Goal: Task Accomplishment & Management: Complete application form

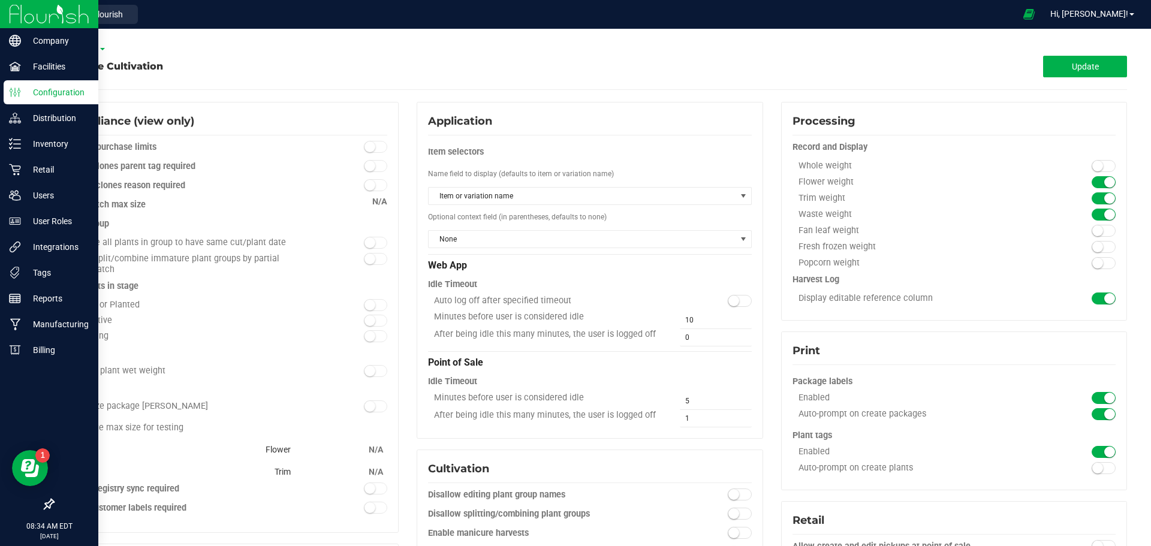
click at [49, 10] on img at bounding box center [49, 14] width 80 height 28
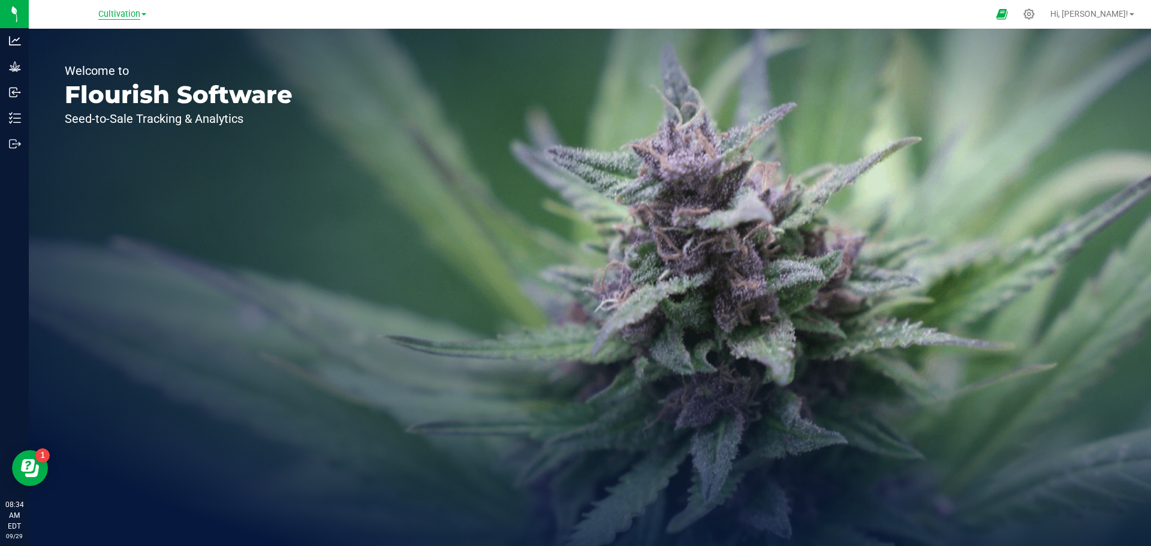
click at [139, 17] on span "Cultivation" at bounding box center [119, 14] width 42 height 11
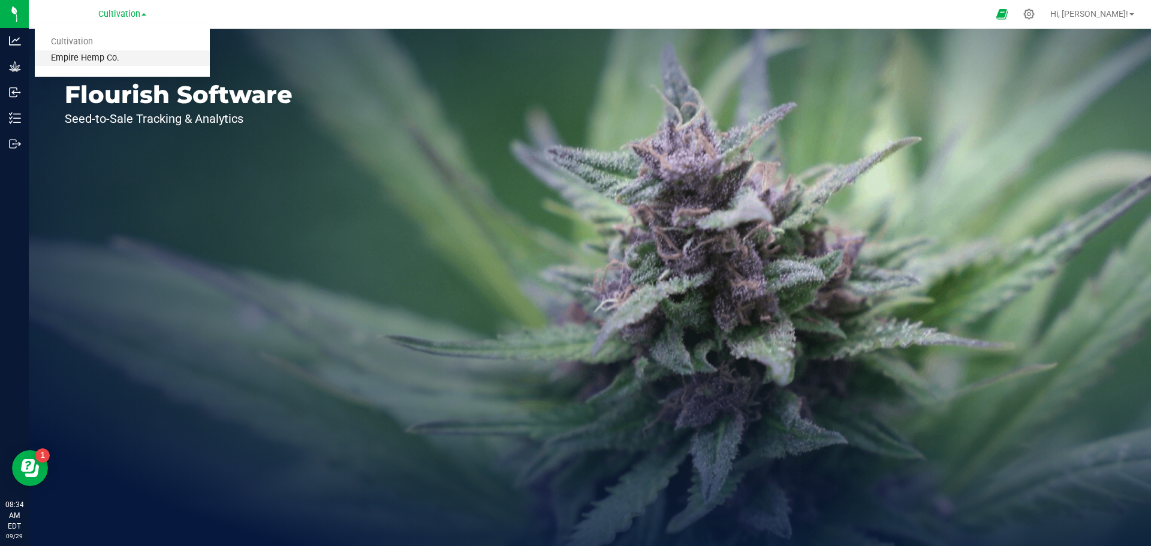
click at [110, 59] on link "Empire Hemp Co." at bounding box center [122, 58] width 175 height 16
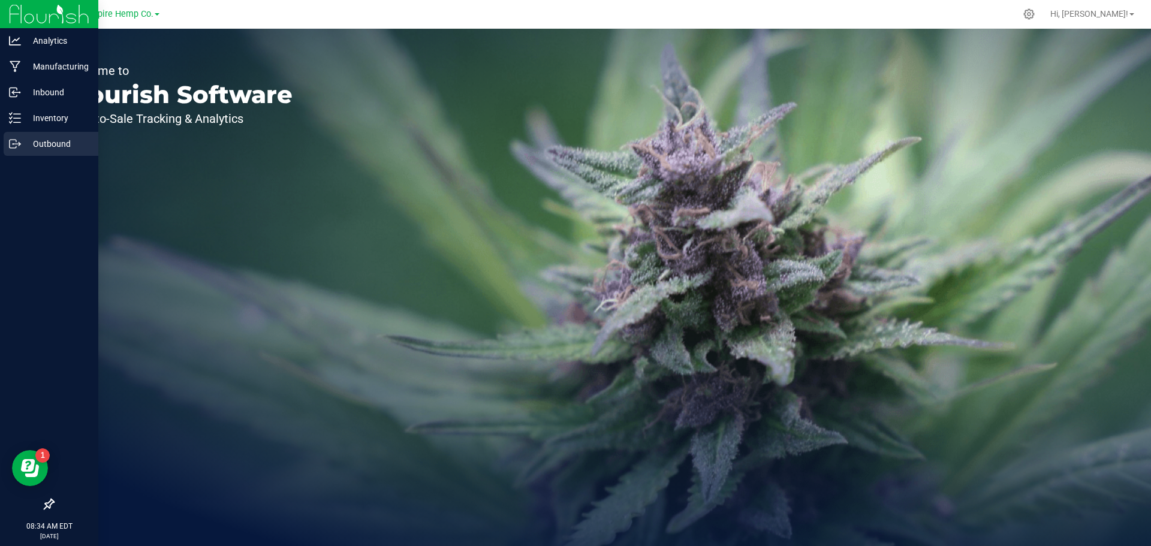
click at [23, 147] on p "Outbound" at bounding box center [57, 144] width 72 height 14
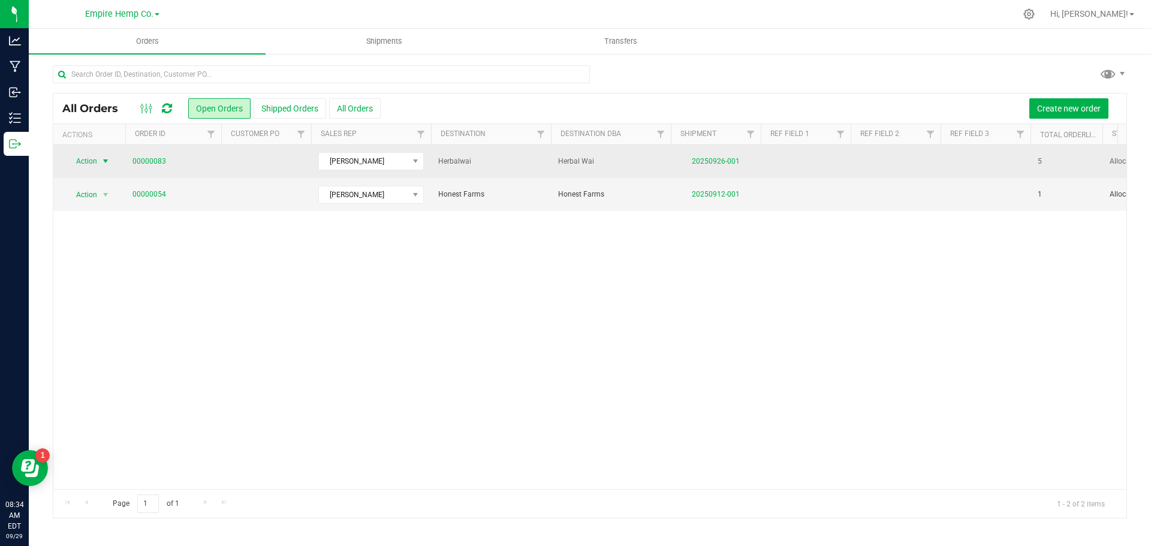
click at [107, 164] on span "select" at bounding box center [106, 161] width 10 height 10
click at [107, 163] on span "select" at bounding box center [106, 162] width 10 height 10
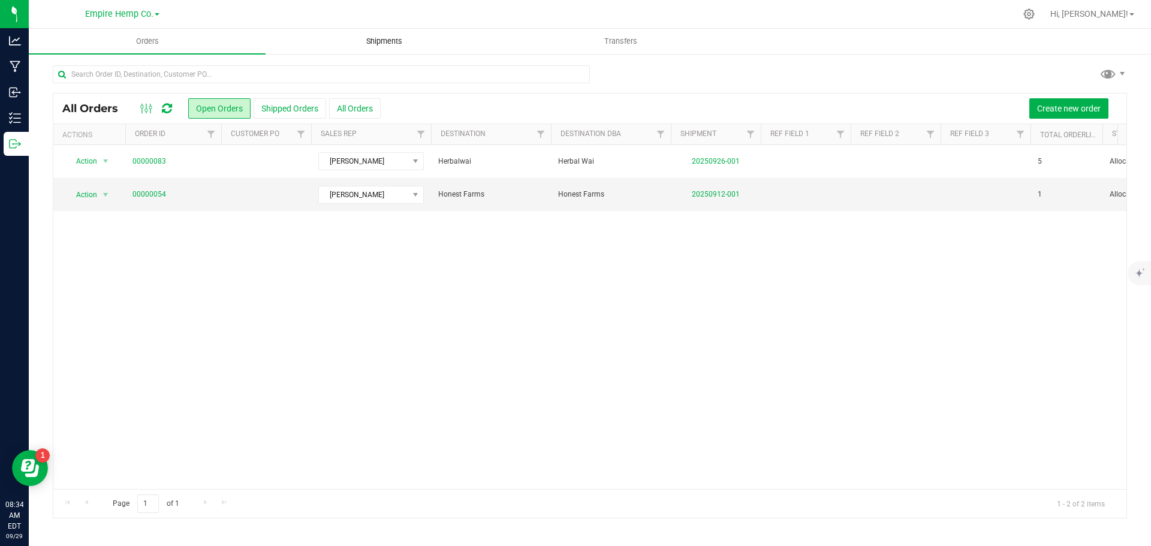
click at [381, 32] on uib-tab-heading "Shipments" at bounding box center [384, 41] width 236 height 24
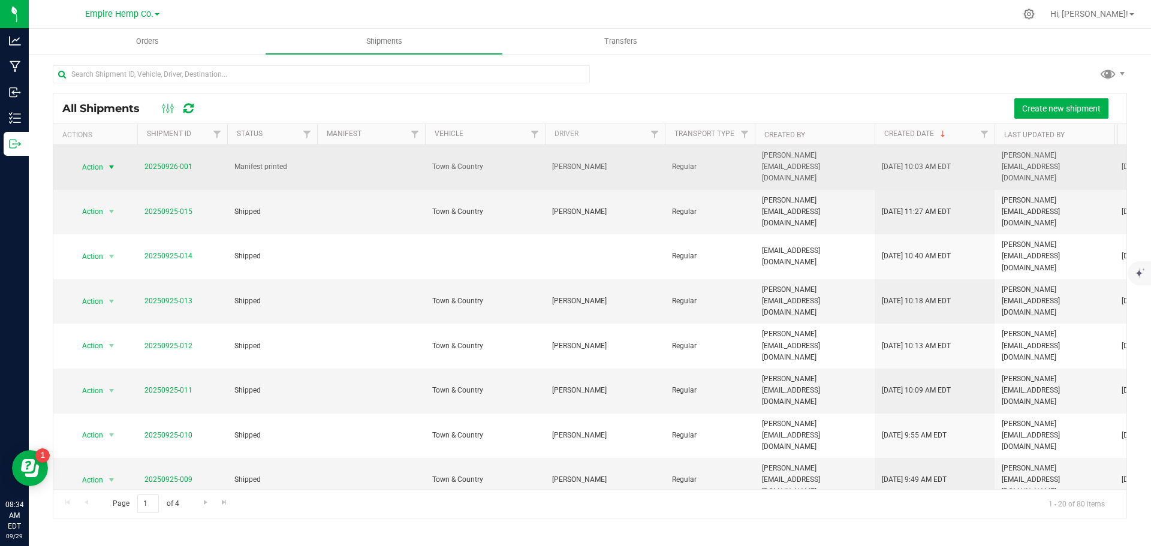
click at [112, 162] on span "select" at bounding box center [112, 167] width 10 height 10
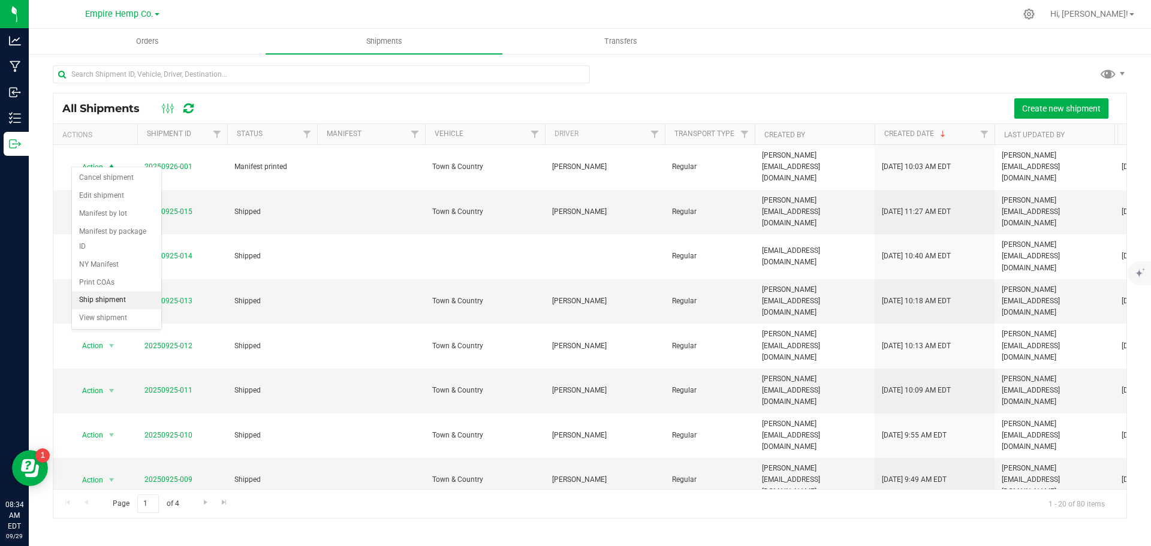
click at [110, 291] on li "Ship shipment" at bounding box center [116, 300] width 89 height 18
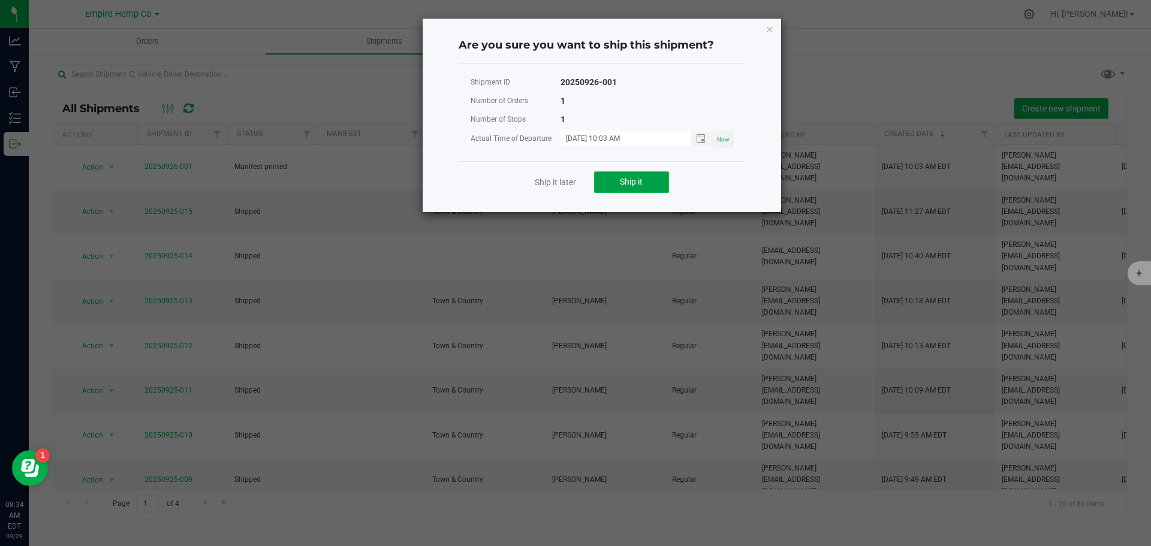
click at [627, 185] on span "Ship it" at bounding box center [631, 182] width 23 height 10
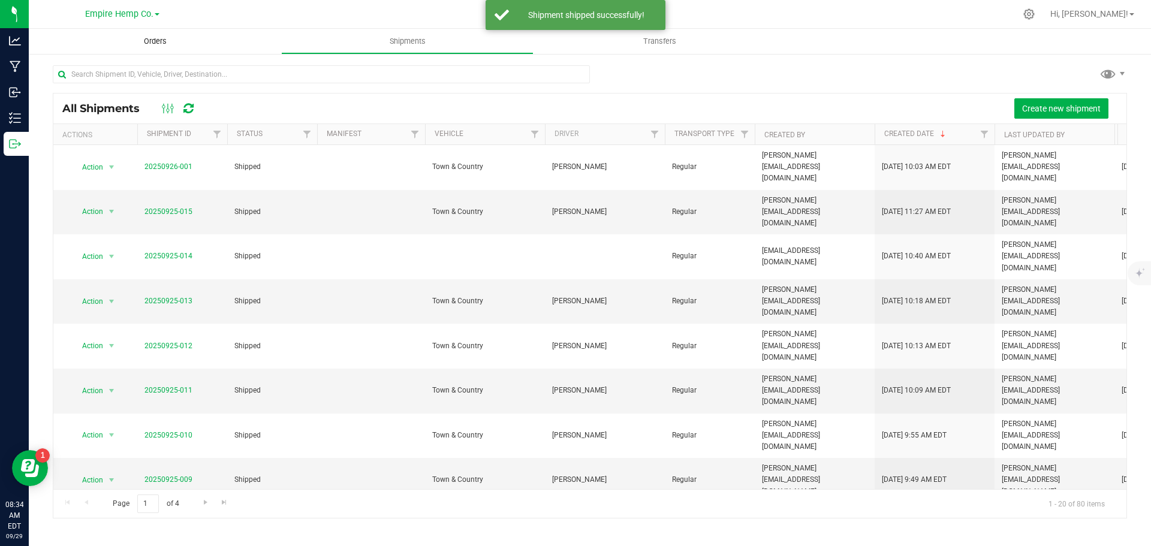
click at [167, 39] on span "Orders" at bounding box center [155, 41] width 55 height 11
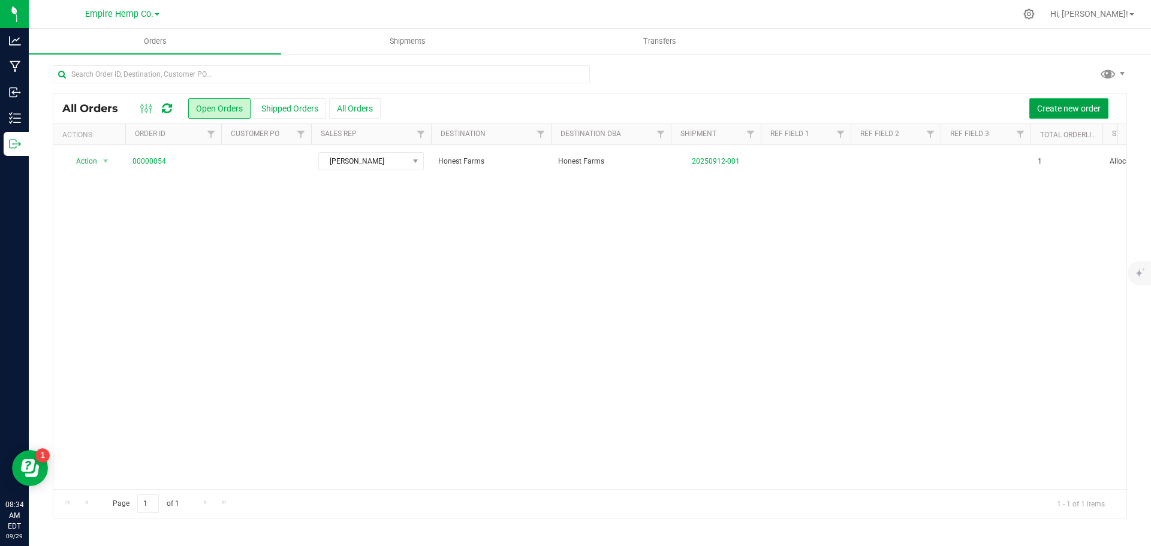
click at [1062, 109] on span "Create new order" at bounding box center [1069, 109] width 64 height 10
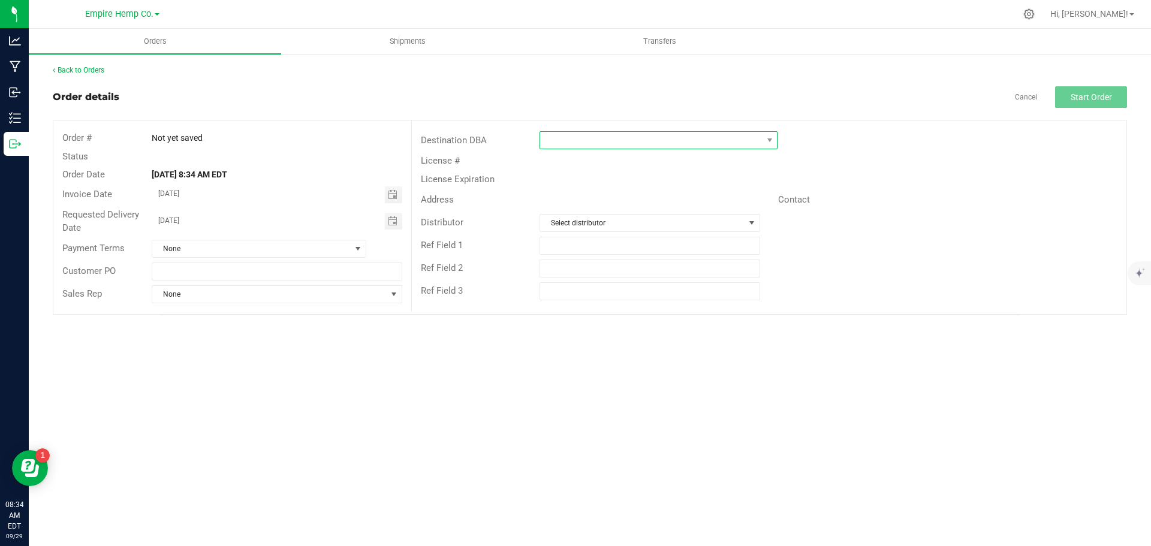
click at [678, 140] on span at bounding box center [651, 140] width 222 height 17
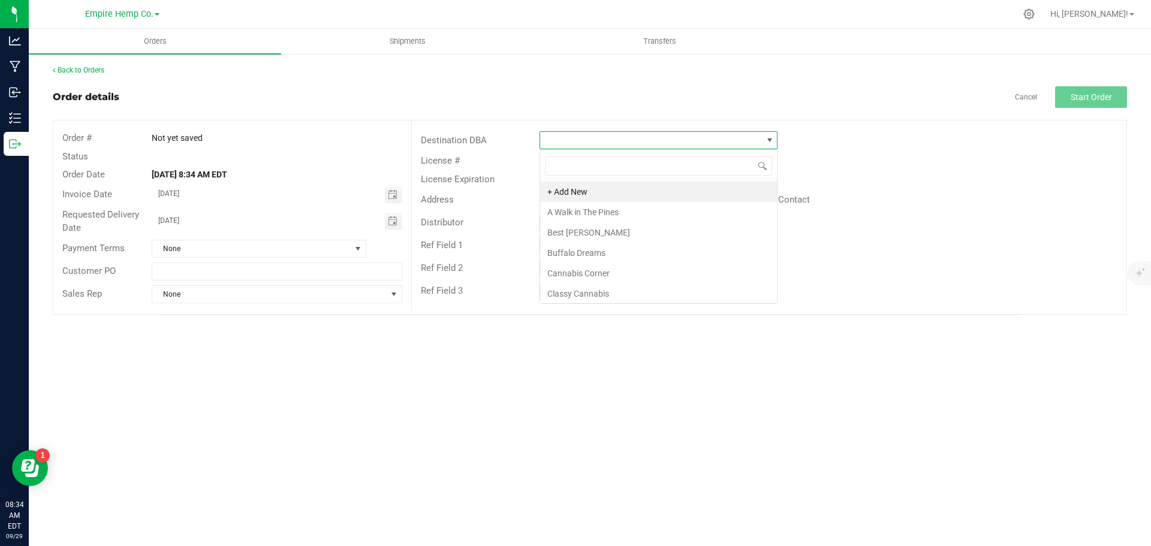
scroll to position [18, 238]
type input "mi"
click at [638, 191] on li "Misfits Dispensary" at bounding box center [658, 192] width 237 height 20
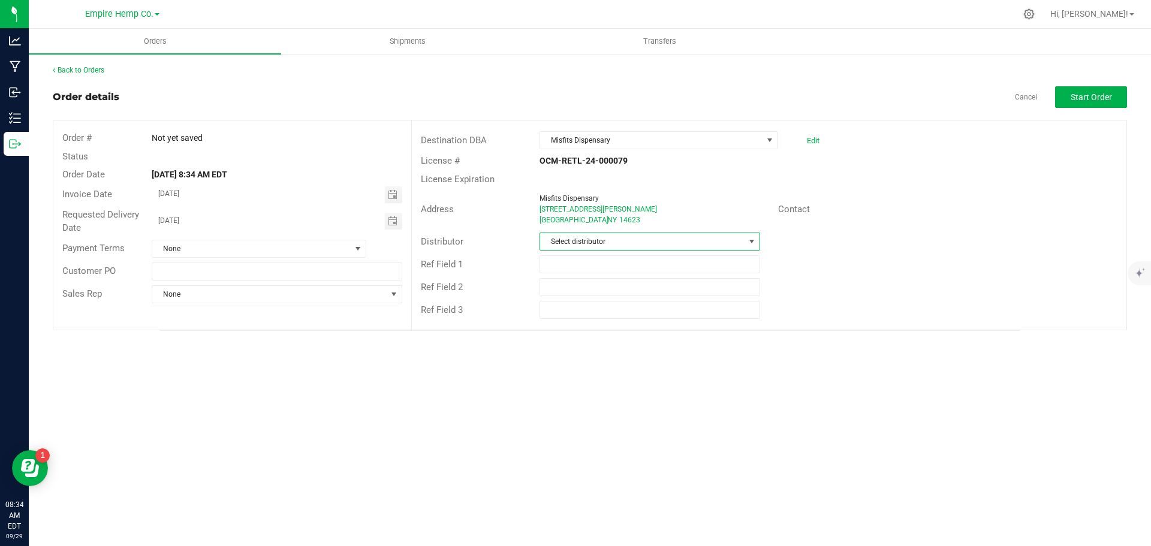
click at [655, 239] on span "Select distributor" at bounding box center [642, 241] width 204 height 17
click at [646, 330] on li "Empire Hemp Co. Distribution" at bounding box center [649, 334] width 219 height 20
click at [327, 240] on span "None" at bounding box center [251, 248] width 198 height 17
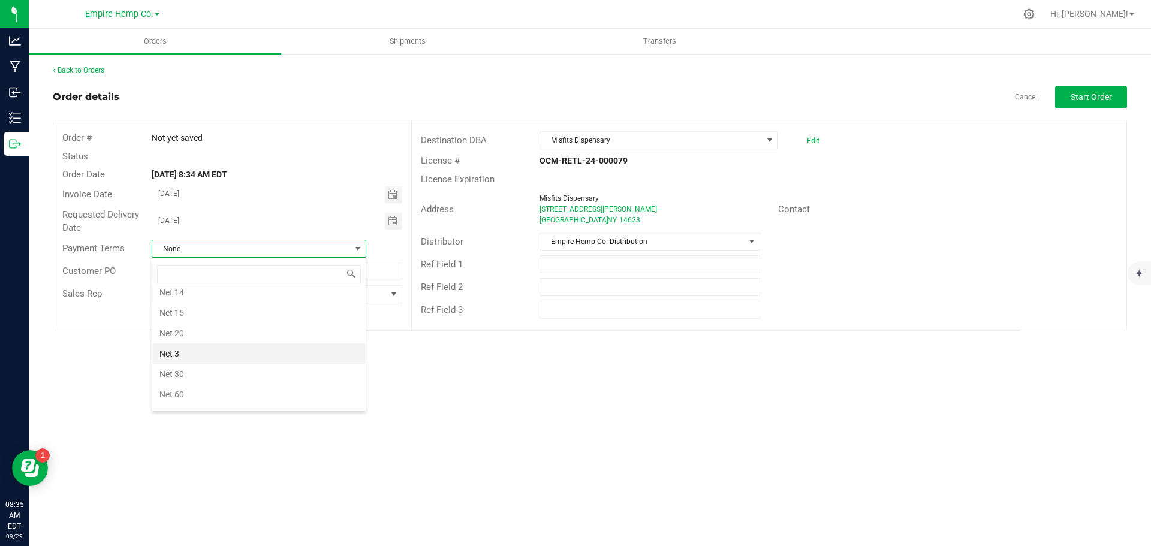
scroll to position [120, 0]
click at [240, 355] on li "Net 30" at bounding box center [258, 363] width 213 height 20
click at [279, 290] on span "None" at bounding box center [269, 294] width 234 height 17
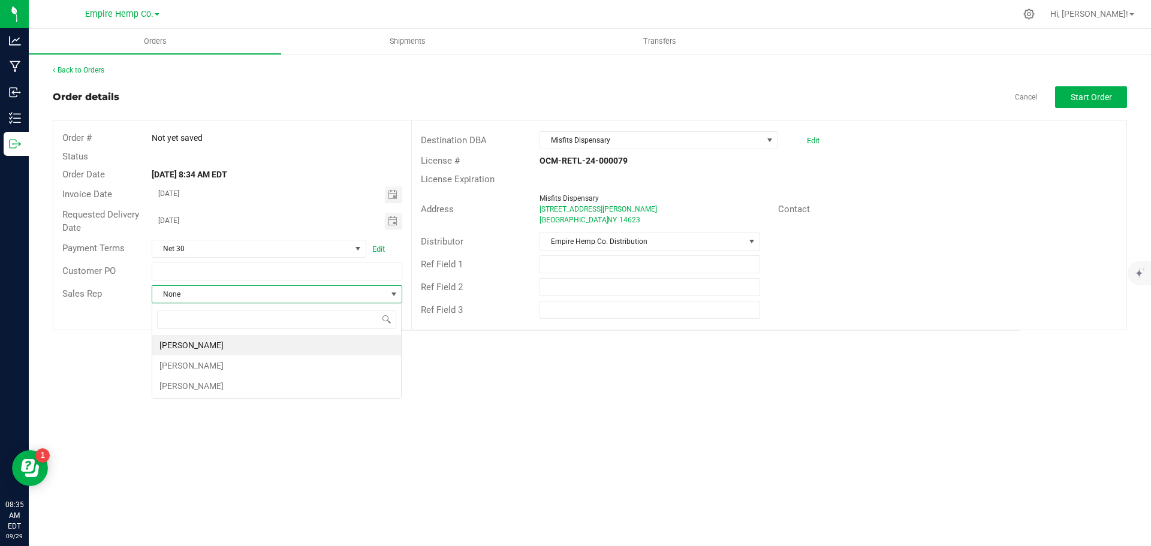
scroll to position [18, 251]
click at [241, 367] on li "[PERSON_NAME]" at bounding box center [276, 366] width 249 height 20
click at [1087, 101] on span "Start Order" at bounding box center [1091, 97] width 41 height 10
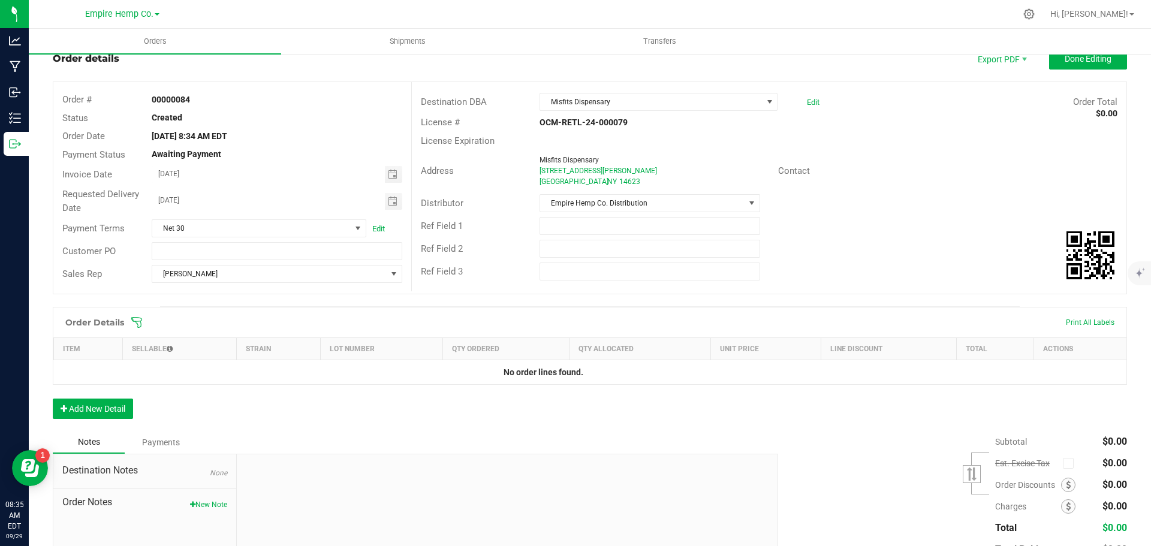
scroll to position [60, 0]
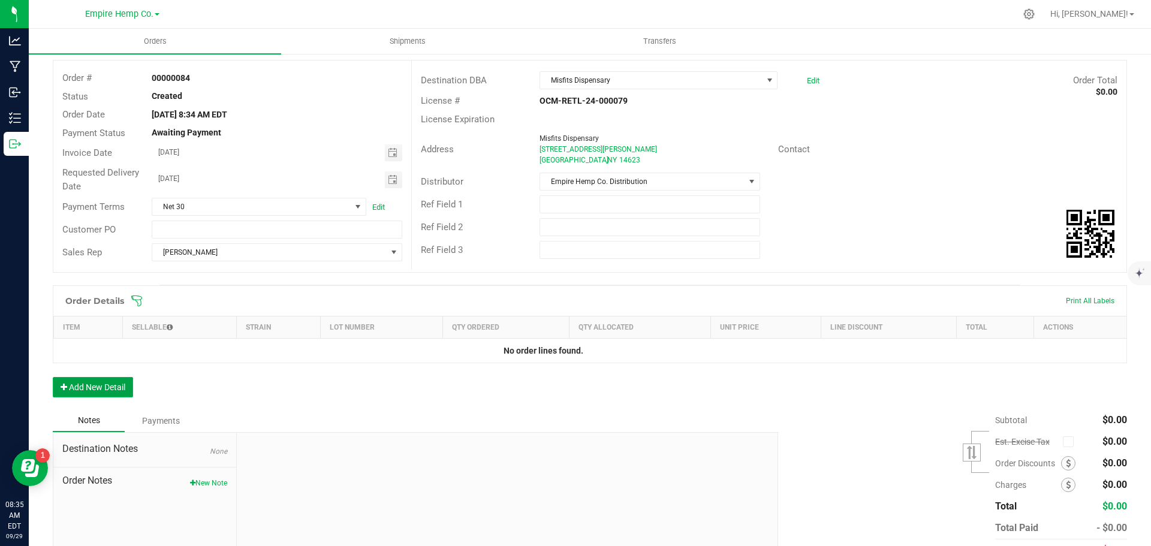
click at [112, 385] on button "Add New Detail" at bounding box center [93, 387] width 80 height 20
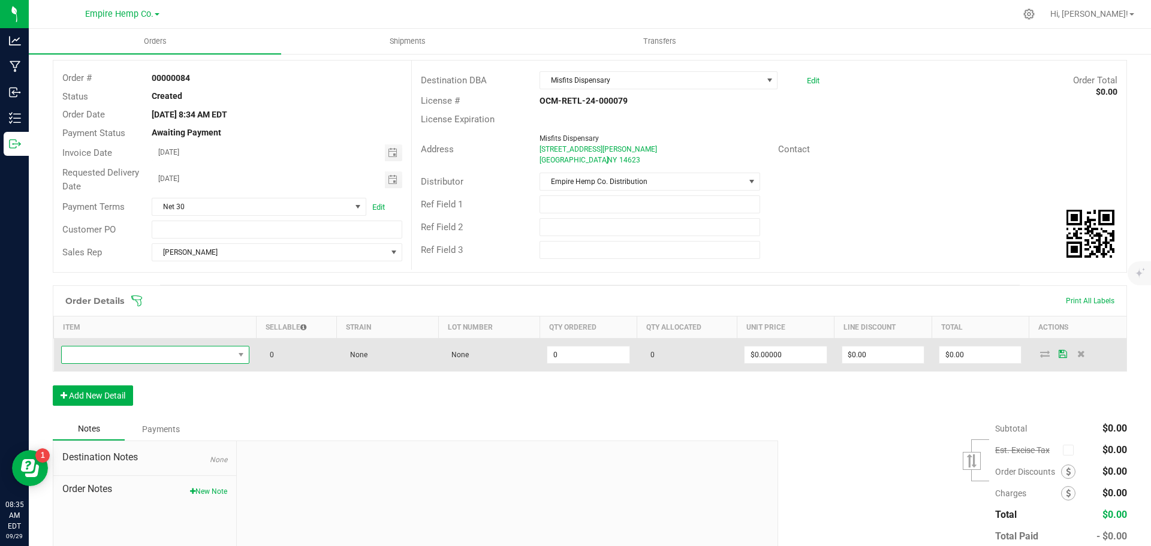
click at [192, 356] on span "NO DATA FOUND" at bounding box center [148, 355] width 172 height 17
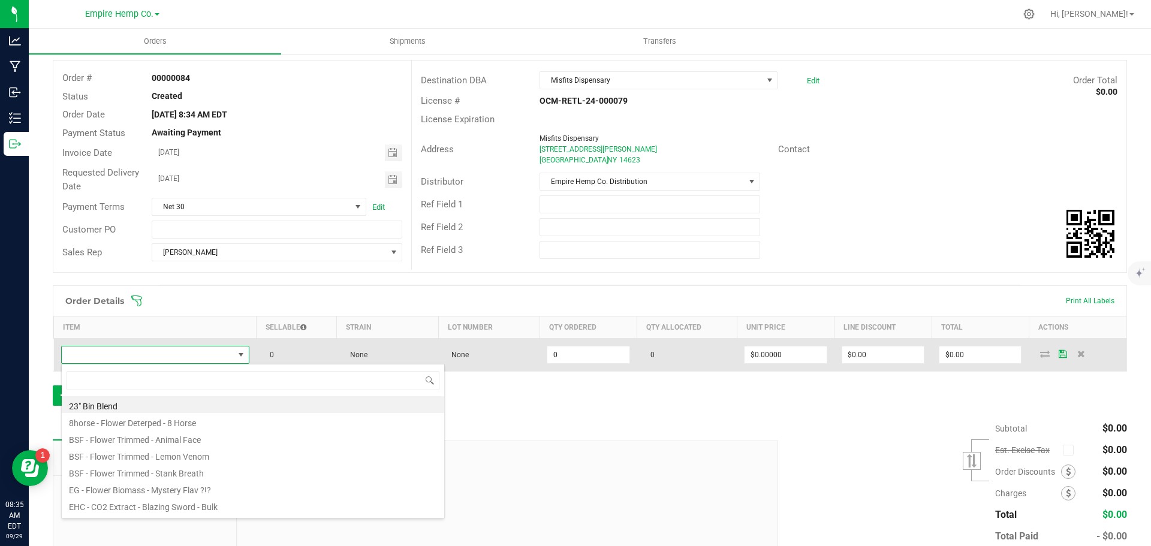
scroll to position [18, 185]
type input "trap"
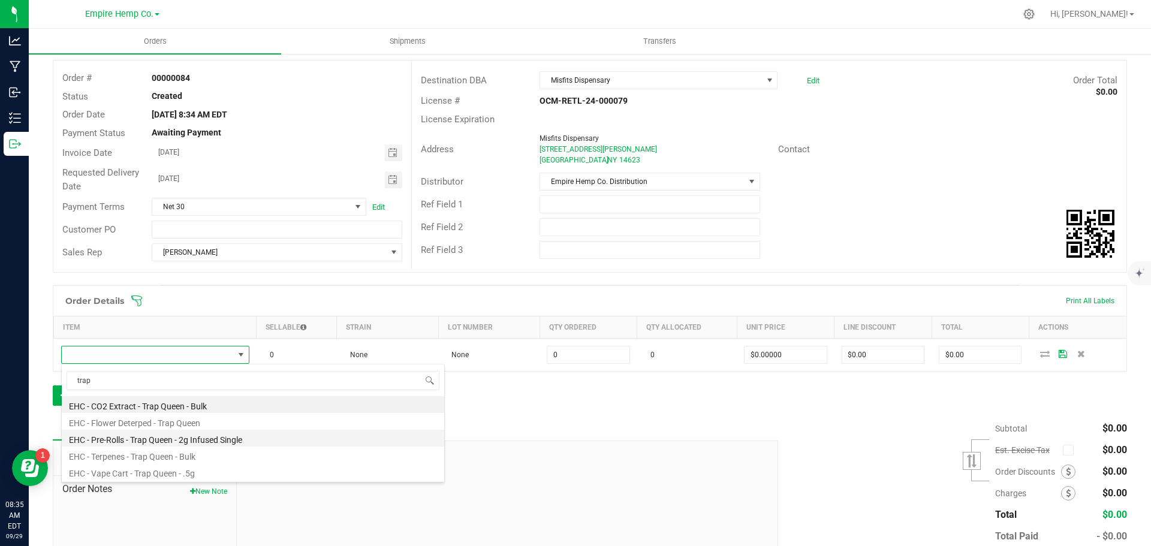
click at [222, 437] on li "EHC - Pre-Rolls - Trap Queen - 2g Infused Single" at bounding box center [253, 438] width 383 height 17
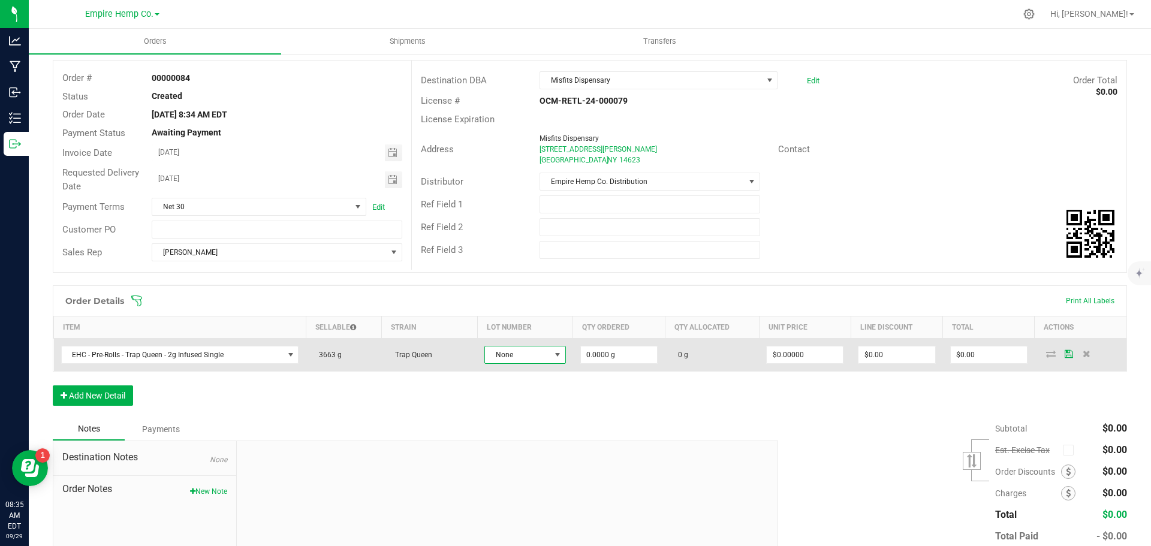
click at [553, 357] on span at bounding box center [558, 355] width 10 height 10
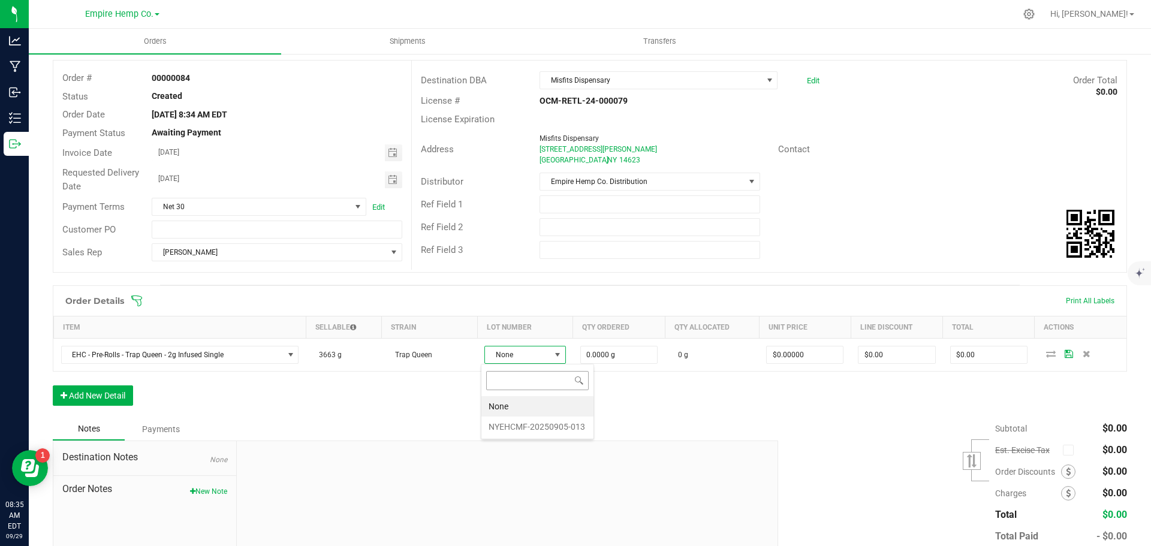
scroll to position [18, 81]
click at [546, 431] on li "NYEHCMF-20250905-013" at bounding box center [537, 427] width 112 height 20
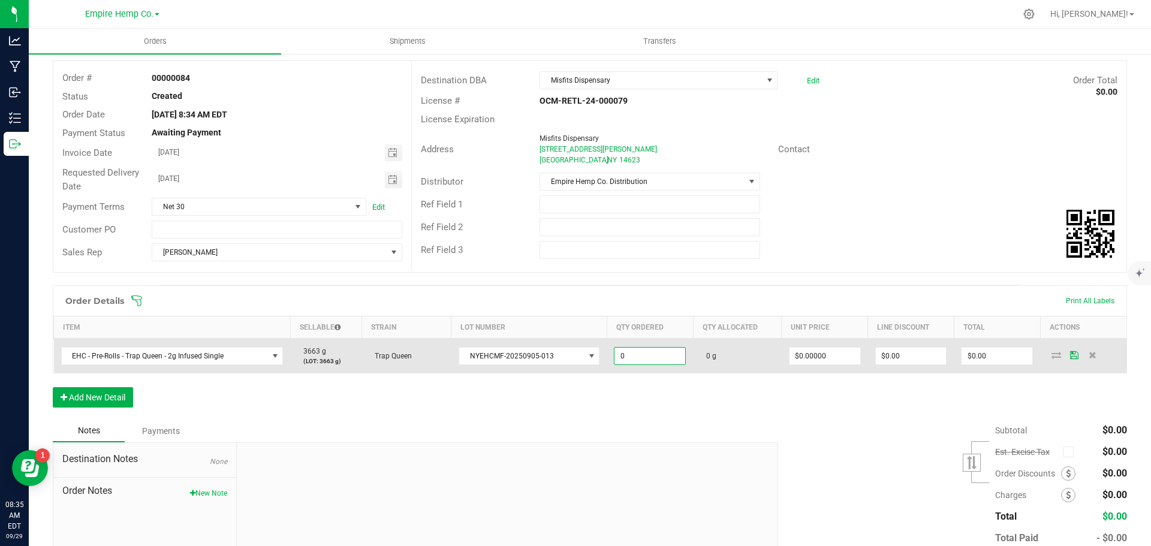
click at [653, 353] on input "0" at bounding box center [650, 356] width 71 height 17
type input "25.0000 g"
type input "0"
click at [836, 348] on input "0" at bounding box center [825, 356] width 71 height 17
click at [829, 354] on input "0" at bounding box center [825, 356] width 71 height 17
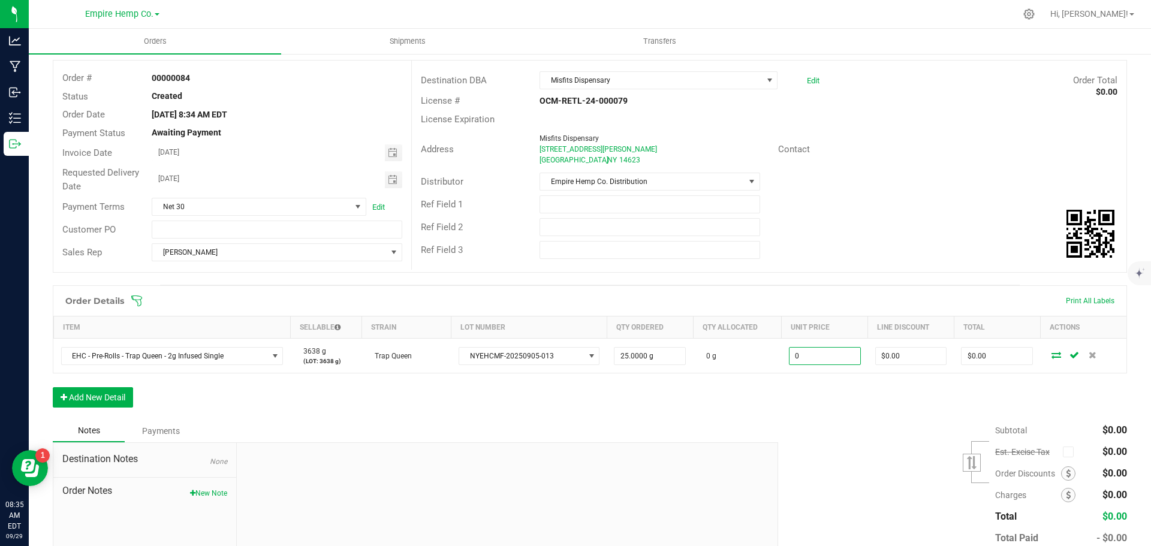
click at [829, 354] on input "0" at bounding box center [825, 356] width 71 height 17
type input "$12.00000"
type input "0"
type input "$300.00"
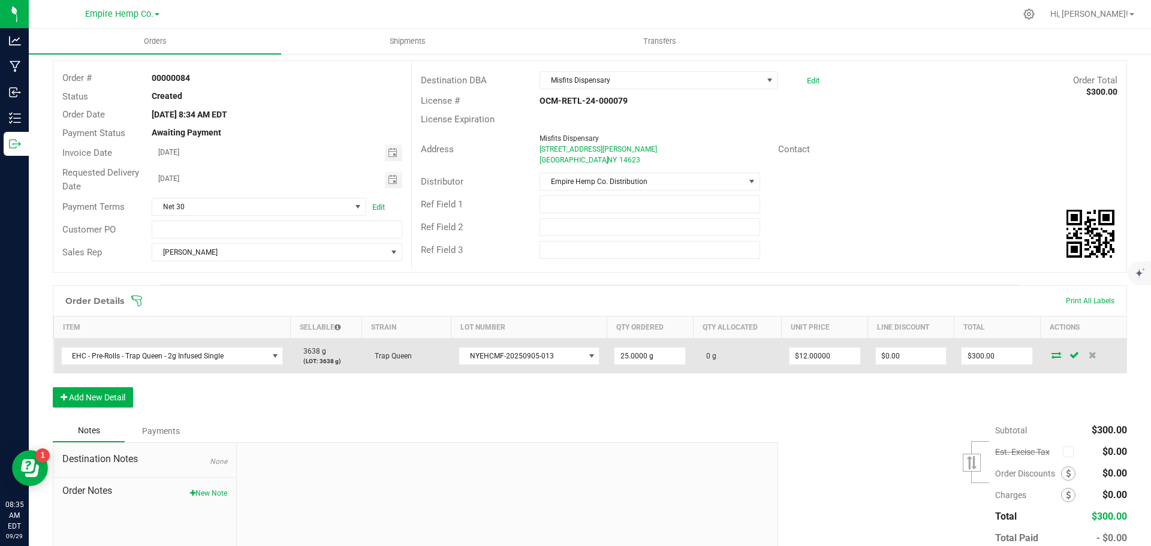
click at [1052, 356] on icon at bounding box center [1057, 354] width 10 height 7
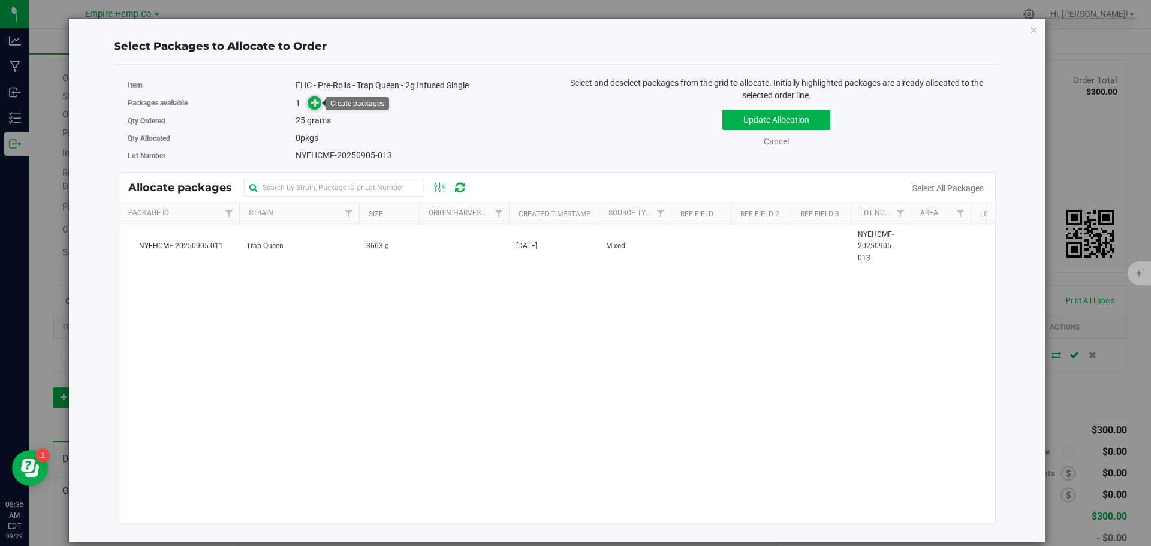
click at [318, 104] on icon at bounding box center [315, 102] width 8 height 8
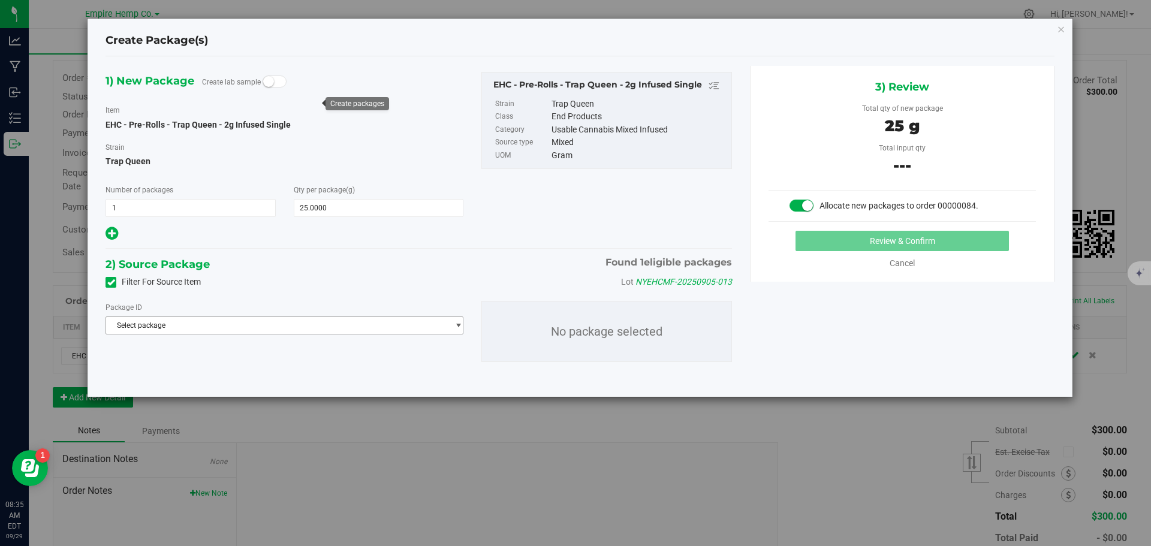
click at [291, 324] on span "Select package" at bounding box center [277, 325] width 342 height 17
click at [284, 372] on span "( EHC - Pre-Rolls - Trap Queen - 2g Infused Single )" at bounding box center [279, 375] width 160 height 8
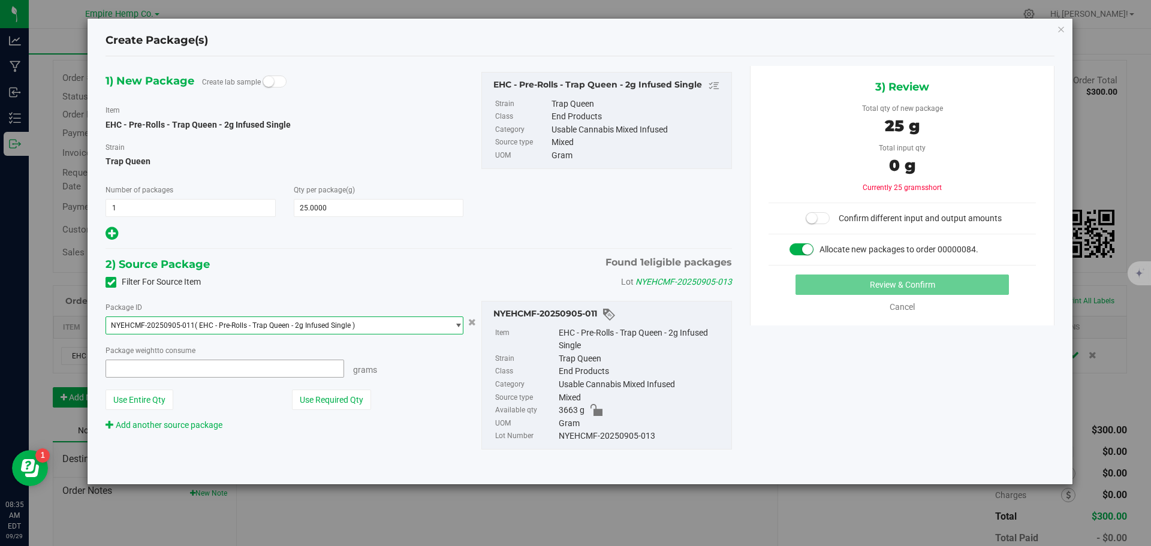
click at [289, 368] on span at bounding box center [225, 369] width 239 height 18
type input "25"
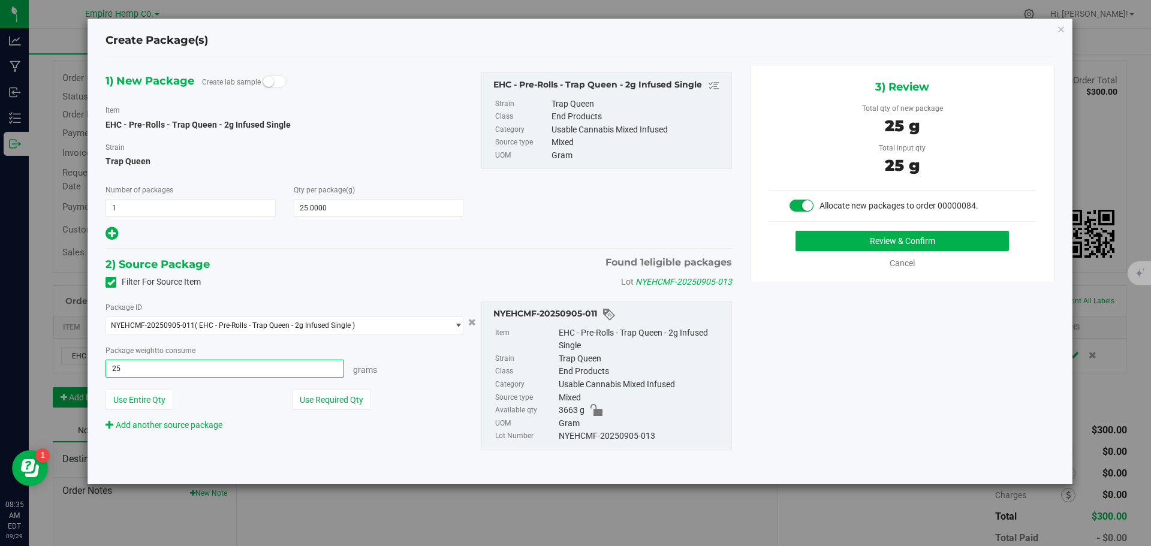
click at [796, 231] on button "Review & Confirm" at bounding box center [902, 241] width 213 height 20
type input "25.0000 g"
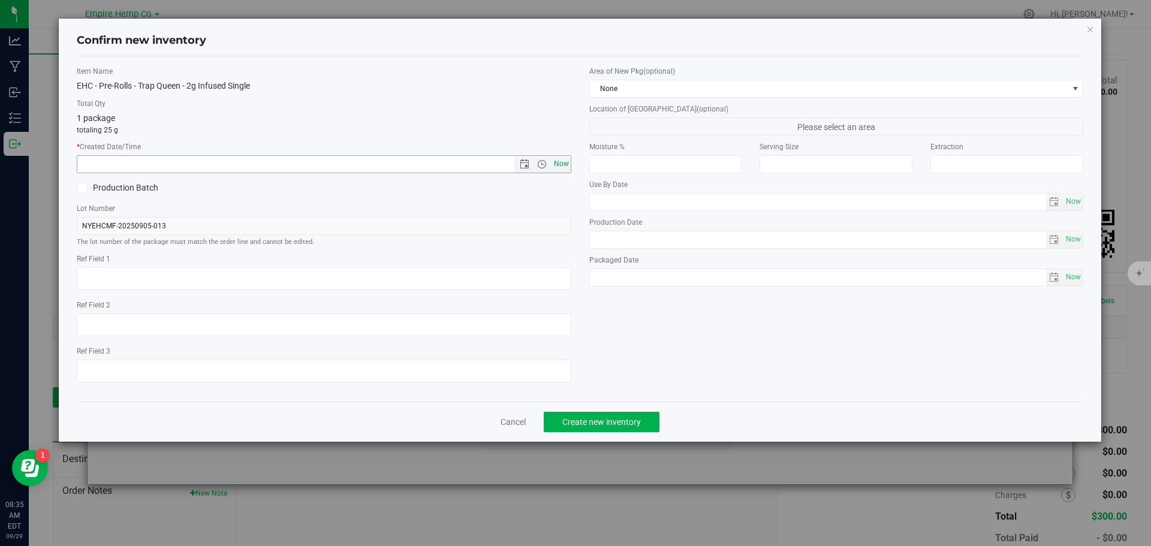
click at [559, 165] on span "Now" at bounding box center [561, 163] width 20 height 17
type input "[DATE] 8:35 AM"
click at [609, 423] on span "Create new inventory" at bounding box center [601, 422] width 79 height 10
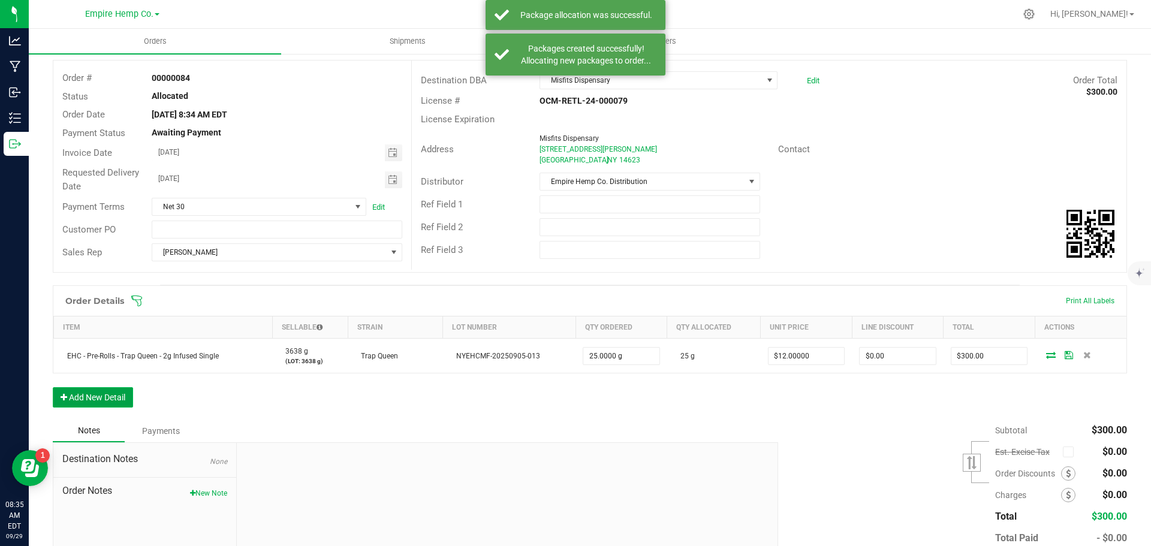
click at [119, 398] on button "Add New Detail" at bounding box center [93, 397] width 80 height 20
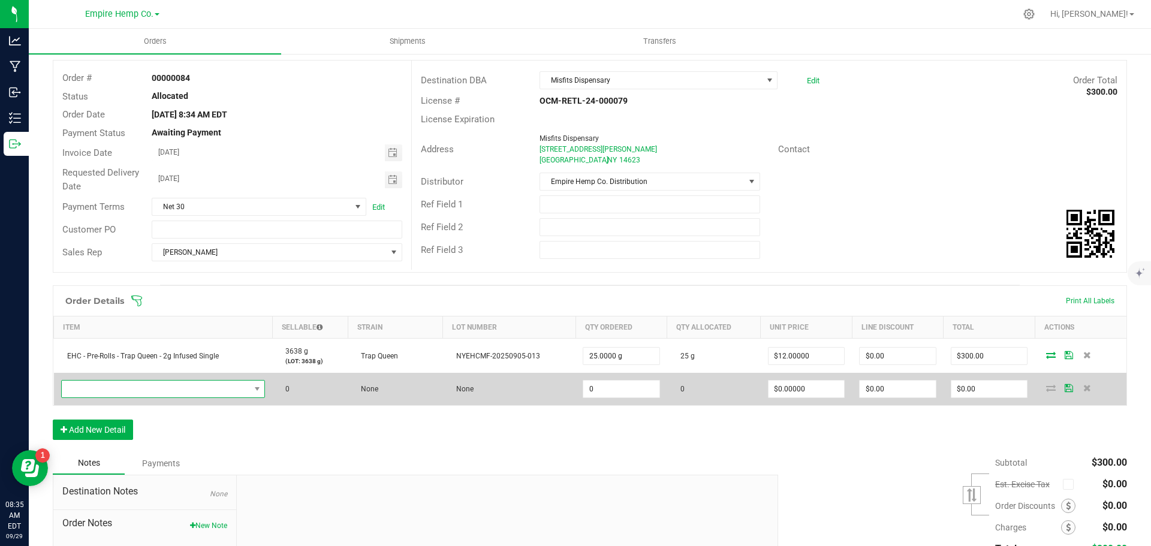
click at [159, 395] on span "NO DATA FOUND" at bounding box center [156, 389] width 188 height 17
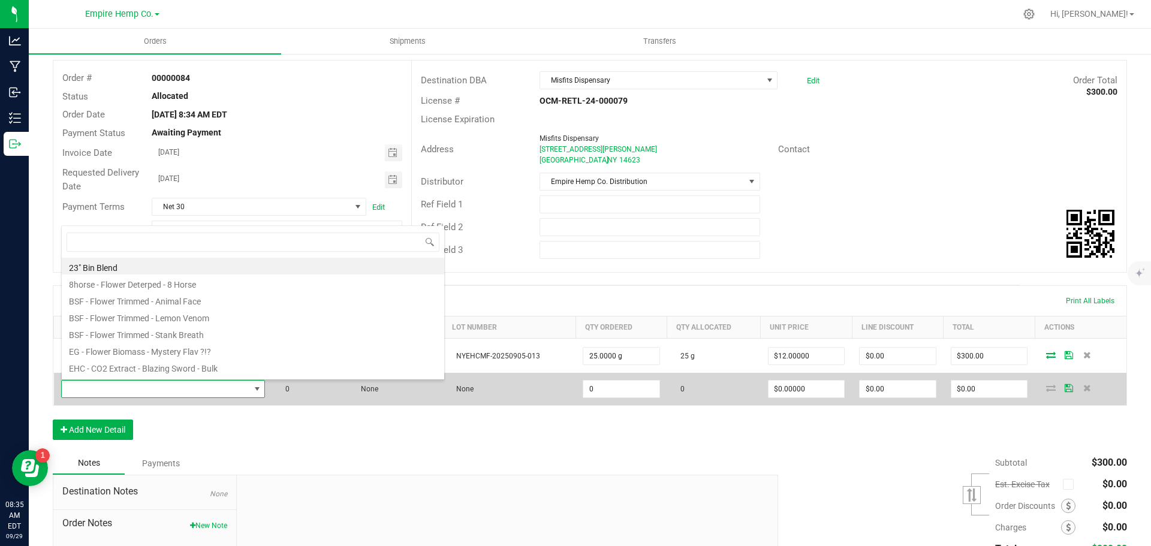
scroll to position [18, 200]
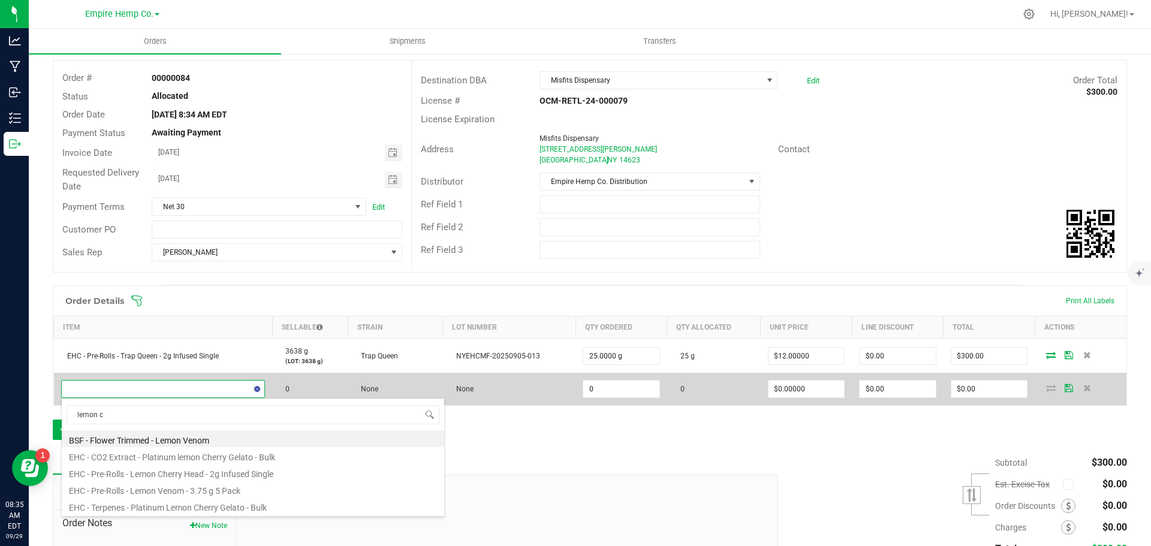
type input "lemon ch"
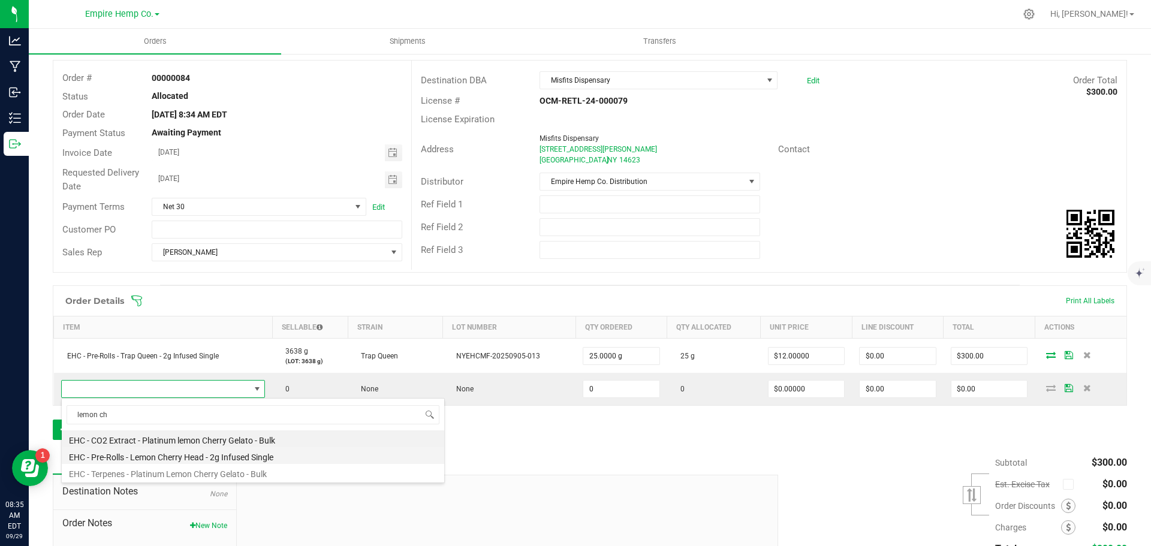
click at [197, 463] on li "EHC - Pre-Rolls - Lemon Cherry Head - 2g Infused Single" at bounding box center [253, 455] width 383 height 17
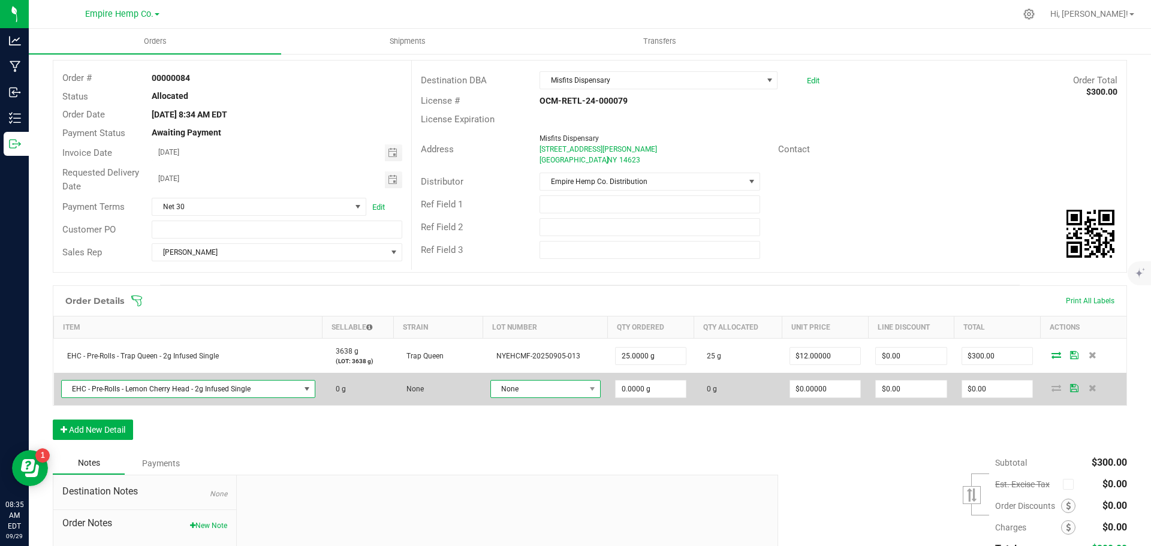
click at [525, 397] on span "None" at bounding box center [538, 389] width 94 height 17
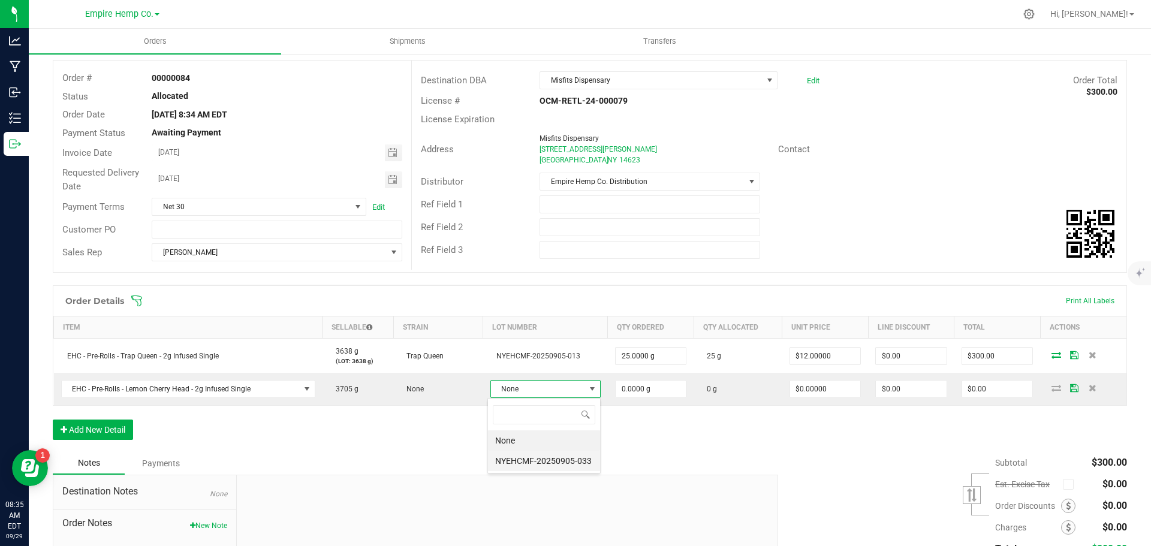
click at [525, 460] on li "NYEHCMF-20250905-033" at bounding box center [544, 461] width 112 height 20
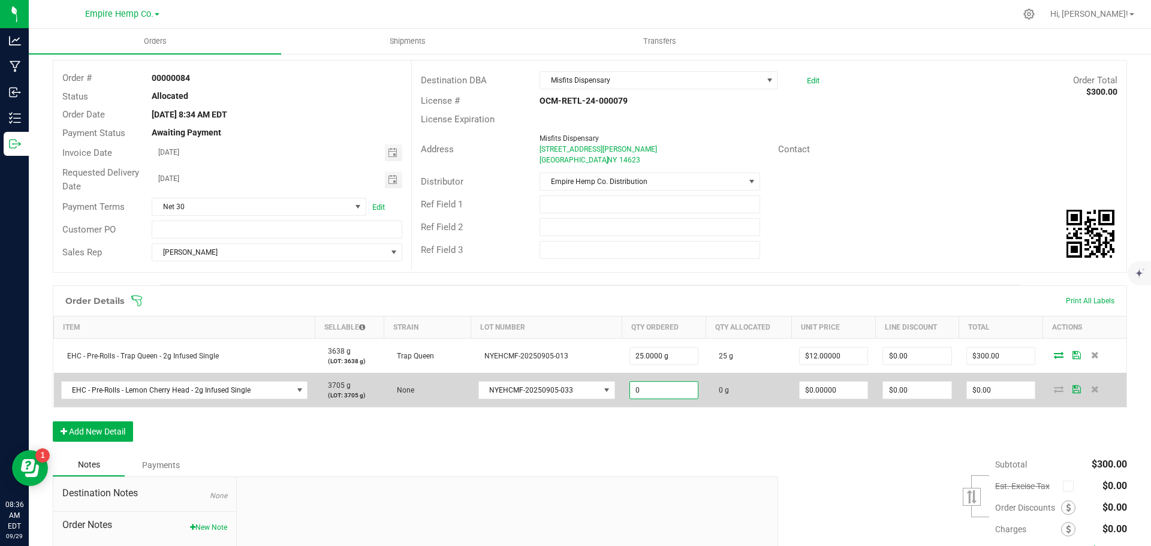
click at [651, 391] on input "0" at bounding box center [664, 390] width 68 height 17
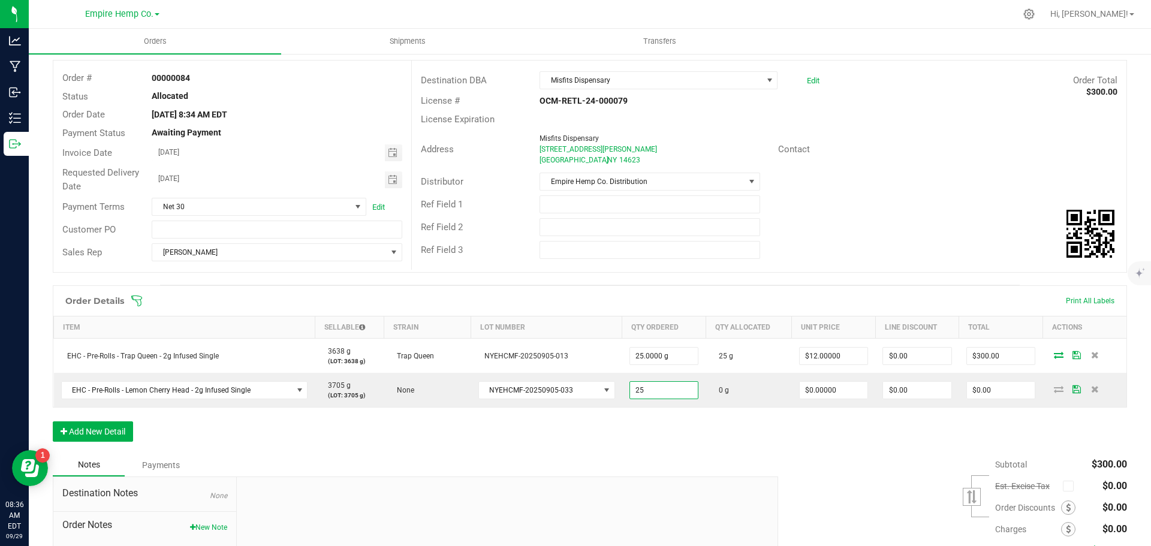
type input "25.0000 g"
type input "0"
click at [689, 439] on div "Order Details Print All Labels Item Sellable Strain Lot Number Qty Ordered Qty …" at bounding box center [590, 369] width 1074 height 168
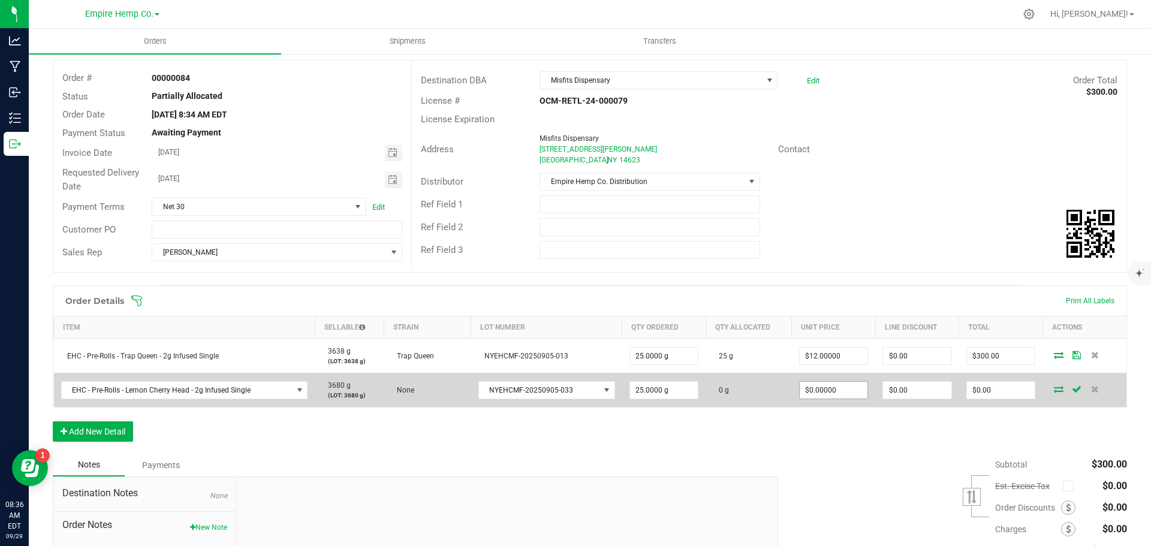
type input "0"
click at [842, 393] on input "0" at bounding box center [834, 390] width 68 height 17
type input "$12.00000"
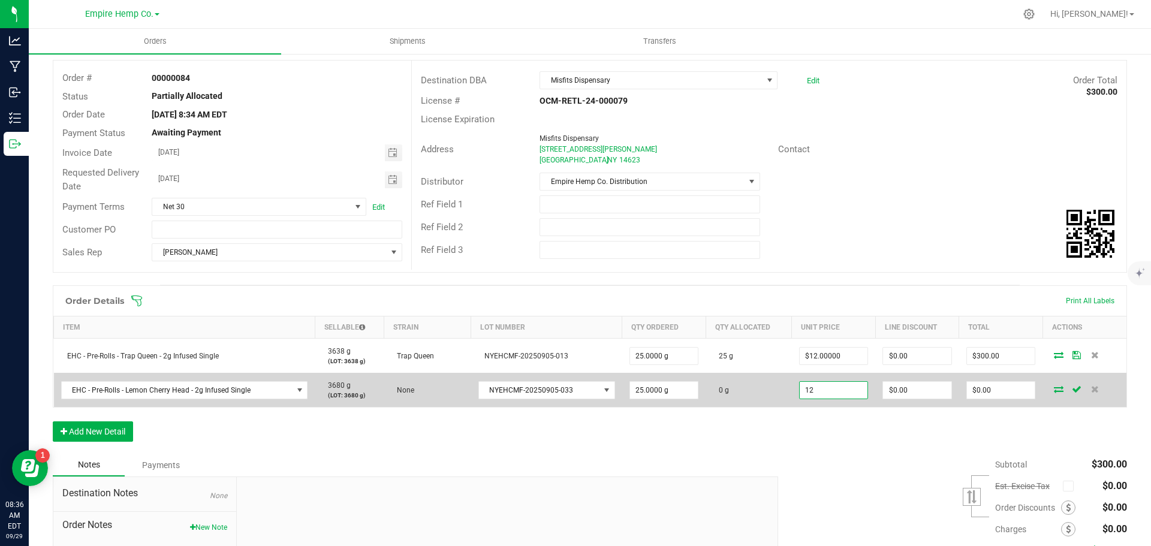
type input "0"
type input "$300.00"
click at [1054, 391] on icon at bounding box center [1059, 389] width 10 height 7
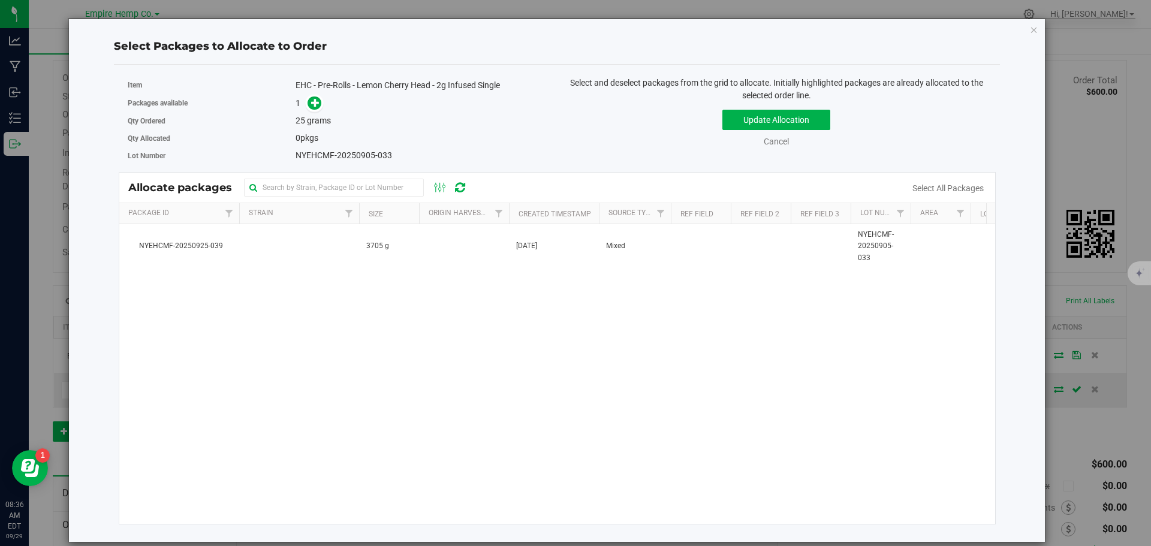
click at [314, 93] on div "Item EHC - Pre-Rolls - Lemon Cherry Head - 2g Infused Single" at bounding box center [338, 85] width 421 height 17
click at [314, 101] on icon at bounding box center [315, 102] width 8 height 8
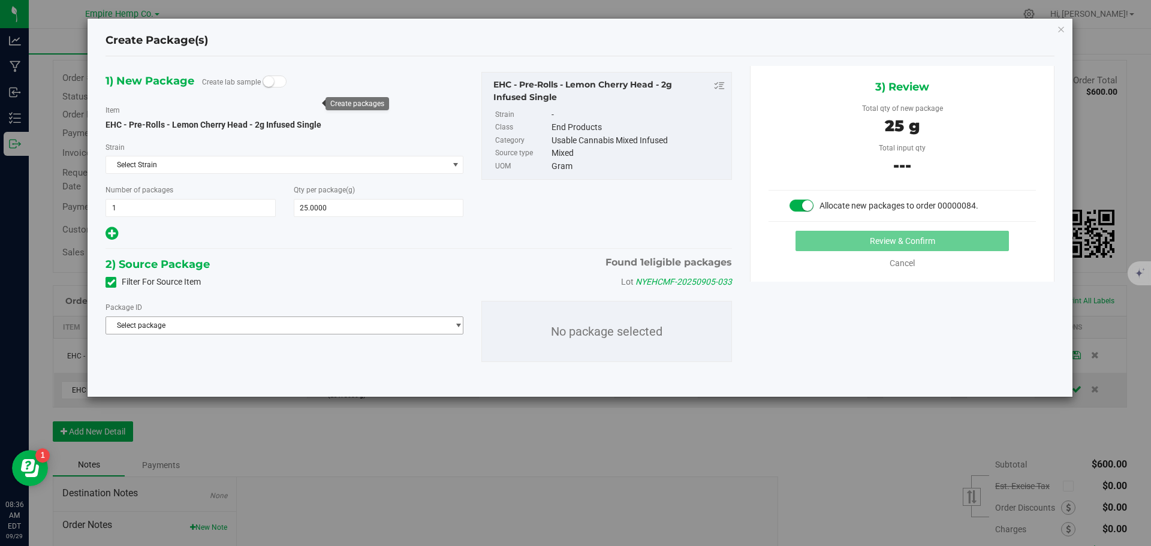
click at [261, 324] on span "Select package" at bounding box center [277, 325] width 342 height 17
click at [261, 378] on span "( EHC - Pre-Rolls - Lemon Cherry Head - 2g Infused Single )" at bounding box center [292, 375] width 187 height 8
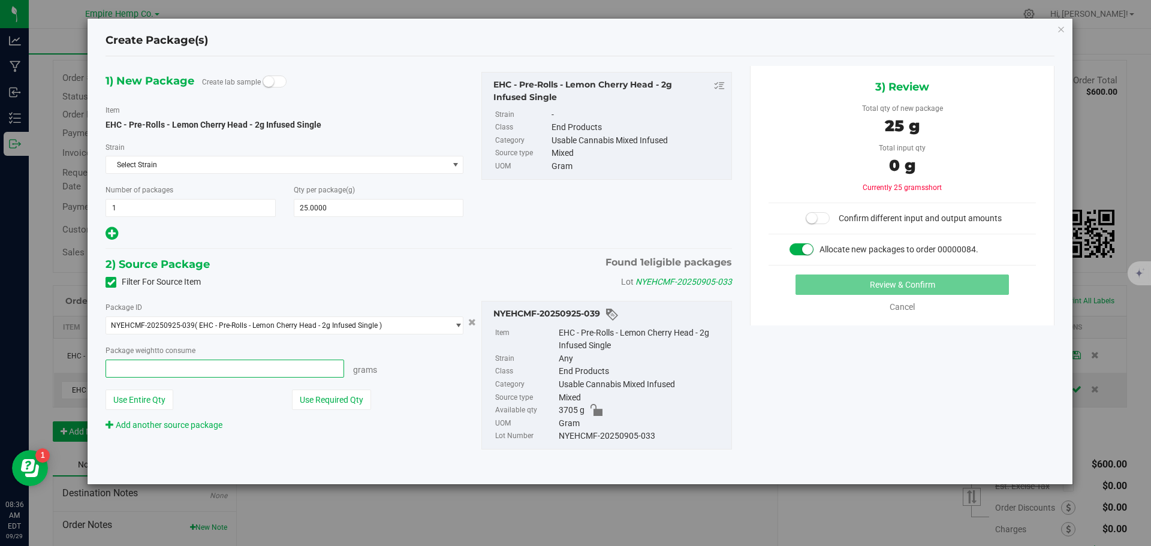
click at [262, 368] on span at bounding box center [225, 369] width 239 height 18
type input "25"
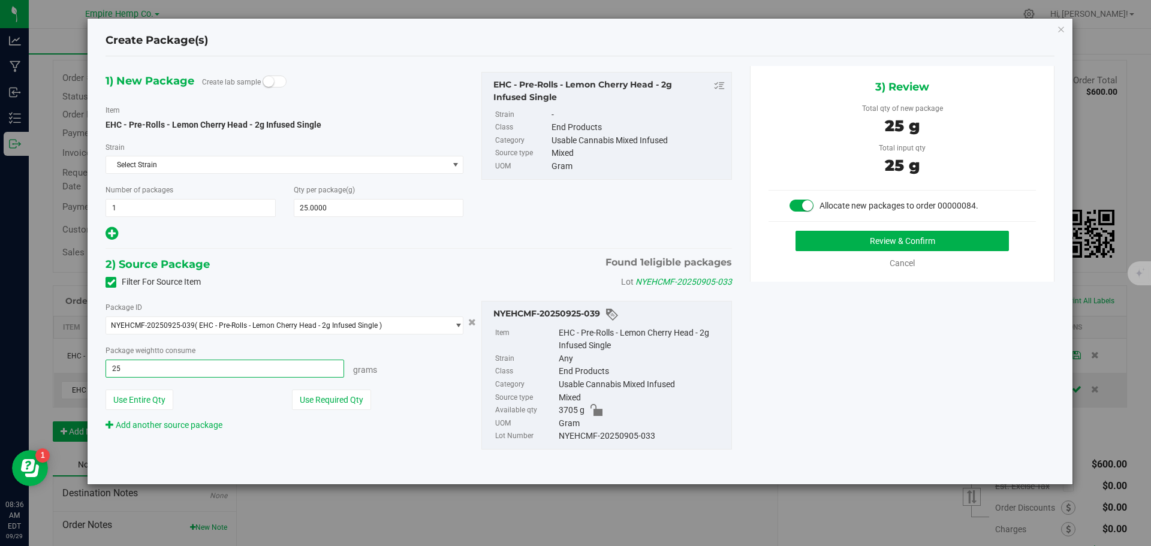
click at [796, 231] on button "Review & Confirm" at bounding box center [902, 241] width 213 height 20
type input "25.0000 g"
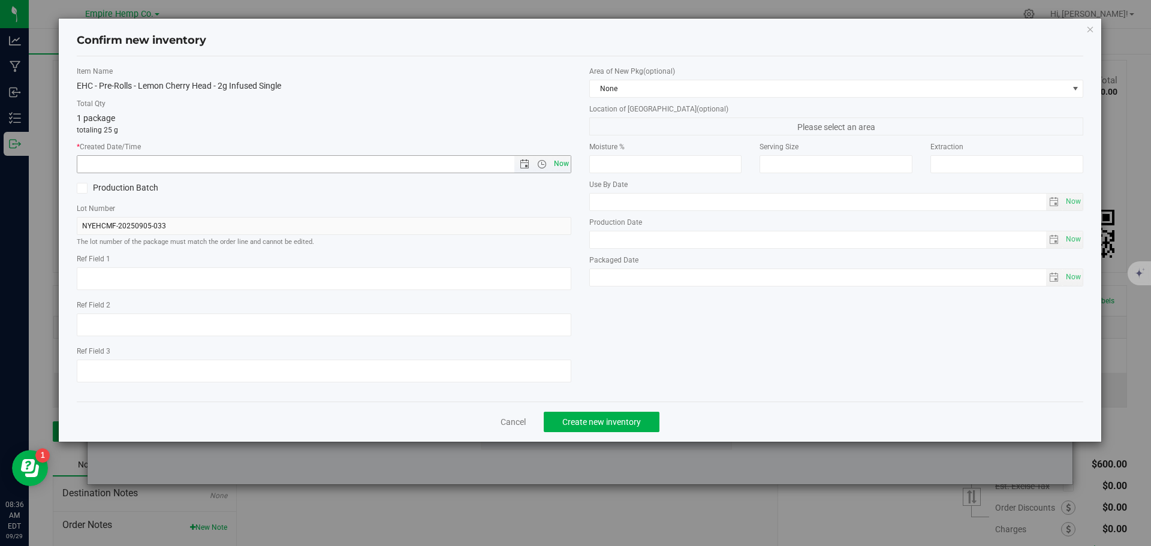
click at [564, 164] on span "Now" at bounding box center [561, 163] width 20 height 17
type input "[DATE] 8:36 AM"
click at [608, 423] on span "Create new inventory" at bounding box center [601, 422] width 79 height 10
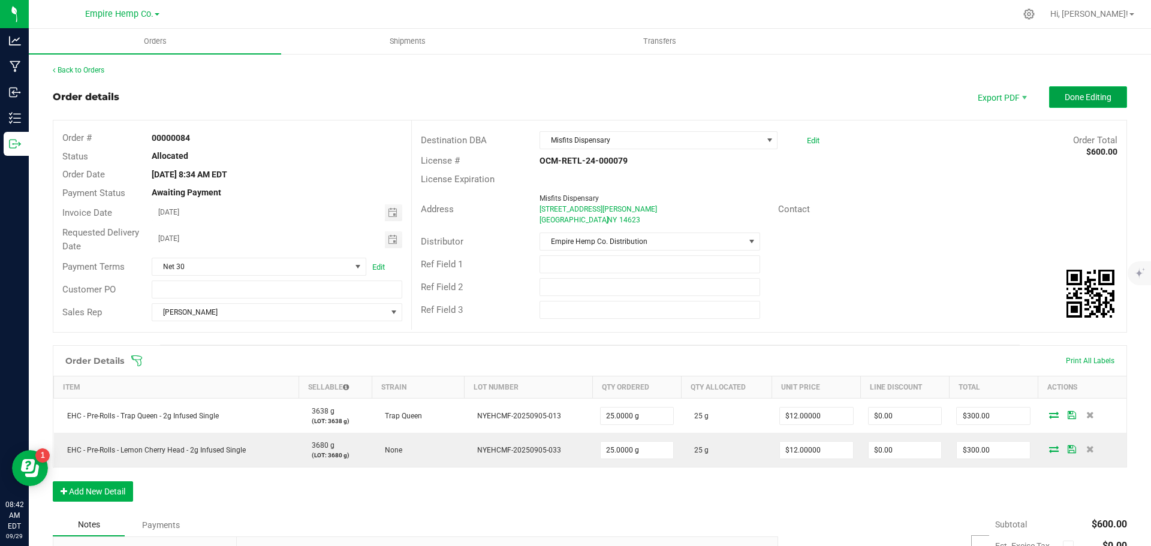
click at [1095, 98] on span "Done Editing" at bounding box center [1088, 97] width 47 height 10
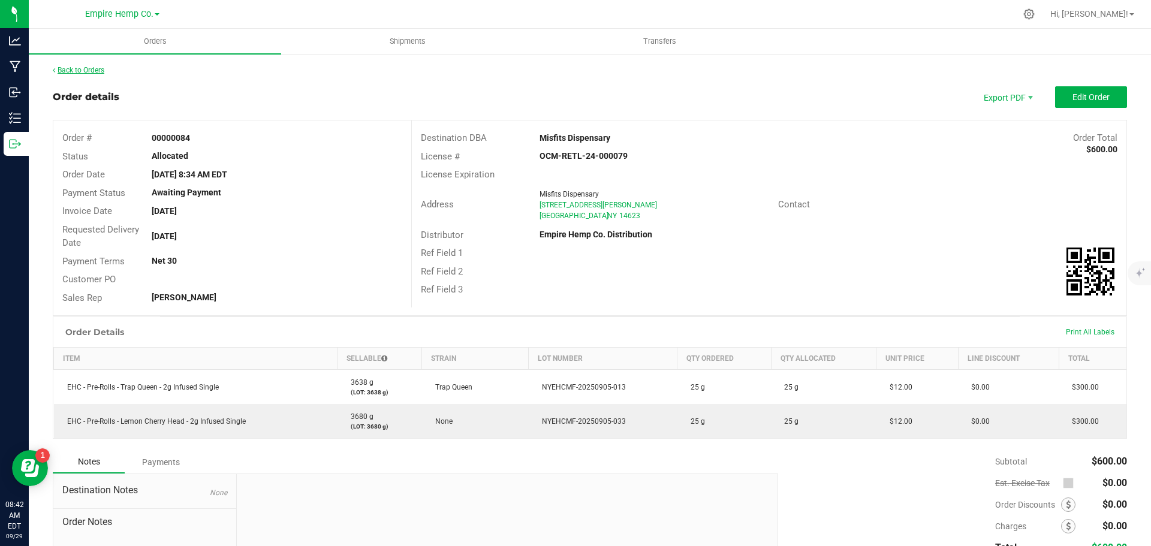
click at [83, 70] on link "Back to Orders" at bounding box center [79, 70] width 52 height 8
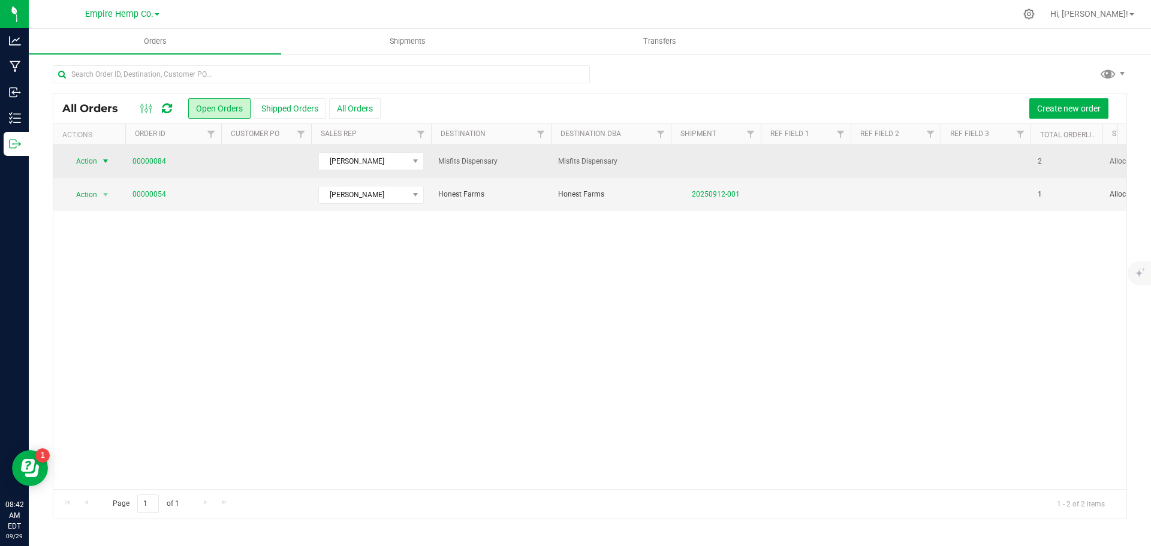
click at [108, 161] on span "select" at bounding box center [106, 161] width 10 height 10
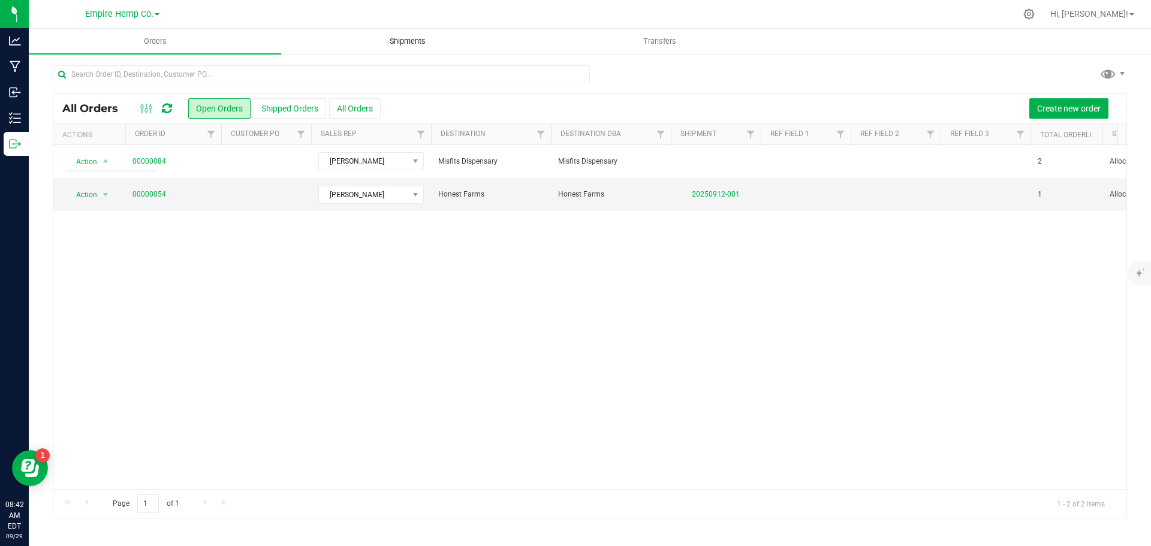
click at [411, 39] on span "Shipments" at bounding box center [408, 41] width 68 height 11
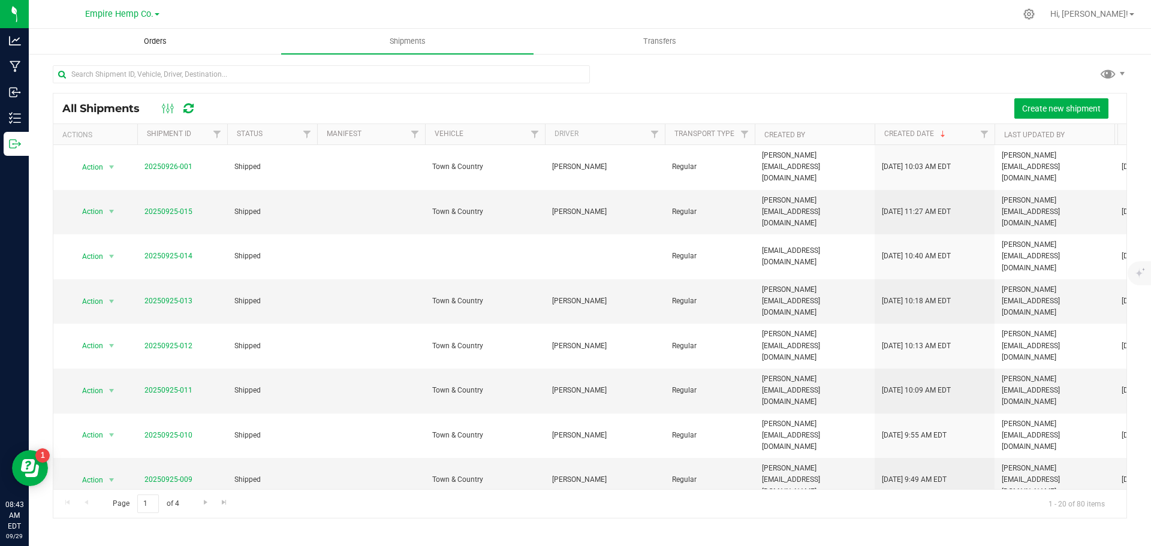
click at [173, 30] on uib-tab-heading "Orders" at bounding box center [154, 41] width 251 height 24
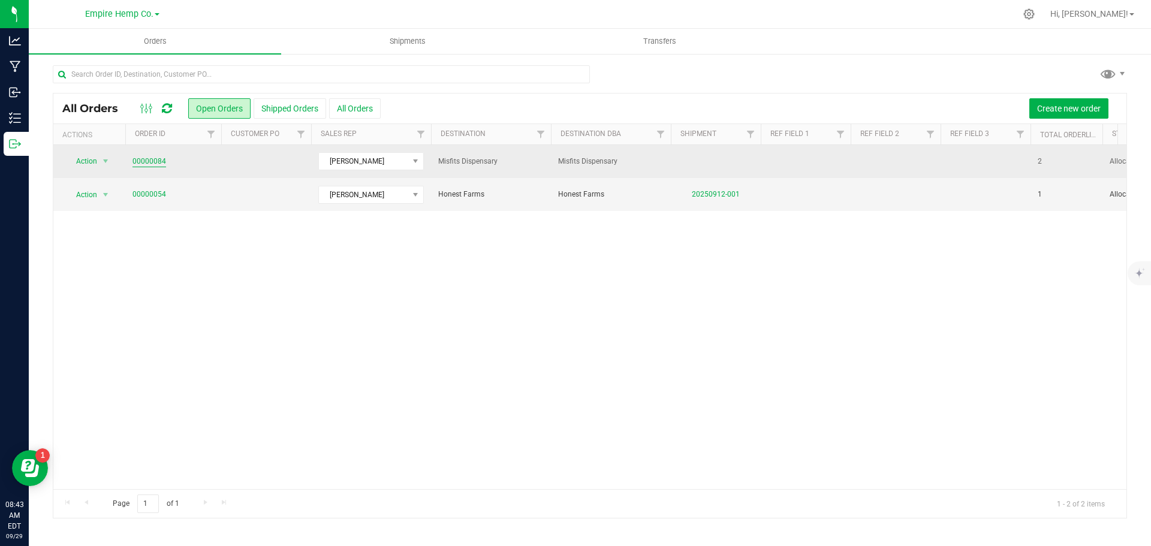
click at [150, 162] on link "00000084" at bounding box center [150, 161] width 34 height 11
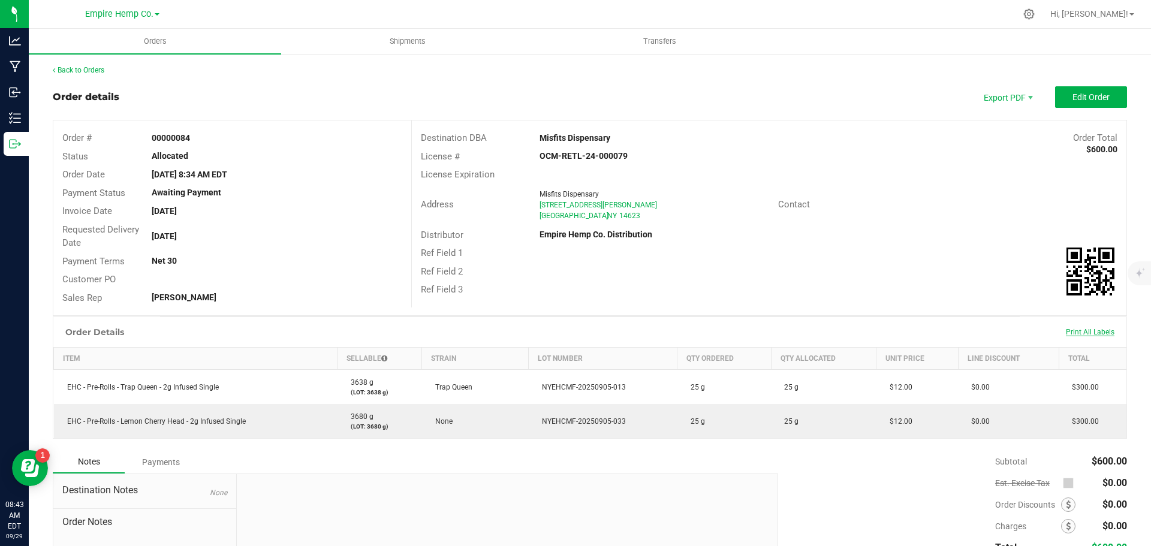
click at [1091, 329] on span "Print All Labels" at bounding box center [1090, 332] width 49 height 8
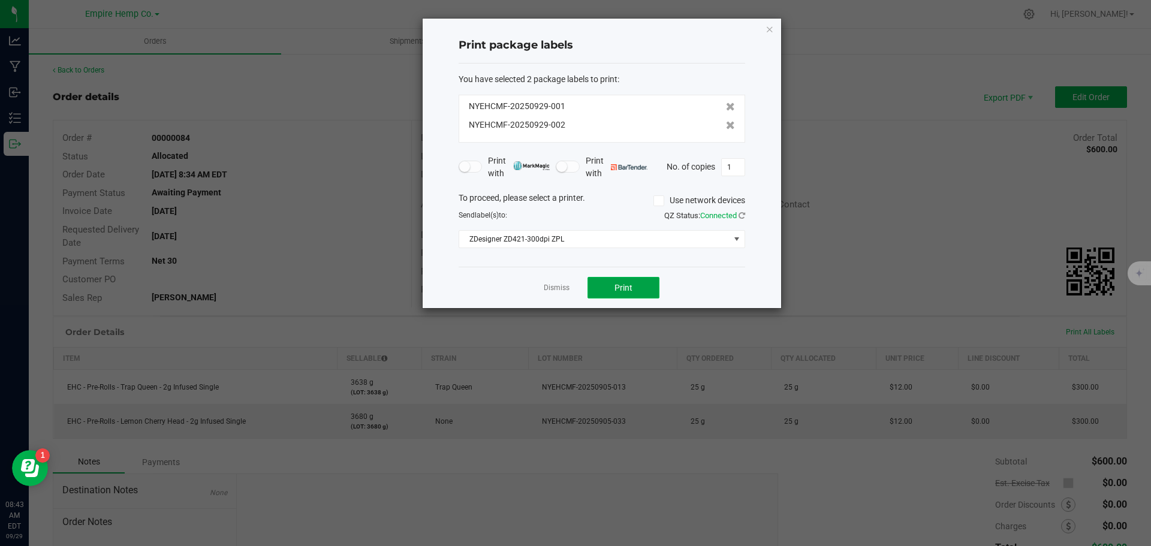
click at [630, 277] on button "Print" at bounding box center [624, 288] width 72 height 22
click at [555, 289] on link "Dismiss" at bounding box center [557, 288] width 26 height 10
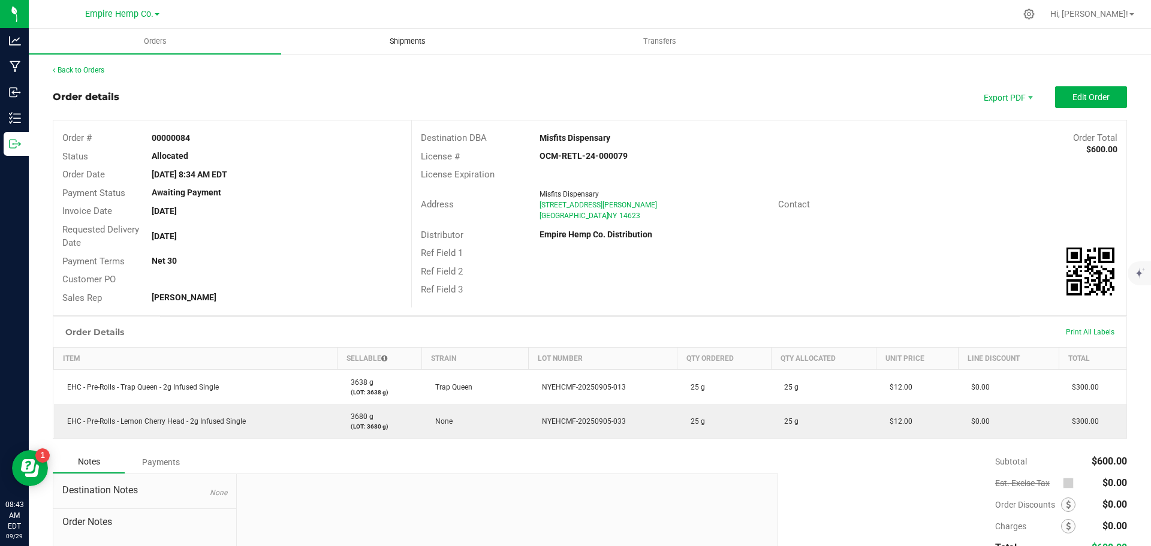
click at [398, 46] on span "Shipments" at bounding box center [408, 41] width 68 height 11
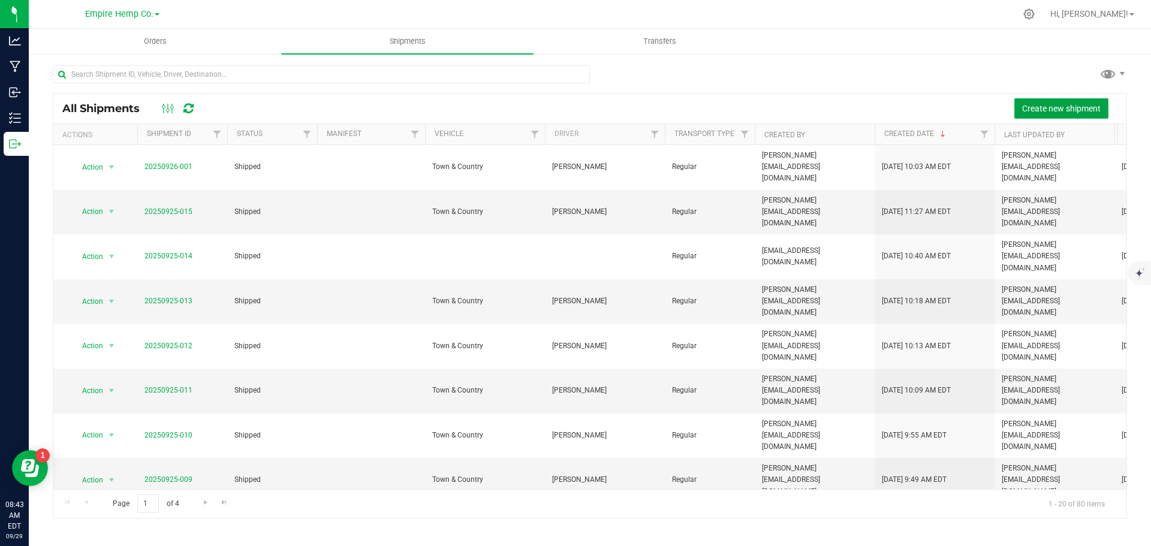
click at [1058, 104] on span "Create new shipment" at bounding box center [1061, 109] width 79 height 10
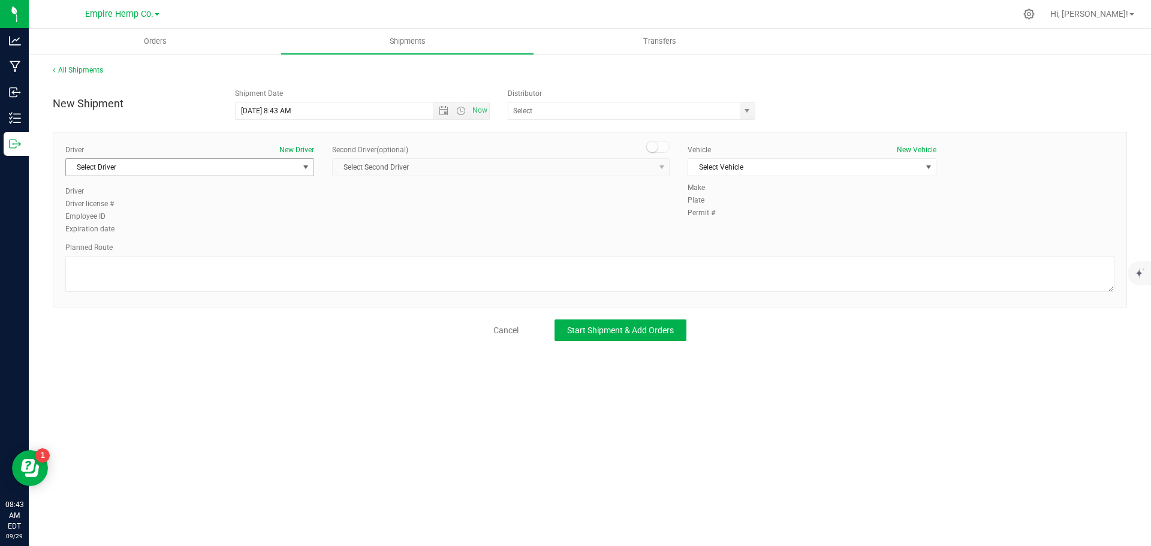
click at [300, 173] on span "select" at bounding box center [306, 167] width 15 height 17
click at [233, 252] on li "[PERSON_NAME]" at bounding box center [190, 253] width 248 height 18
click at [831, 168] on span "Select Vehicle" at bounding box center [804, 167] width 233 height 17
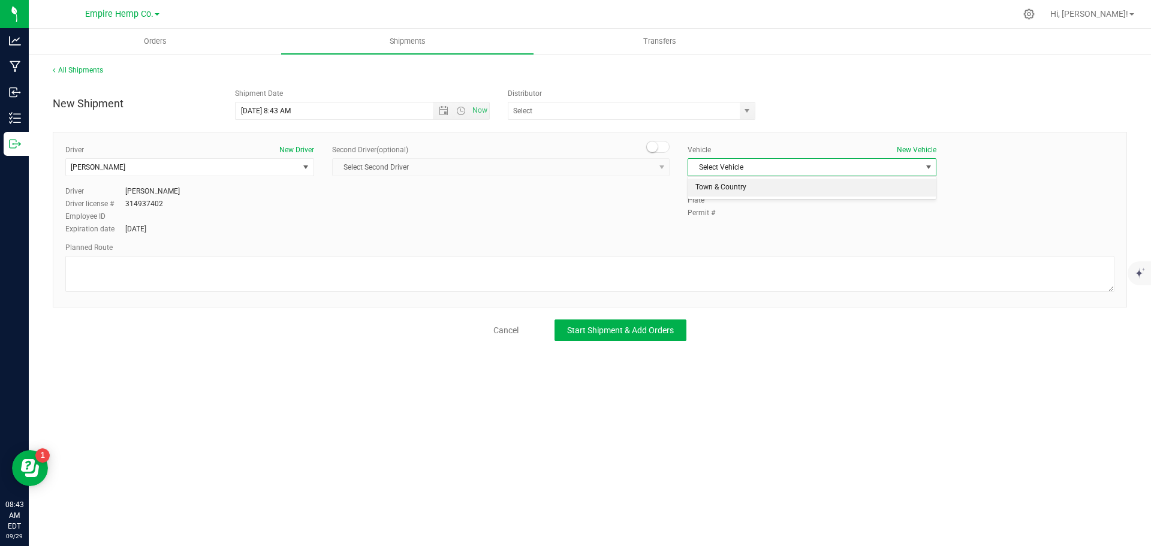
click at [814, 193] on li "Town & Country" at bounding box center [812, 188] width 248 height 18
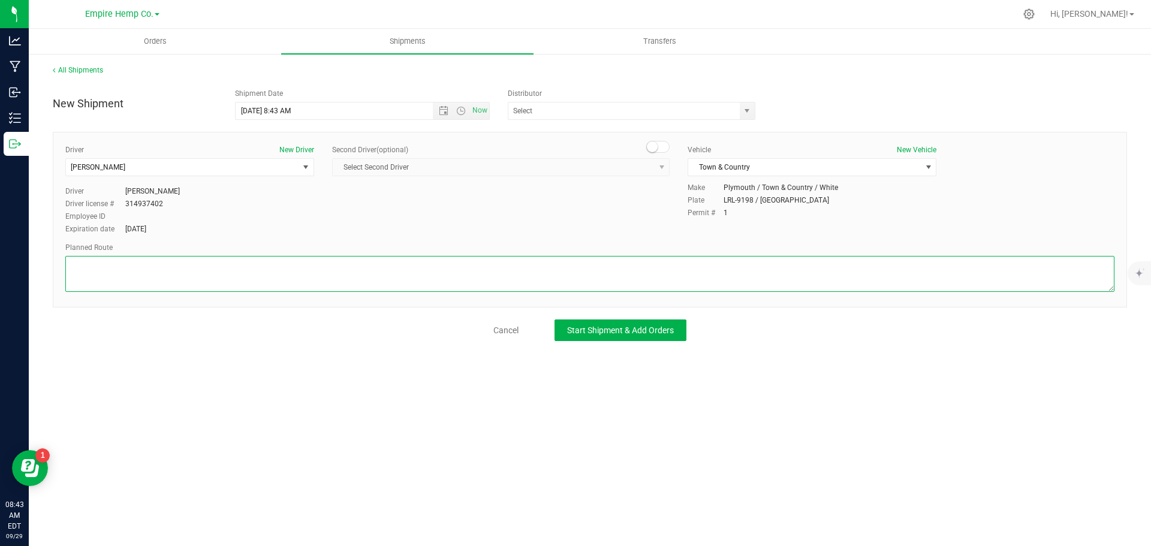
click at [647, 266] on textarea at bounding box center [589, 274] width 1049 height 36
type textarea "i90"
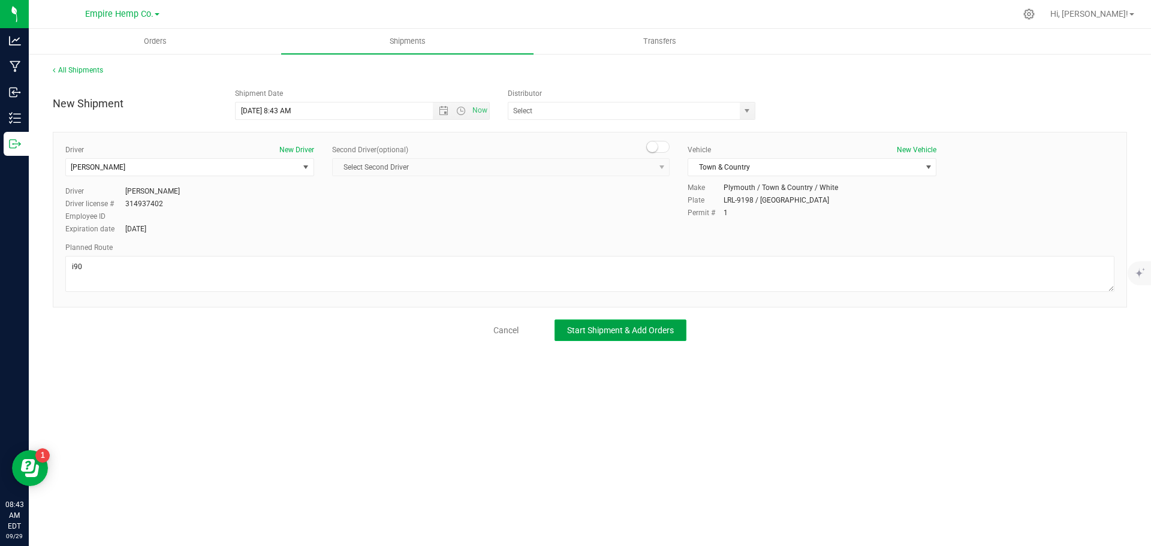
click at [664, 327] on span "Start Shipment & Add Orders" at bounding box center [620, 331] width 107 height 10
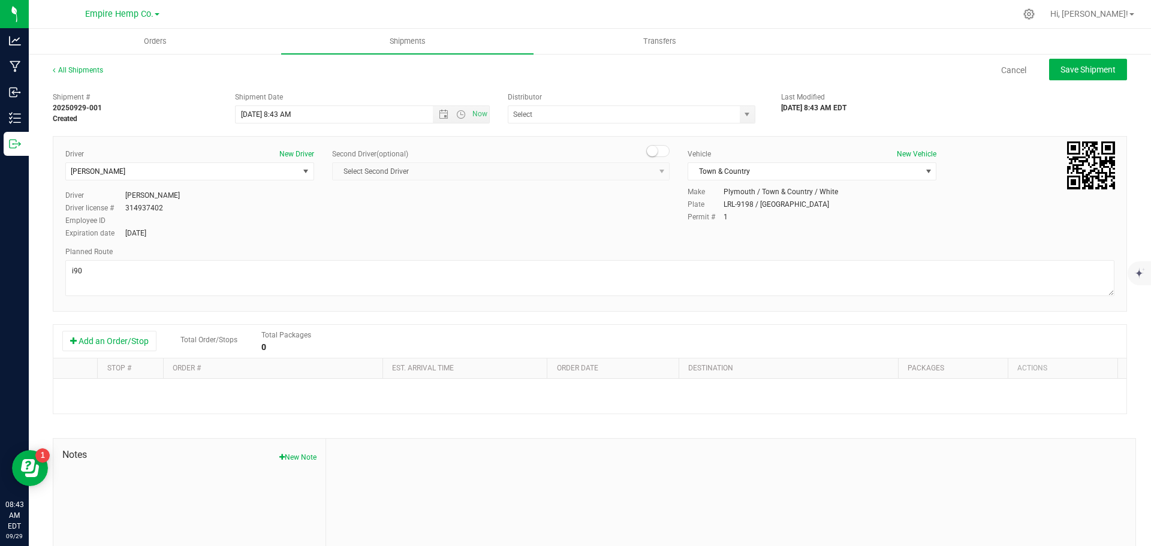
click at [107, 331] on div "Add an Order/Stop Total Order/Stops Total Packages 0" at bounding box center [589, 341] width 1055 height 21
click at [106, 338] on button "Add an Order/Stop" at bounding box center [109, 341] width 94 height 20
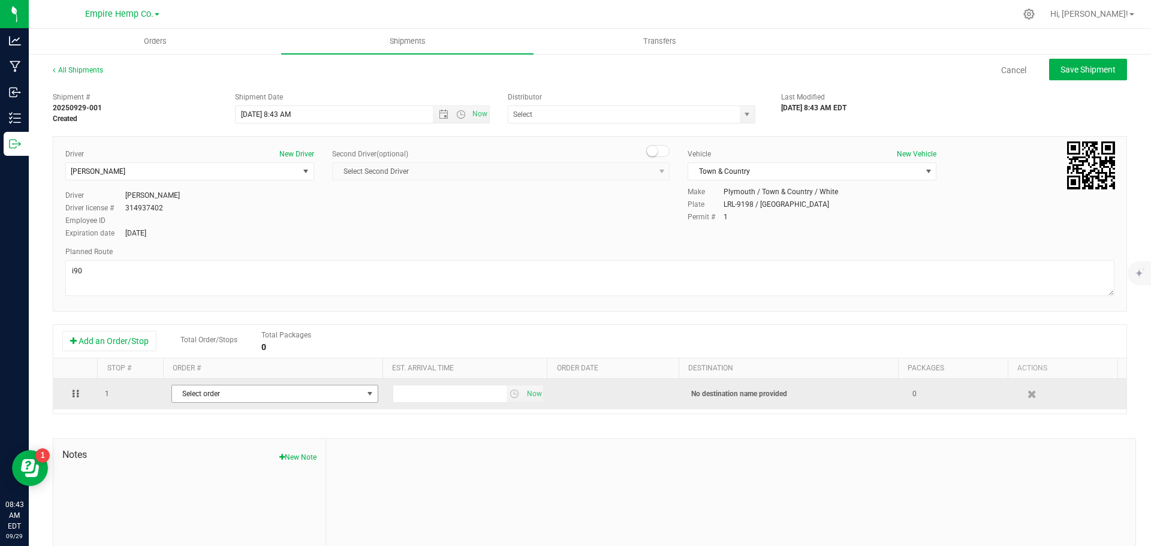
click at [206, 386] on span "Select order" at bounding box center [274, 394] width 207 height 18
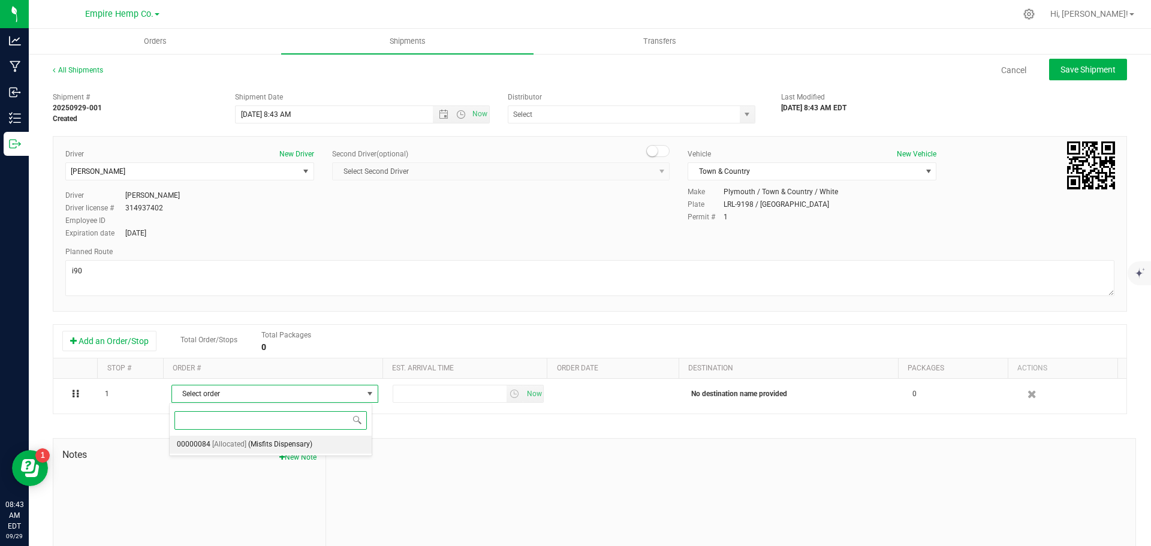
click at [245, 448] on li "00000084 [Allocated] (Misfits Dispensary)" at bounding box center [271, 445] width 202 height 18
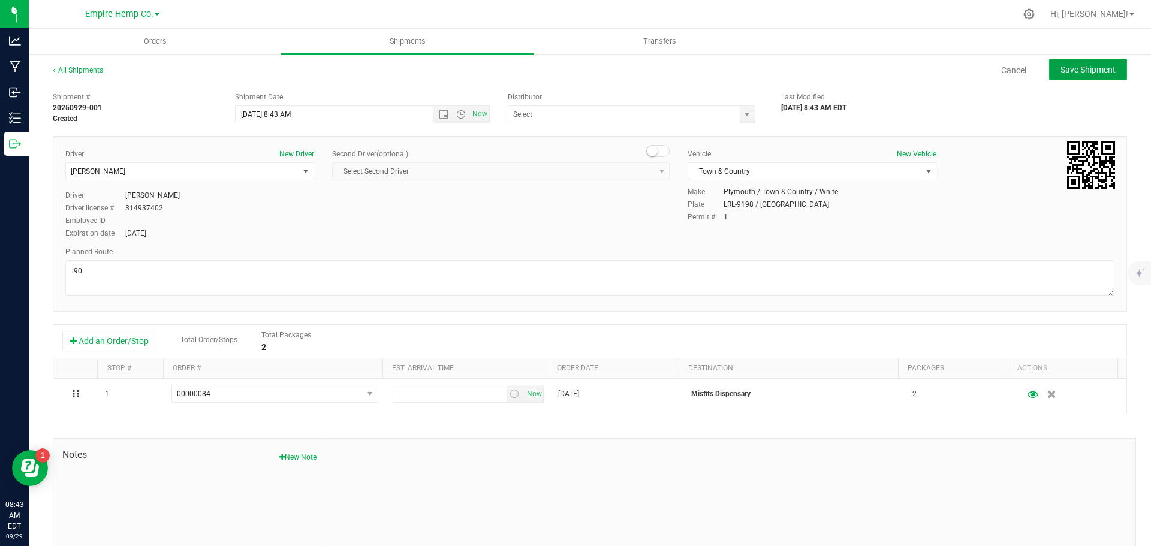
click at [1092, 61] on button "Save Shipment" at bounding box center [1088, 70] width 78 height 22
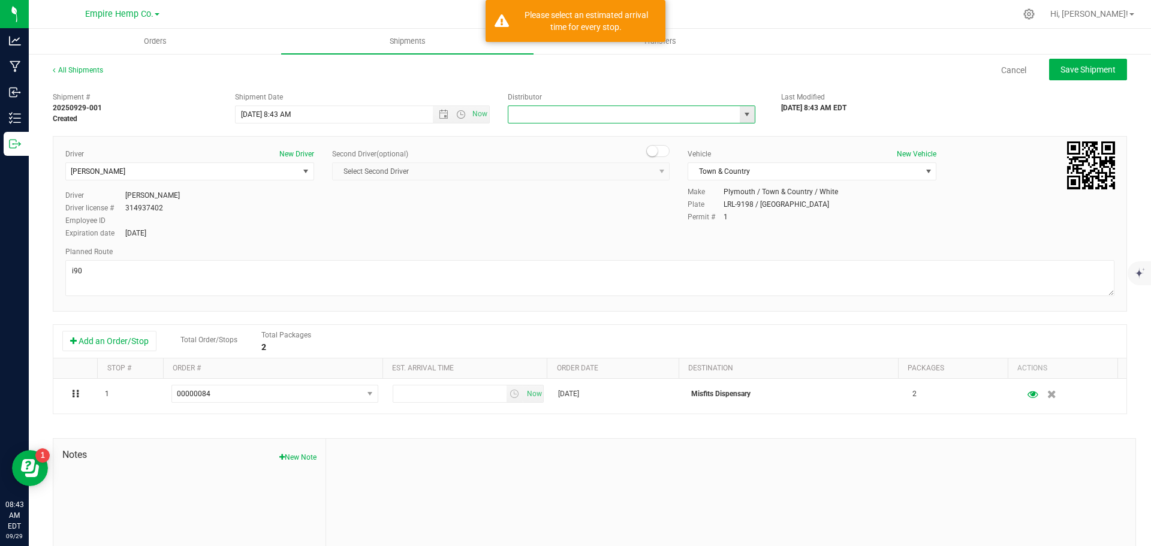
click at [616, 108] on input "text" at bounding box center [620, 114] width 224 height 17
click at [742, 119] on span "select" at bounding box center [747, 115] width 10 height 10
click at [673, 152] on li "Empire Hemp Co. Distribution" at bounding box center [627, 153] width 244 height 18
type input "Empire Hemp Co. Distribution"
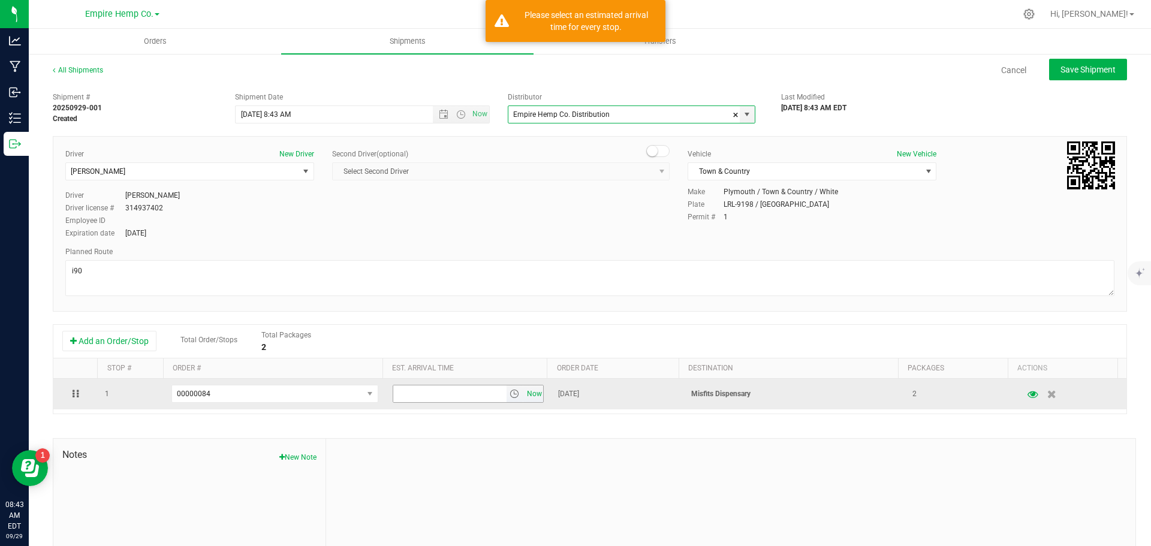
click at [528, 392] on span "Now" at bounding box center [534, 394] width 20 height 17
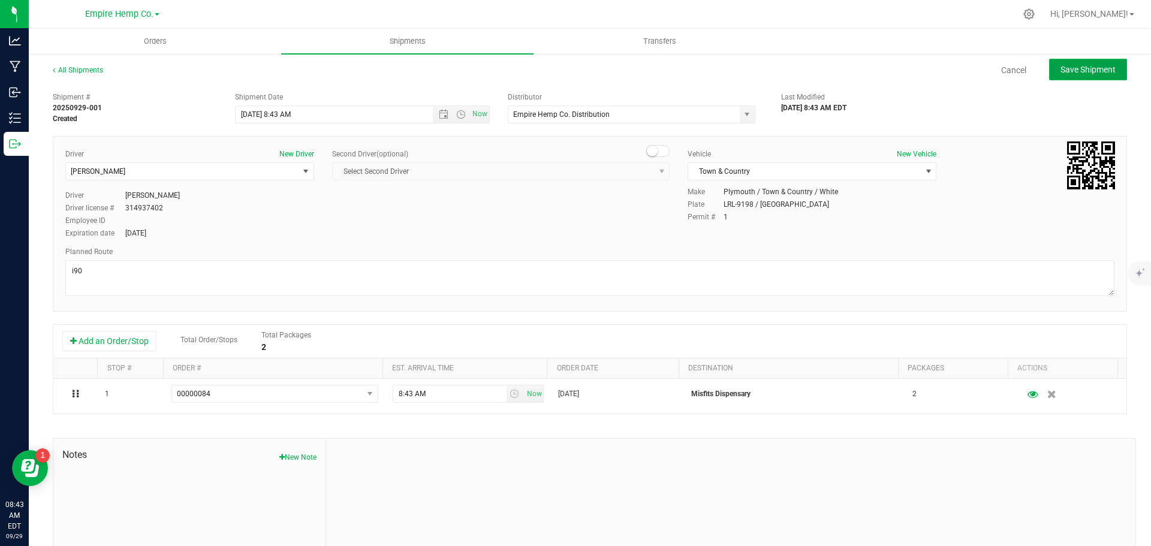
click at [1076, 64] on button "Save Shipment" at bounding box center [1088, 70] width 78 height 22
type input "[DATE] 12:43 PM"
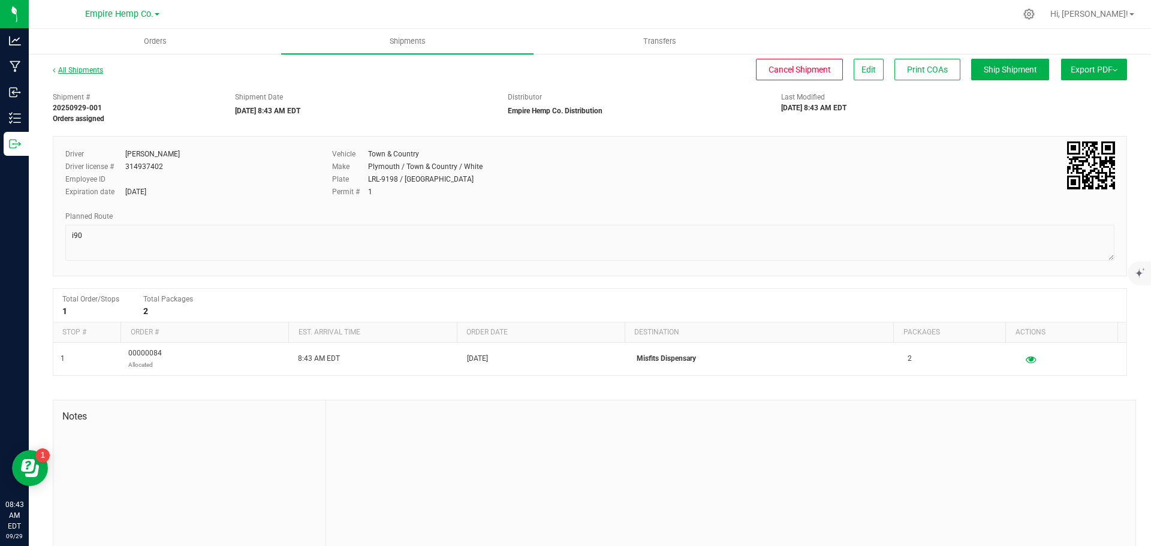
click at [81, 69] on link "All Shipments" at bounding box center [78, 70] width 50 height 8
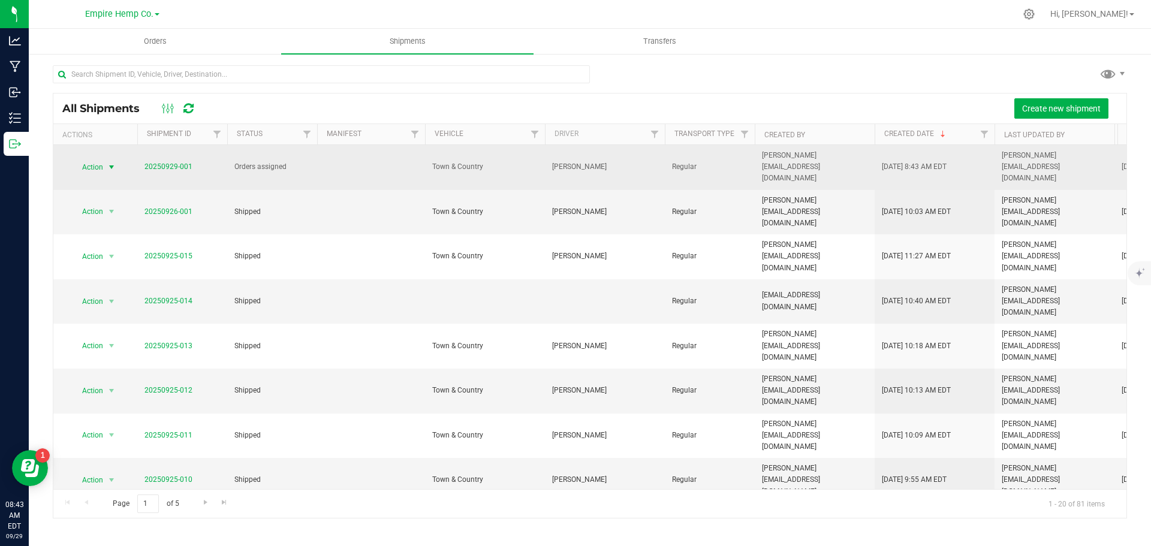
click at [109, 162] on span "select" at bounding box center [112, 167] width 10 height 10
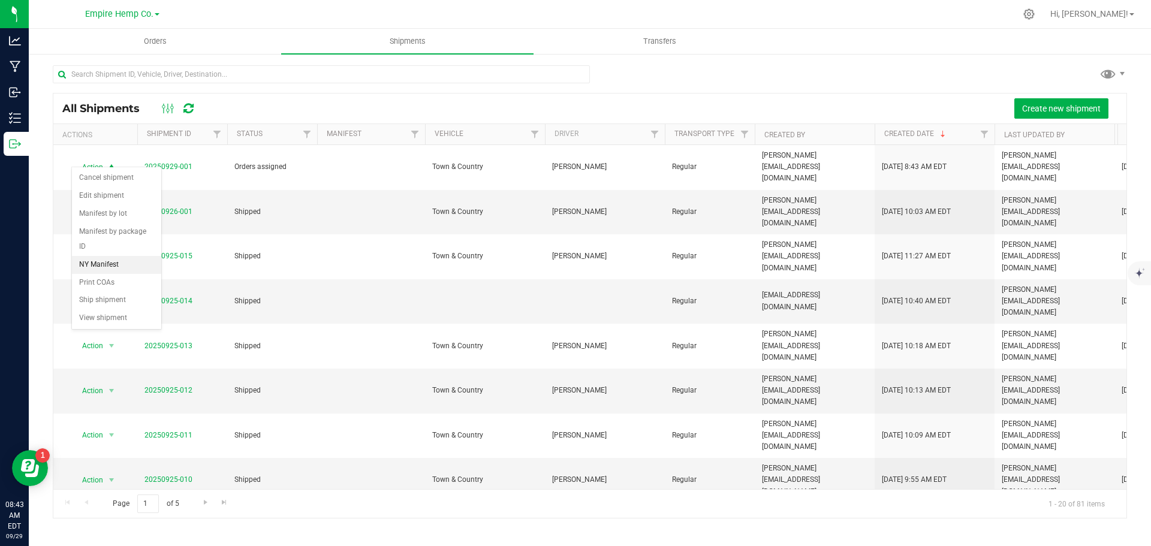
click at [114, 256] on li "NY Manifest" at bounding box center [116, 265] width 89 height 18
click at [130, 45] on span "Orders" at bounding box center [155, 41] width 55 height 11
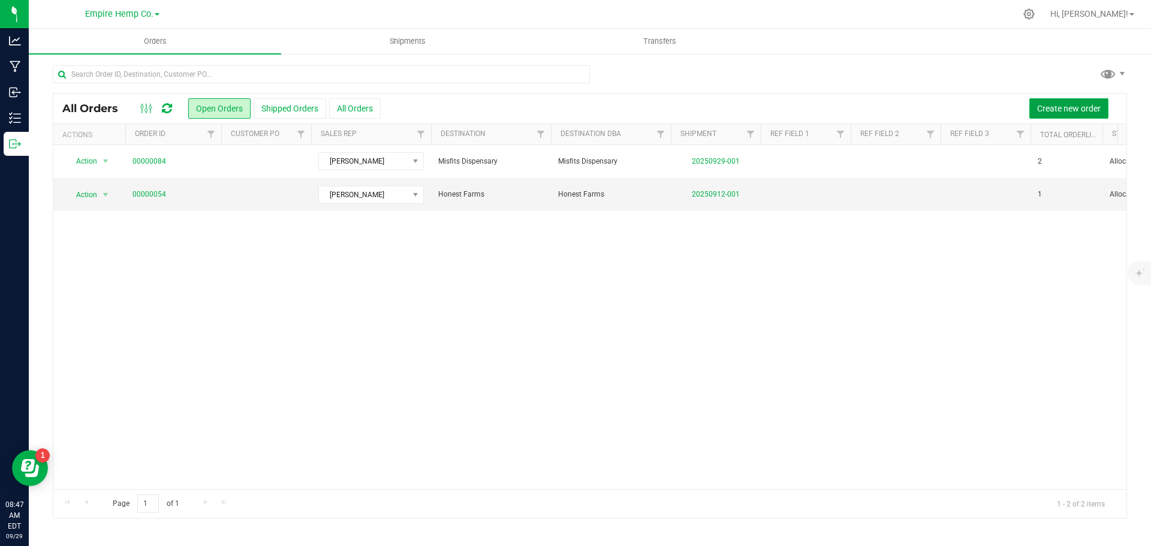
click at [1067, 111] on span "Create new order" at bounding box center [1069, 109] width 64 height 10
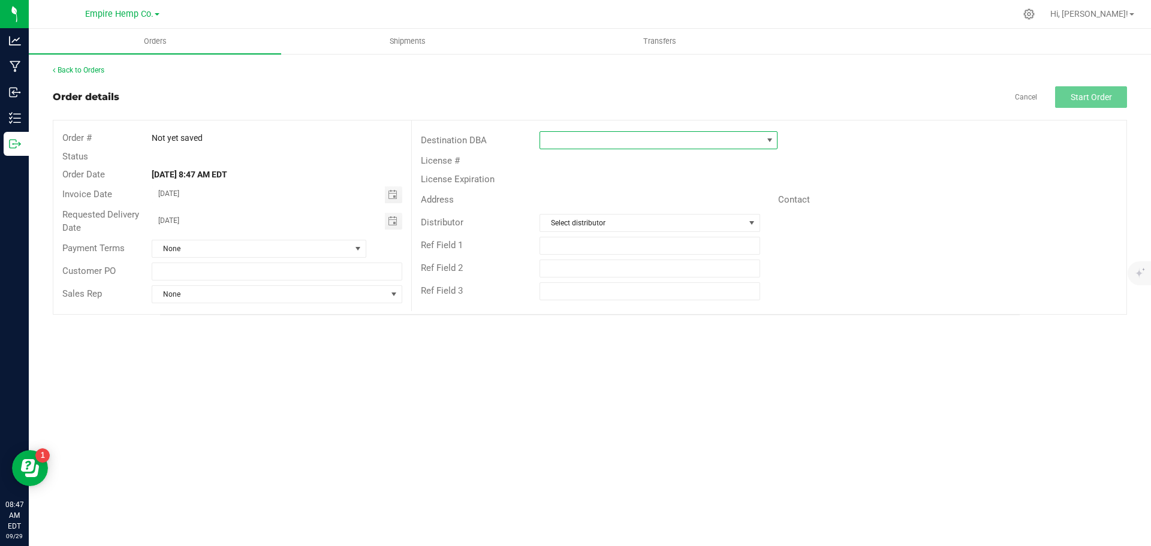
click at [580, 138] on span at bounding box center [651, 140] width 222 height 17
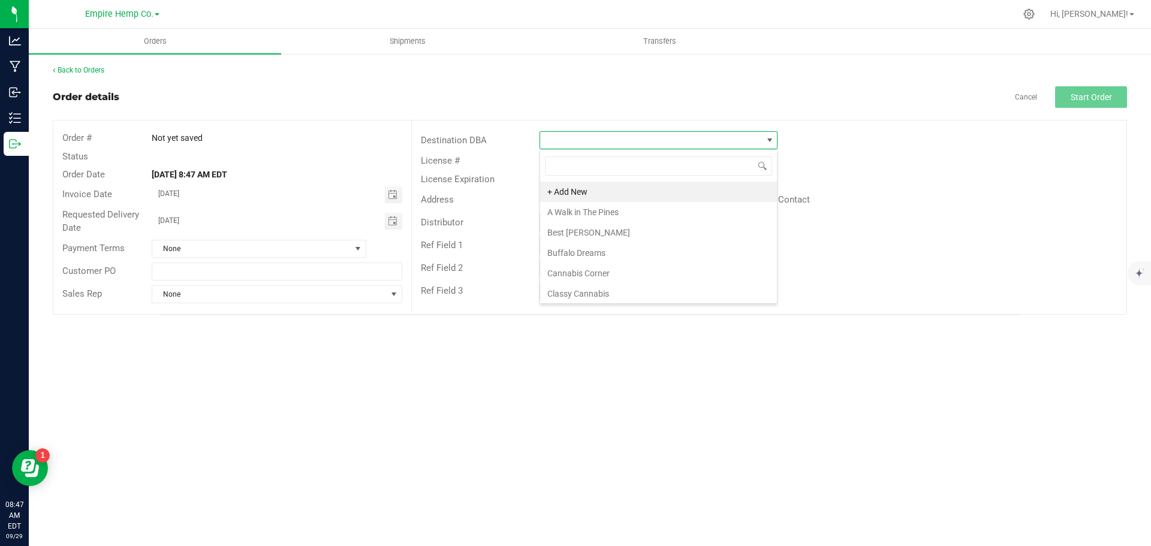
scroll to position [18, 238]
type input "mj"
click at [600, 192] on li "MJ Dispensary" at bounding box center [658, 192] width 237 height 20
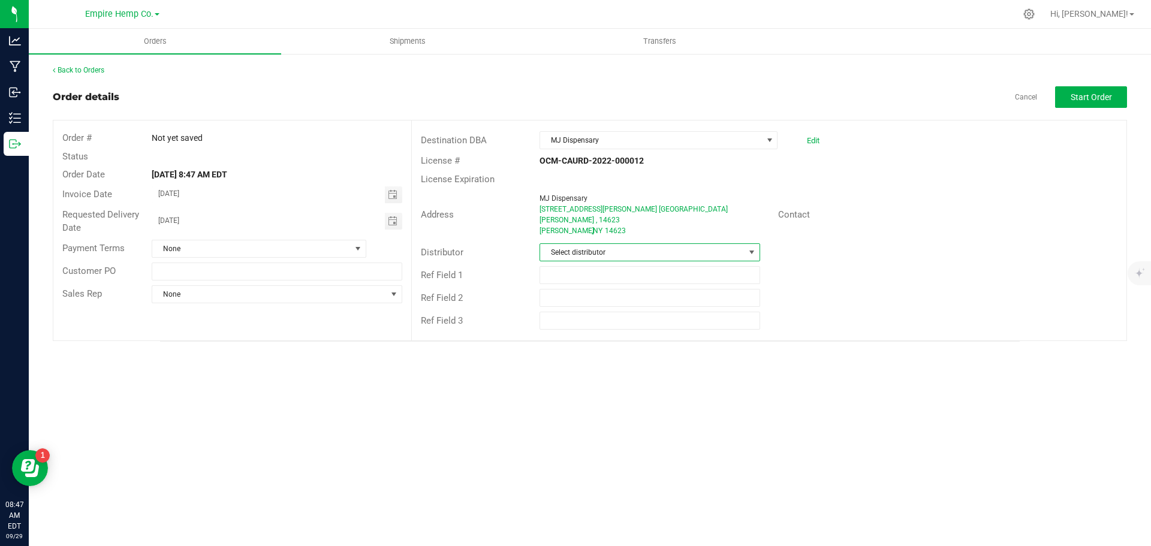
click at [635, 244] on span "Select distributor" at bounding box center [642, 252] width 204 height 17
click at [623, 324] on li "Empire Hemp Co. Distribution" at bounding box center [649, 334] width 219 height 20
click at [356, 248] on span at bounding box center [358, 249] width 10 height 10
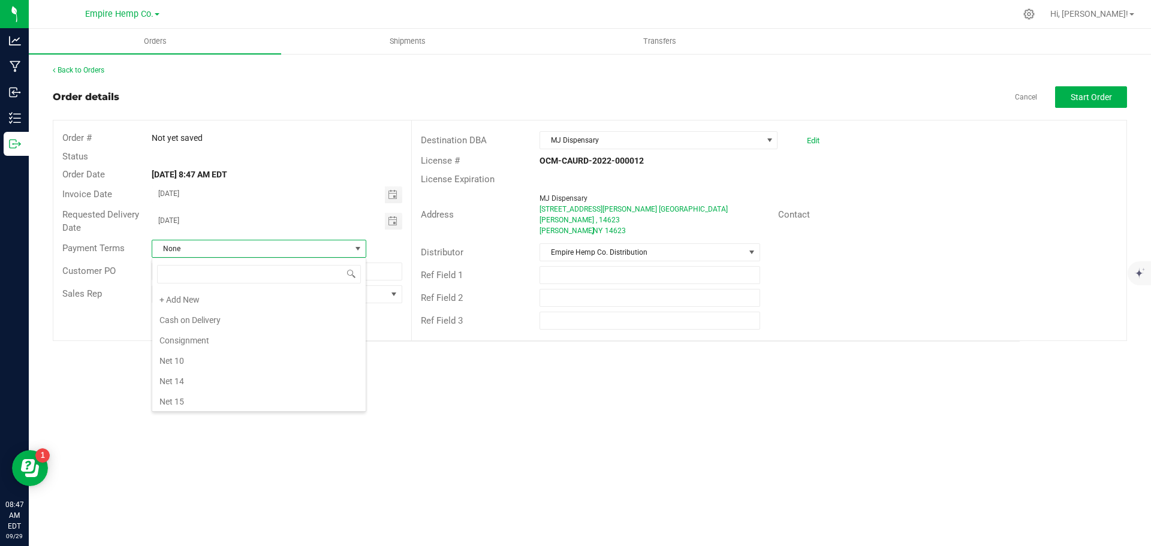
scroll to position [18, 215]
click at [257, 324] on li "Net 30" at bounding box center [258, 318] width 213 height 20
click at [318, 300] on span "None" at bounding box center [269, 294] width 234 height 17
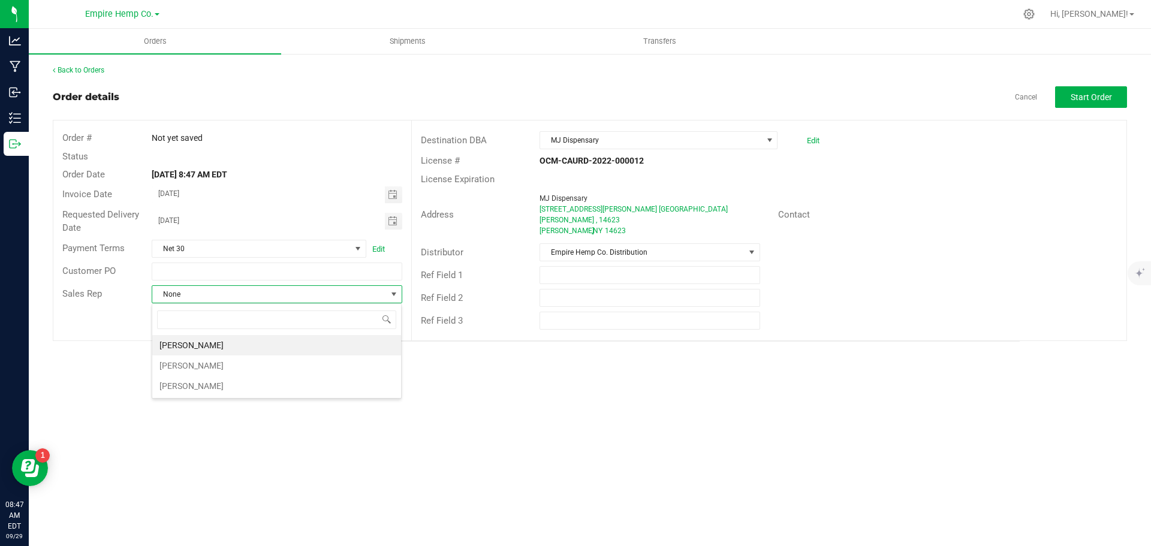
scroll to position [18, 251]
click at [280, 362] on li "[PERSON_NAME]" at bounding box center [276, 366] width 249 height 20
click at [1084, 103] on button "Start Order" at bounding box center [1091, 97] width 72 height 22
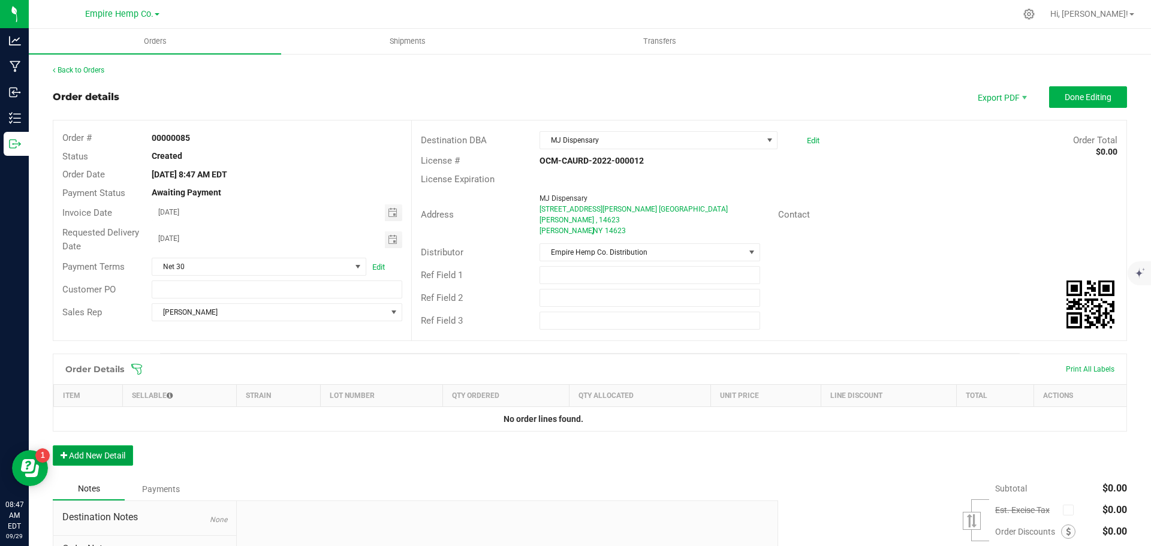
click at [113, 445] on button "Add New Detail" at bounding box center [93, 455] width 80 height 20
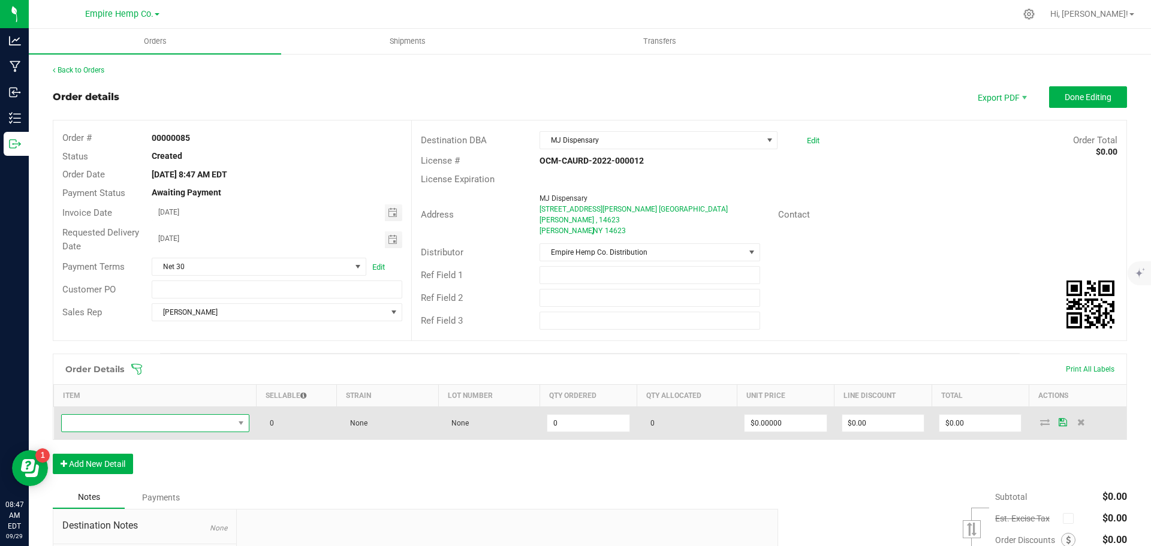
click at [137, 421] on span "NO DATA FOUND" at bounding box center [148, 423] width 172 height 17
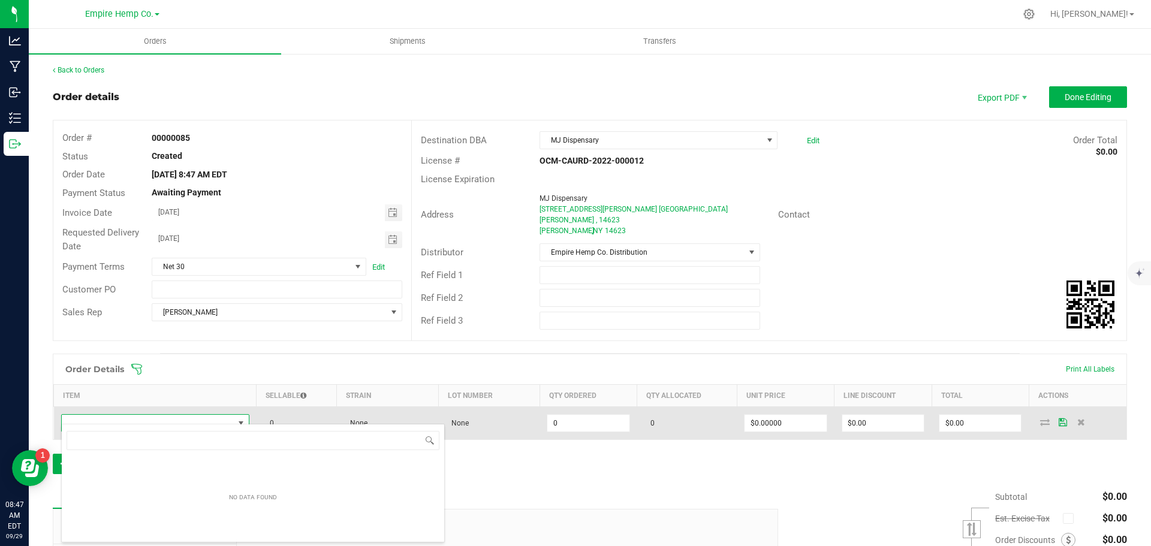
scroll to position [18, 185]
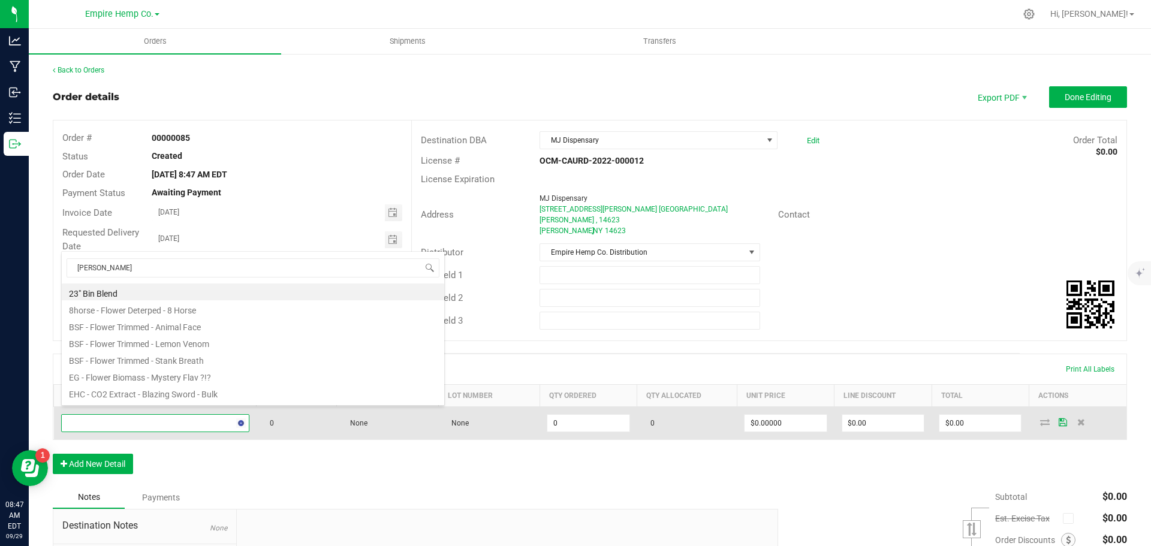
type input "stank"
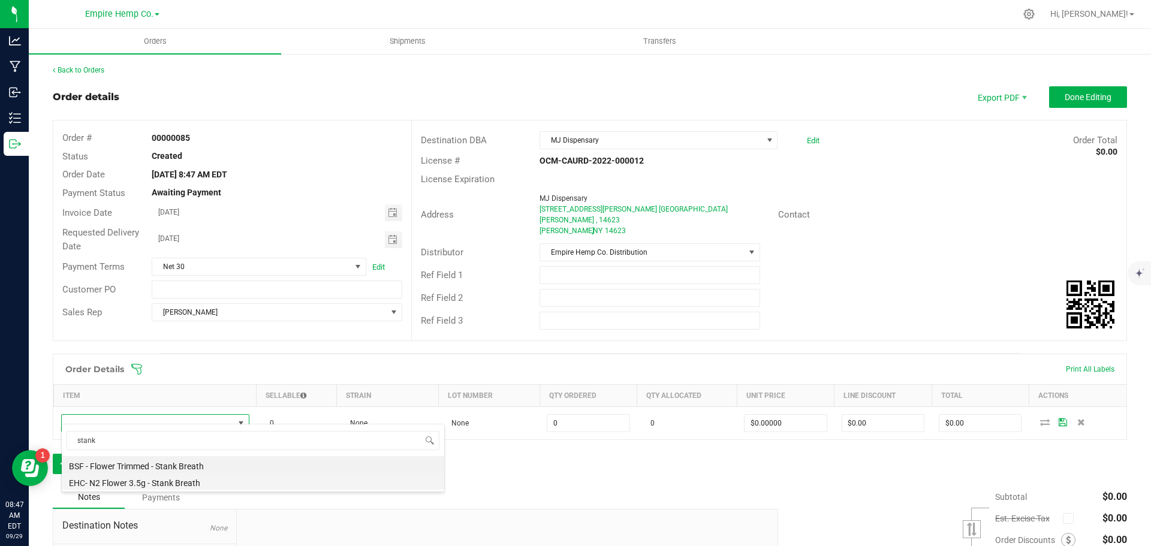
click at [152, 479] on li "EHC- N2 Flower 3.5g - Stank Breath" at bounding box center [253, 481] width 383 height 17
type input "0.0000 g"
type input "$15.00000"
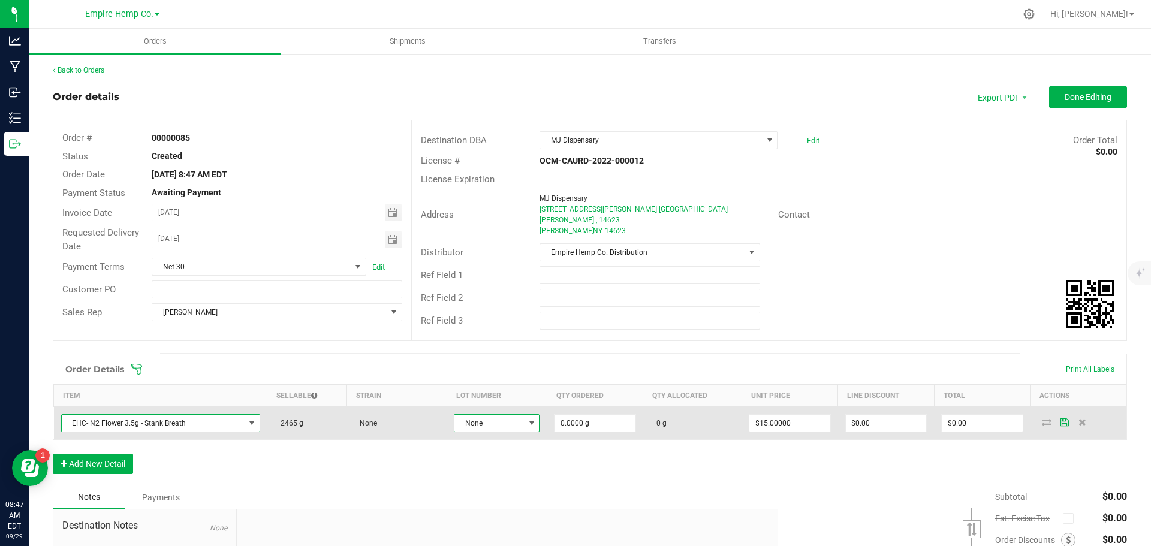
click at [527, 418] on span at bounding box center [532, 423] width 10 height 10
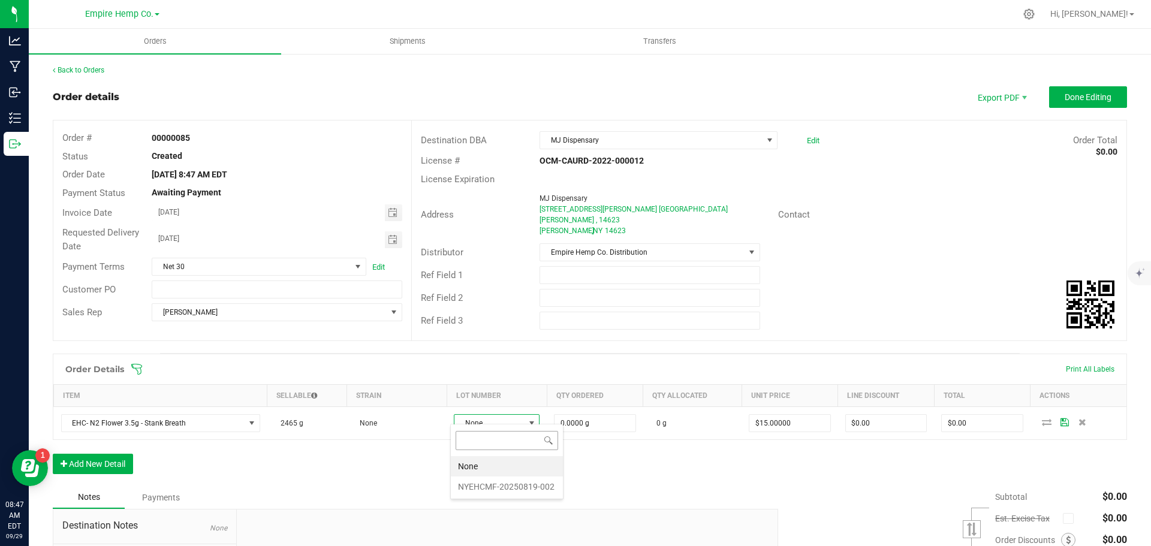
scroll to position [18, 85]
click at [517, 484] on li "NYEHCMF-20250819-002" at bounding box center [507, 487] width 112 height 20
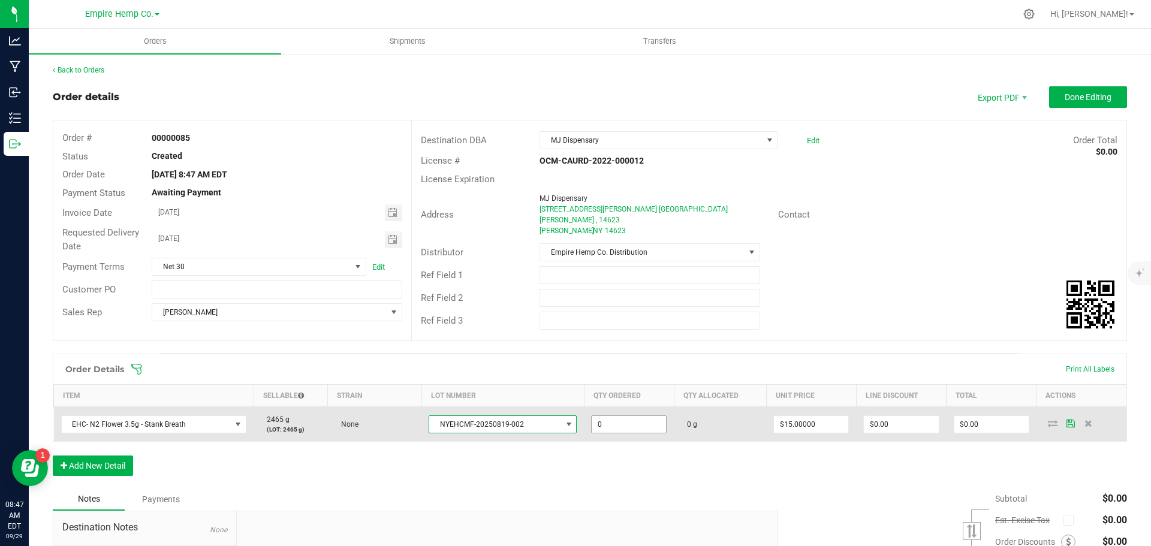
click at [602, 416] on input "0" at bounding box center [629, 424] width 74 height 17
type input "108.0000 g"
type input "15"
type input "$1,620.00"
click at [1048, 420] on icon at bounding box center [1053, 423] width 10 height 7
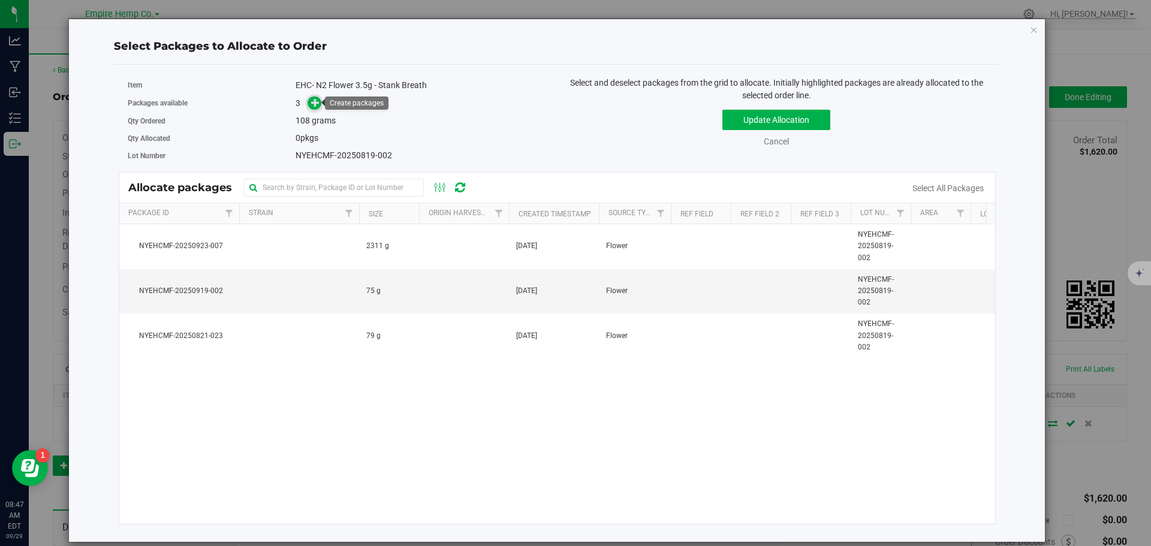
click at [316, 102] on icon at bounding box center [315, 102] width 8 height 8
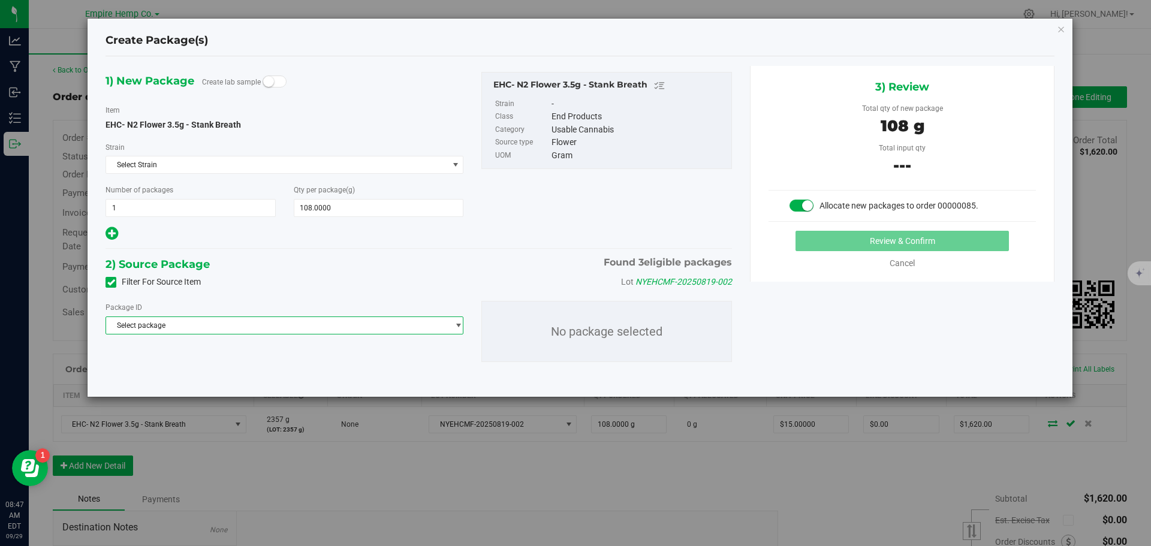
click at [270, 319] on span "Select package" at bounding box center [277, 325] width 342 height 17
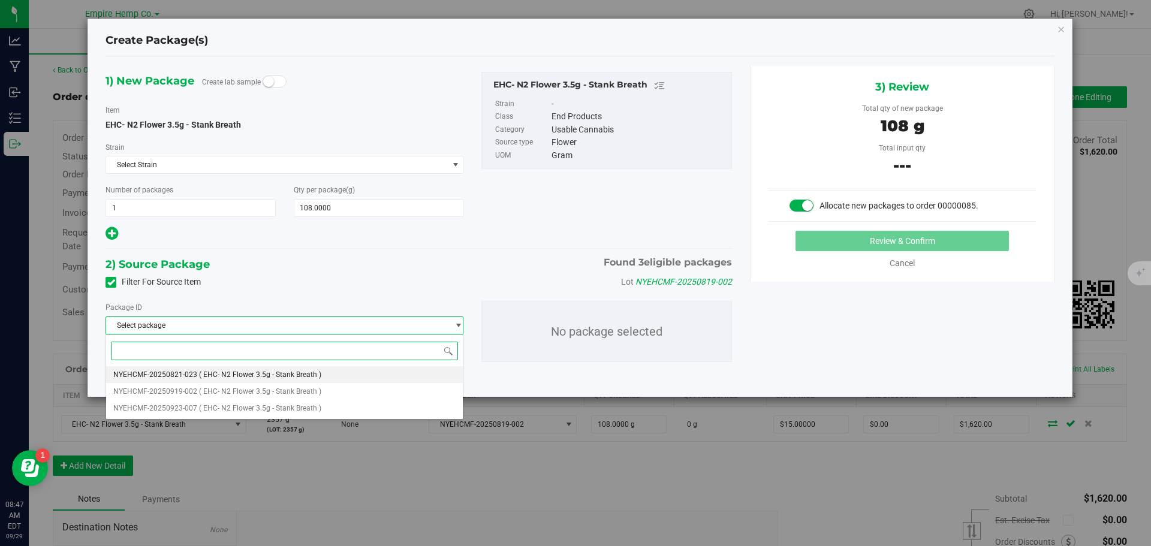
click at [277, 370] on li "NYEHCMF-20250821-023 ( EHC- N2 Flower 3.5g - Stank Breath )" at bounding box center [284, 374] width 357 height 17
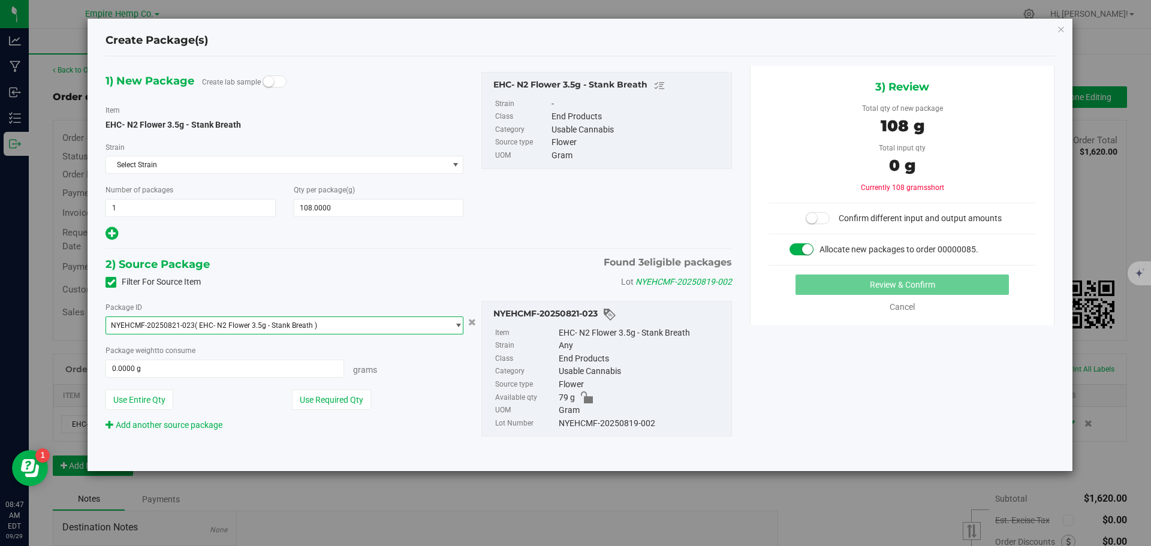
click at [318, 325] on span "NYEHCMF-20250821-023 ( EHC- N2 Flower 3.5g - Stank Breath )" at bounding box center [277, 325] width 342 height 17
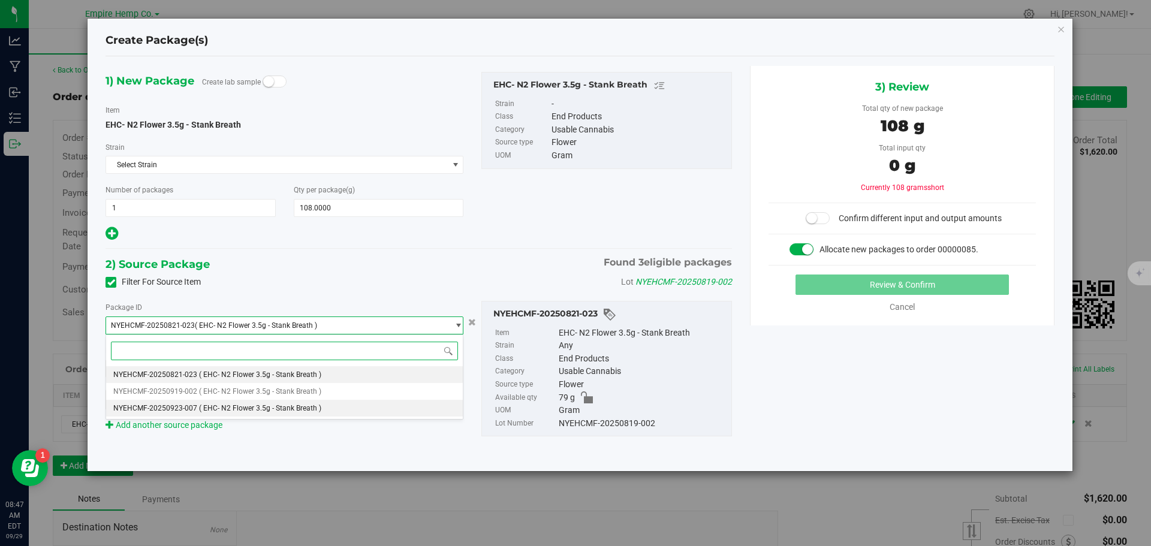
click at [299, 405] on span "( EHC- N2 Flower 3.5g - Stank Breath )" at bounding box center [260, 408] width 122 height 8
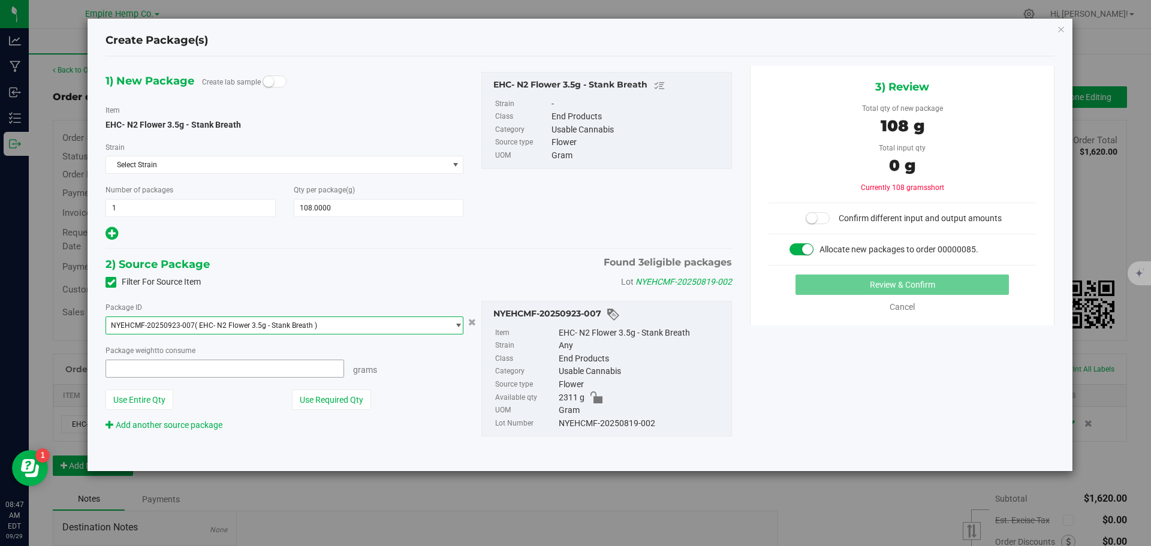
click at [283, 363] on span at bounding box center [225, 369] width 239 height 18
type input "108"
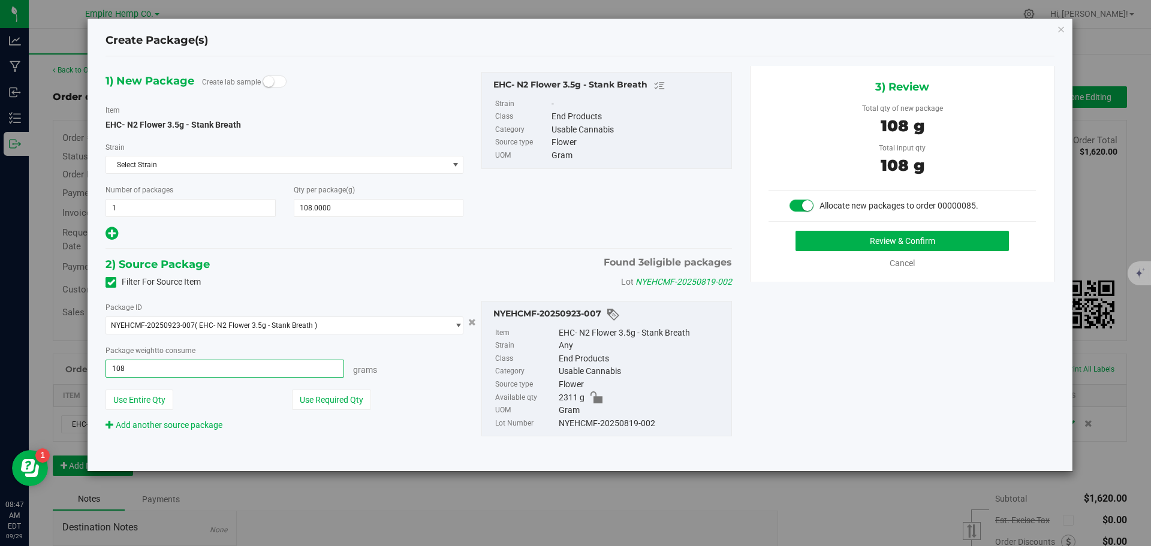
click at [796, 231] on button "Review & Confirm" at bounding box center [902, 241] width 213 height 20
type input "108.0000 g"
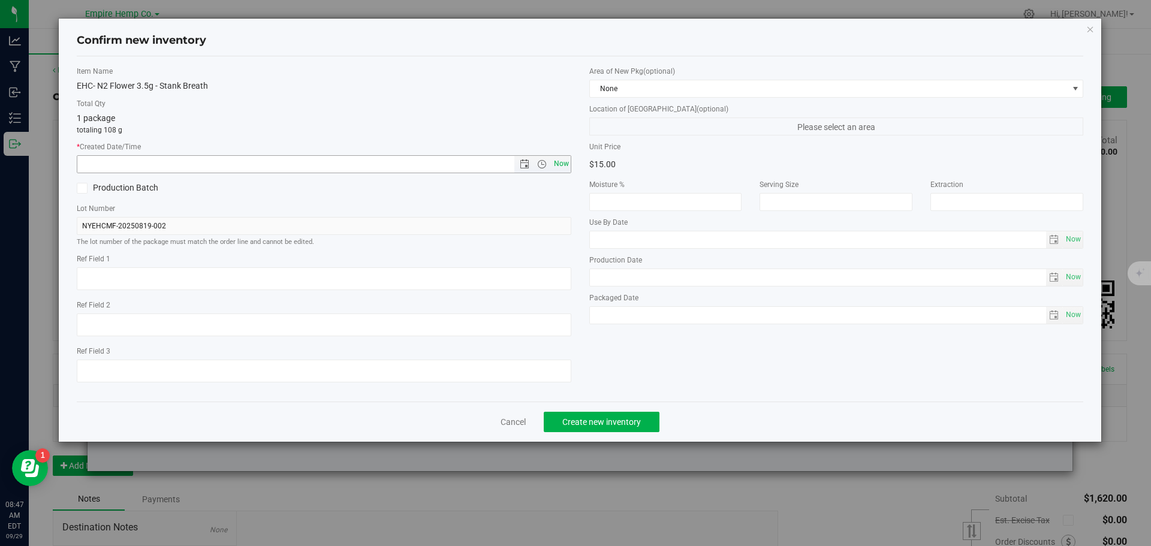
click at [565, 158] on span "Now" at bounding box center [561, 163] width 20 height 17
type input "[DATE] 8:47 AM"
click at [613, 427] on button "Create new inventory" at bounding box center [602, 422] width 116 height 20
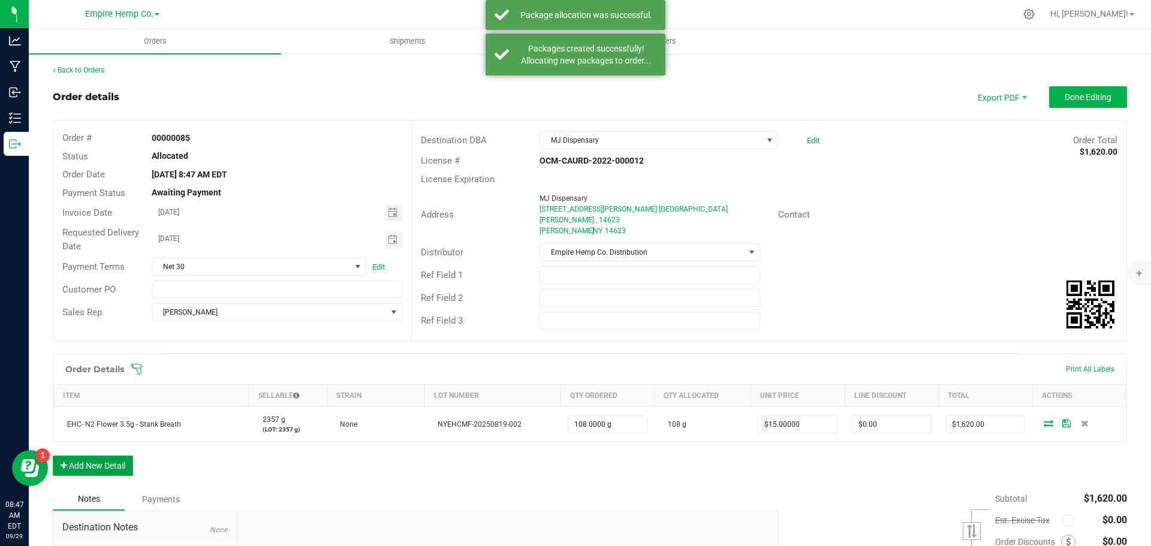
click at [122, 456] on button "Add New Detail" at bounding box center [93, 466] width 80 height 20
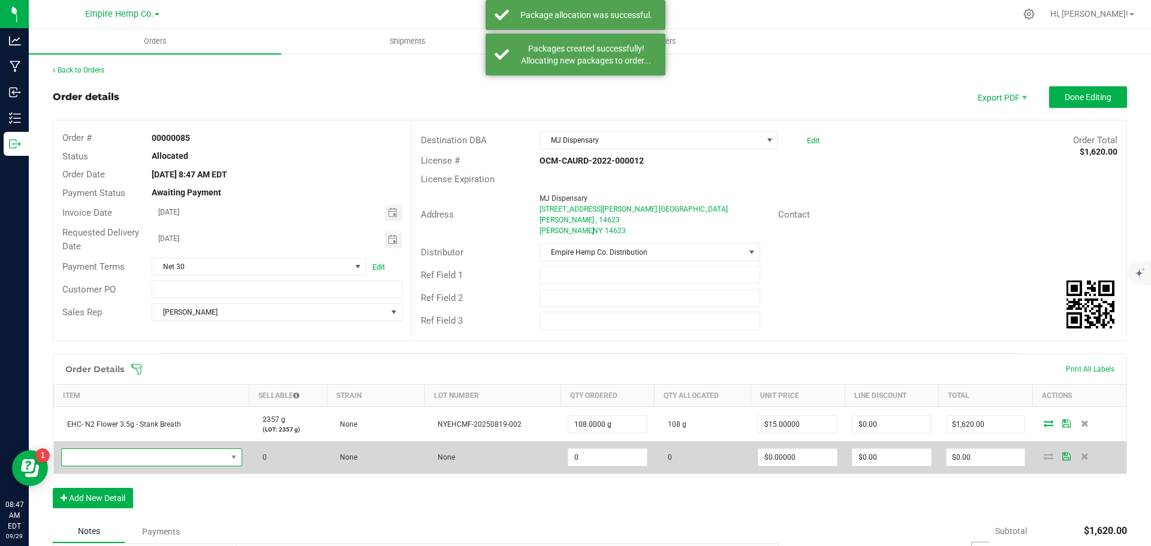
click at [128, 449] on span "NO DATA FOUND" at bounding box center [144, 457] width 165 height 17
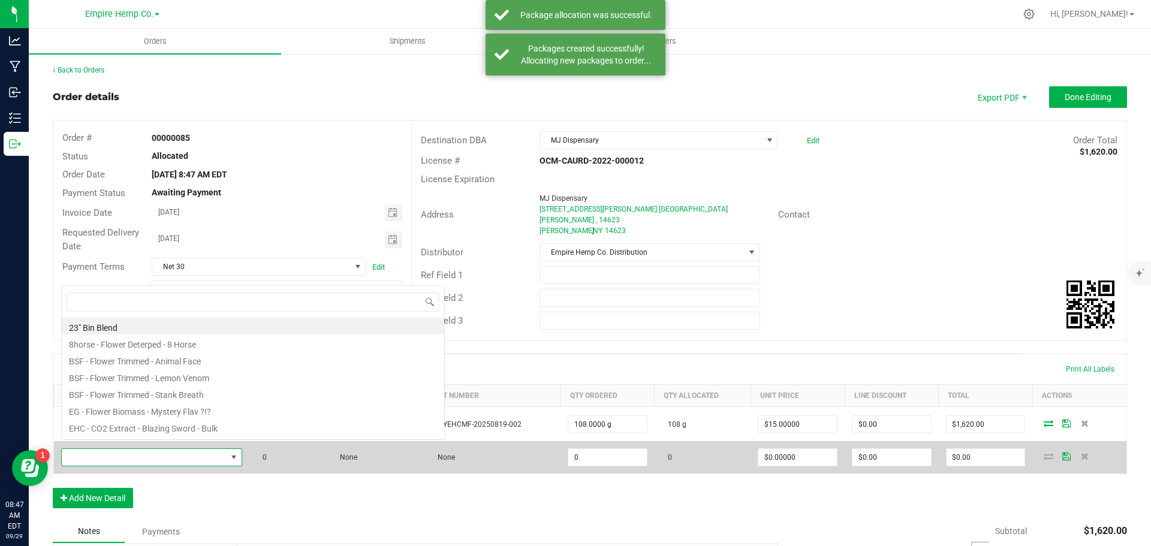
scroll to position [18, 178]
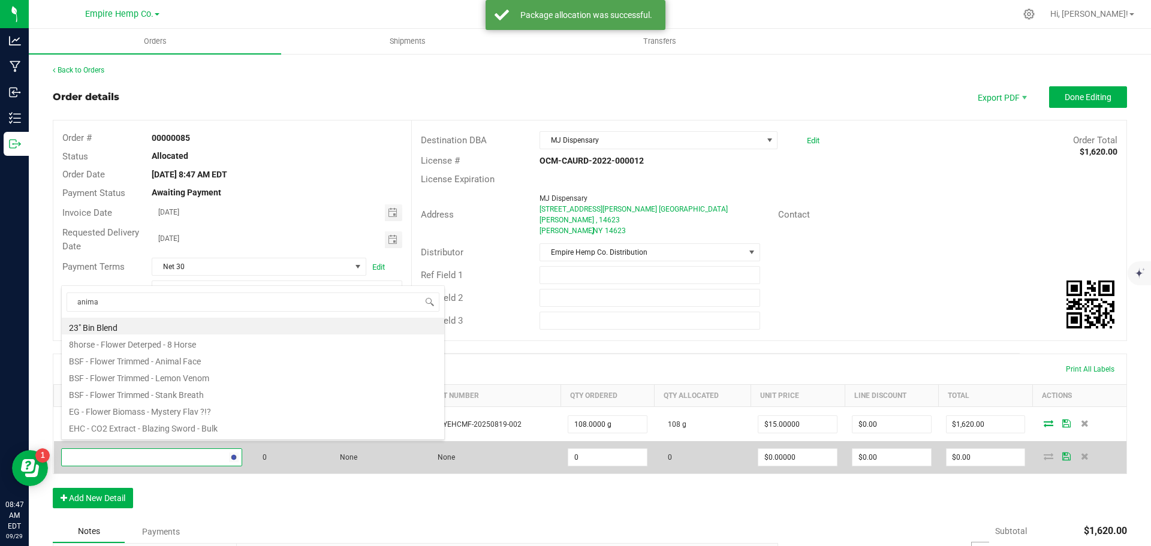
type input "animal"
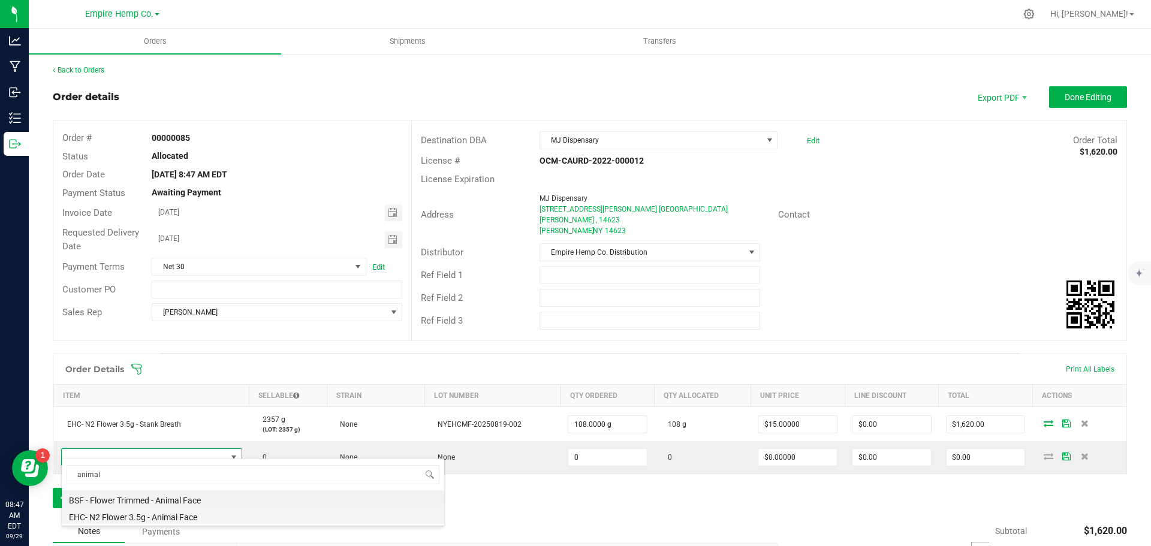
click at [168, 517] on li "EHC- N2 Flower 3.5g - Animal Face" at bounding box center [253, 515] width 383 height 17
type input "0.0000 g"
type input "$15.00000"
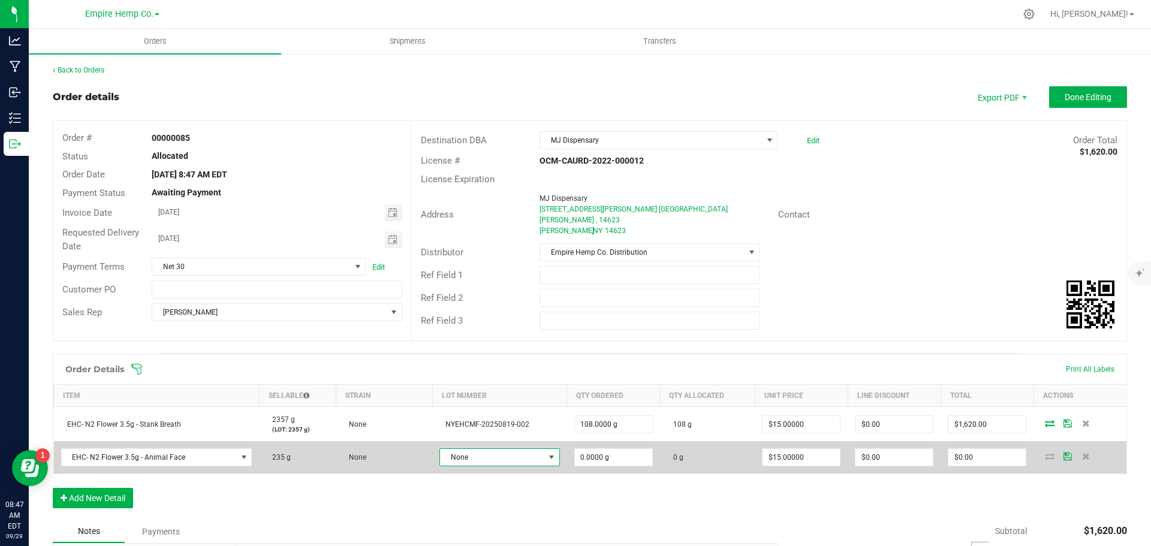
click at [475, 455] on span "None" at bounding box center [492, 457] width 104 height 17
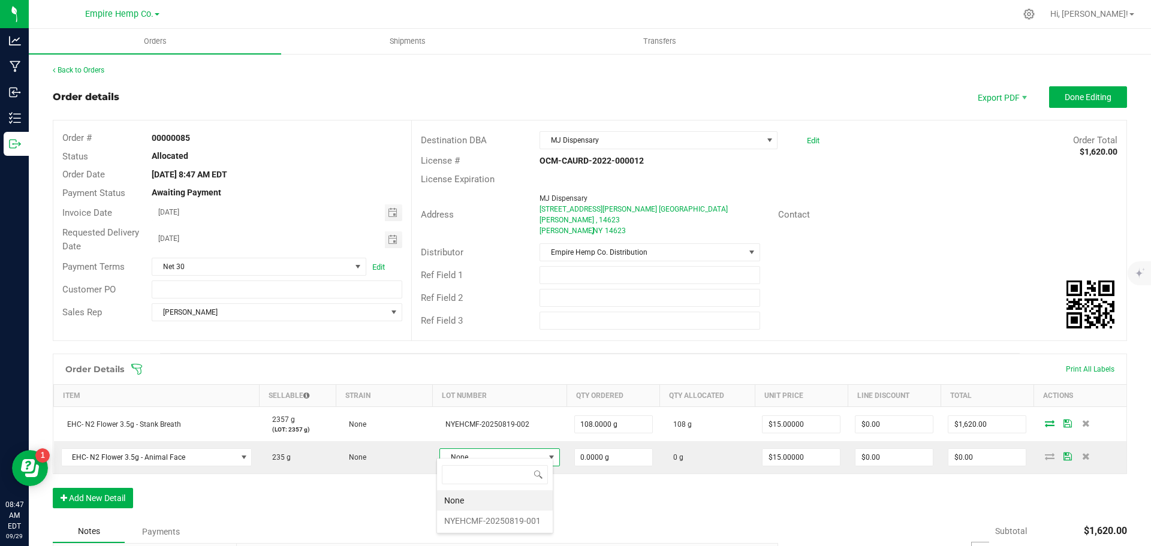
scroll to position [18, 118]
click at [487, 520] on li "NYEHCMF-20250819-001" at bounding box center [495, 521] width 116 height 20
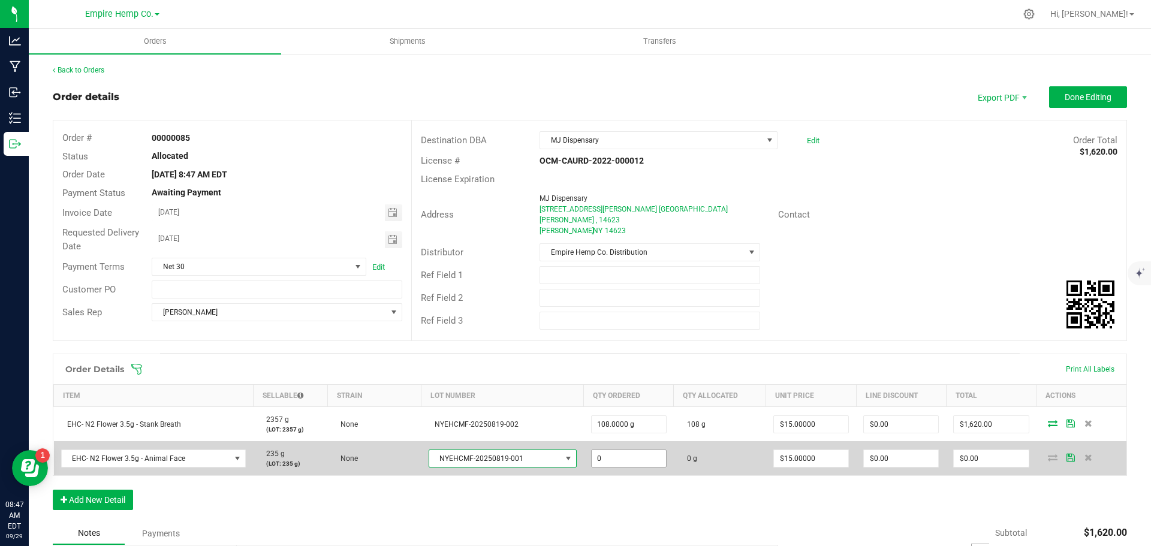
click at [646, 450] on input "0" at bounding box center [629, 458] width 74 height 17
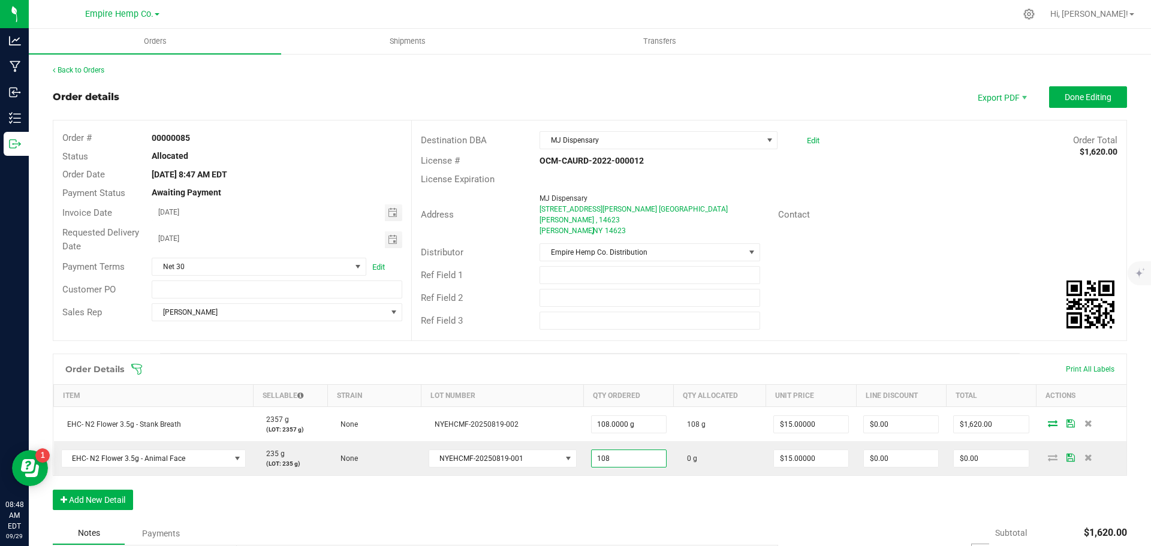
type input "108.0000 g"
type input "$1,620.00"
click at [692, 484] on div "Order Details Print All Labels Item Sellable Strain Lot Number Qty Ordered Qty …" at bounding box center [590, 438] width 1074 height 168
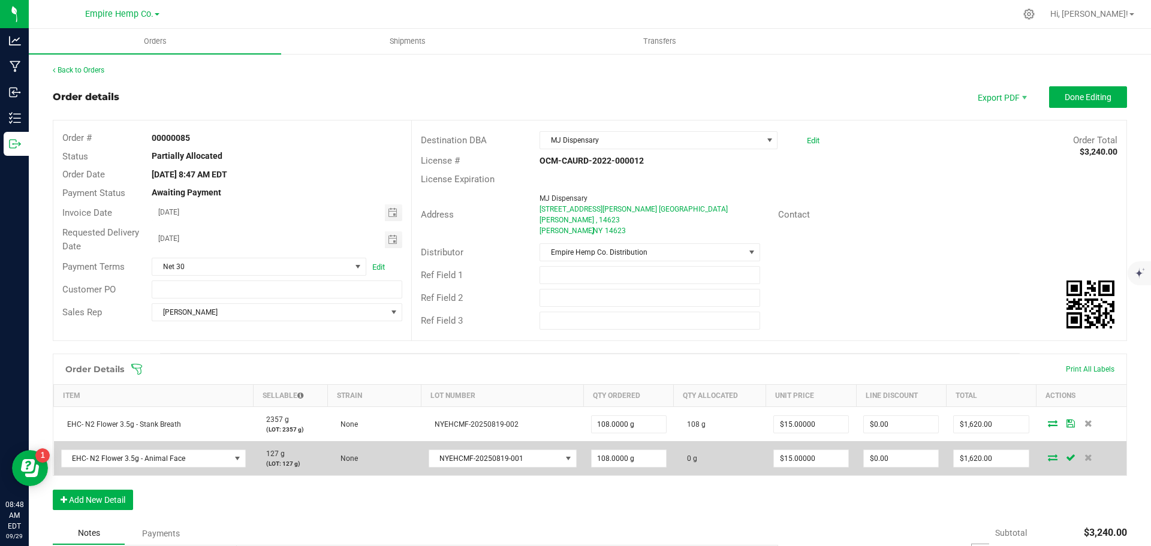
click at [1048, 454] on icon at bounding box center [1053, 457] width 10 height 7
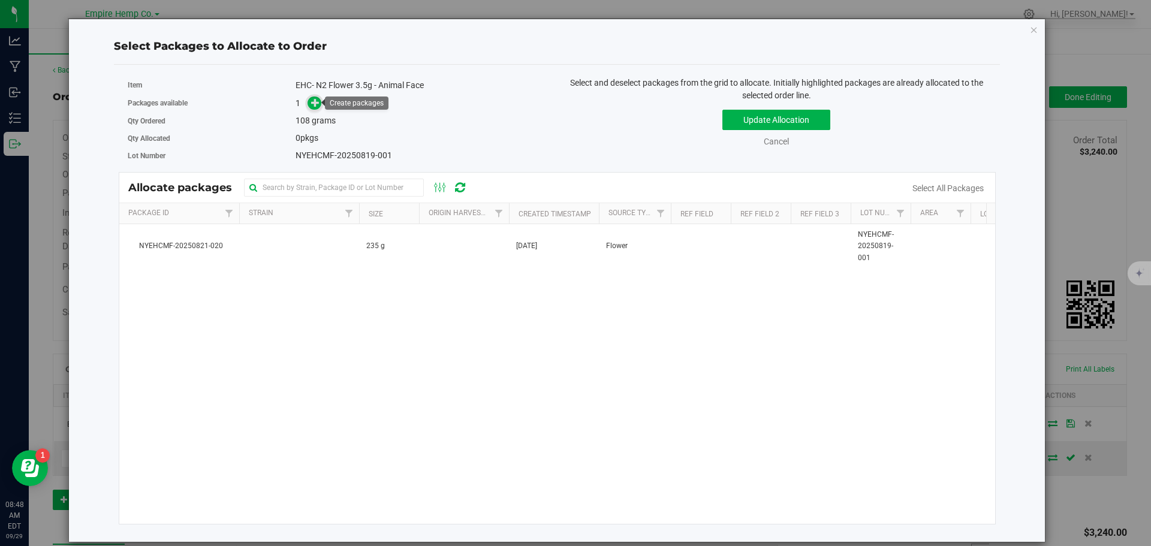
click at [320, 104] on icon at bounding box center [315, 102] width 8 height 8
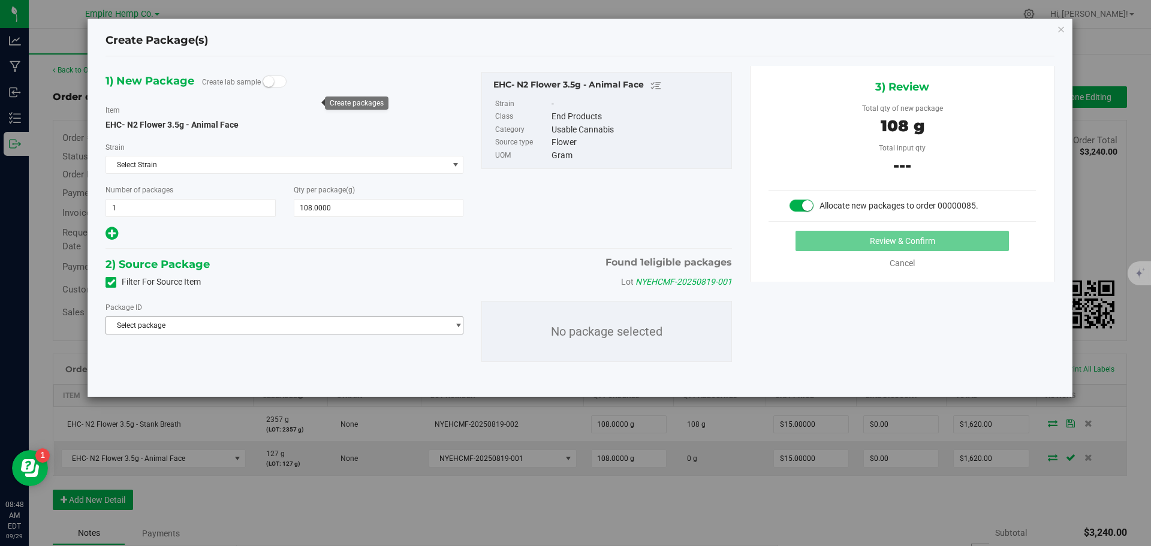
click at [291, 323] on span "Select package" at bounding box center [277, 325] width 342 height 17
click at [264, 373] on span "( EHC- N2 Flower 3.5g - Animal Face )" at bounding box center [260, 375] width 122 height 8
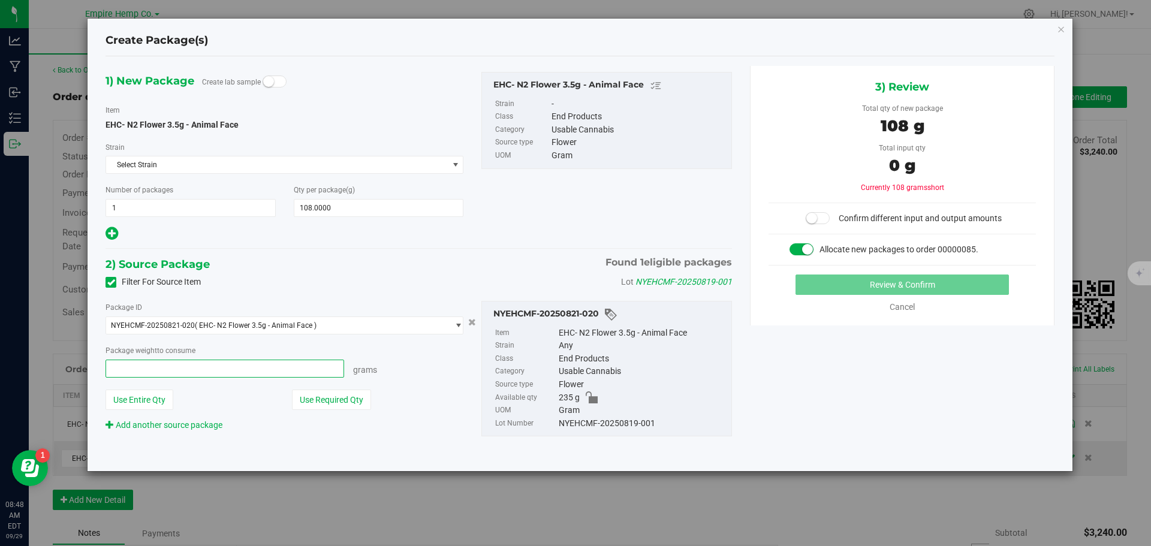
click at [268, 366] on span at bounding box center [225, 369] width 239 height 18
type input "108"
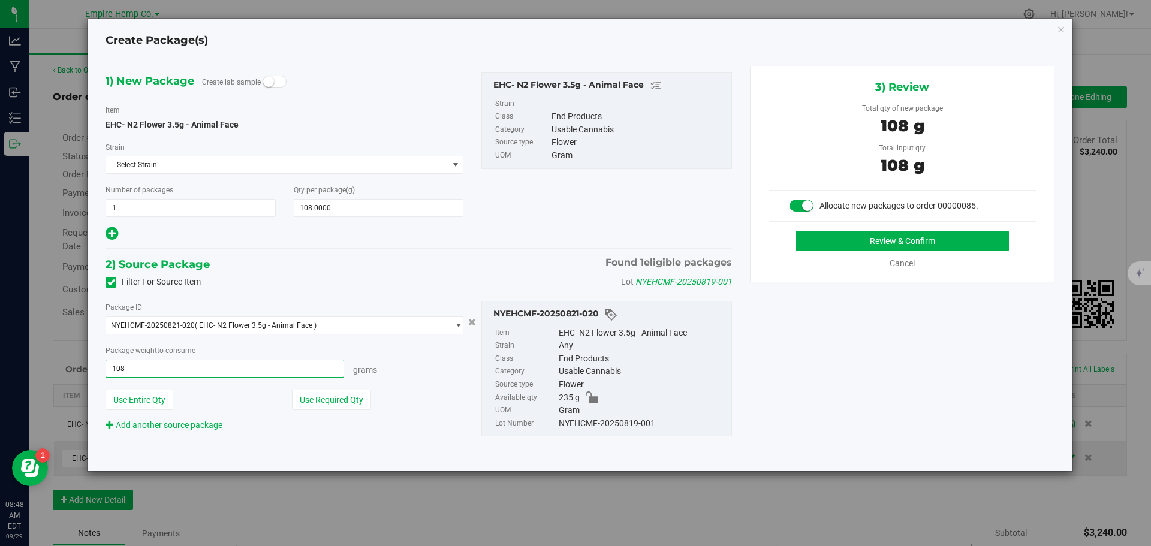
click at [796, 231] on button "Review & Confirm" at bounding box center [902, 241] width 213 height 20
type input "108.0000 g"
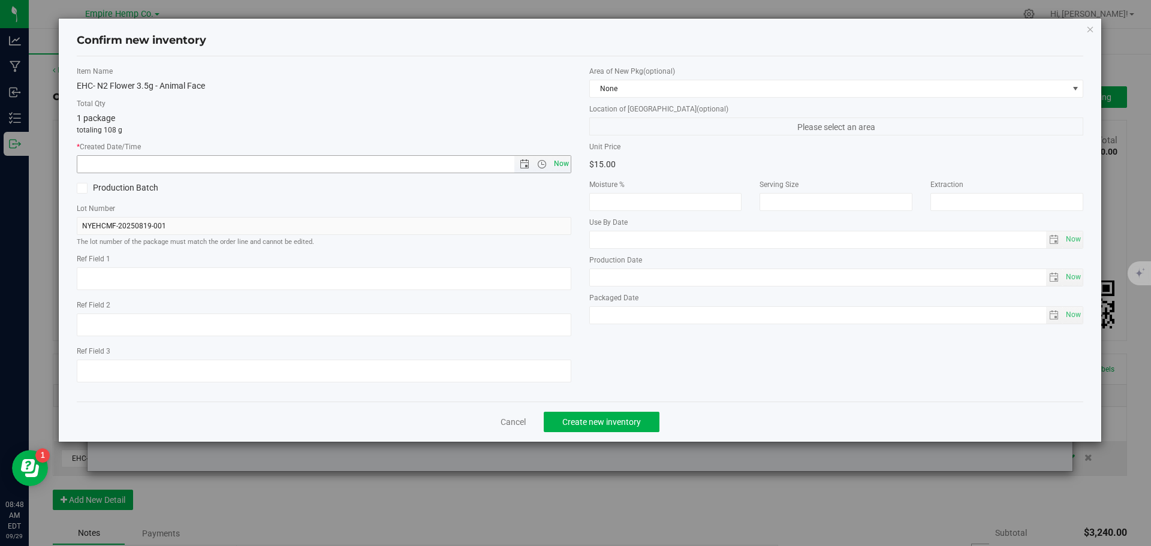
click at [563, 162] on span "Now" at bounding box center [561, 163] width 20 height 17
type input "[DATE] 8:48 AM"
click at [603, 422] on span "Create new inventory" at bounding box center [601, 422] width 79 height 10
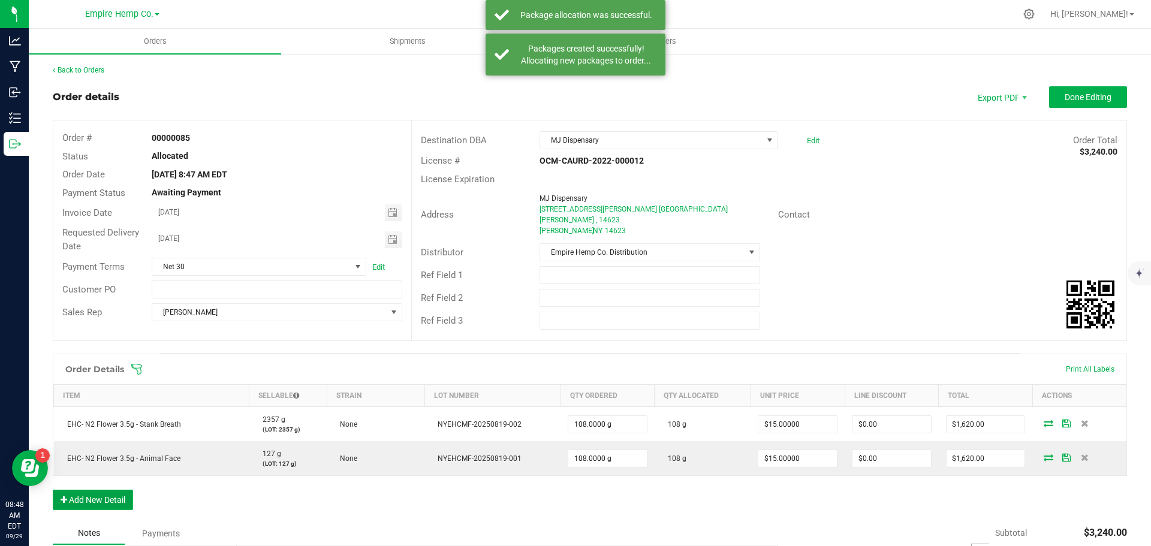
click at [89, 490] on button "Add New Detail" at bounding box center [93, 500] width 80 height 20
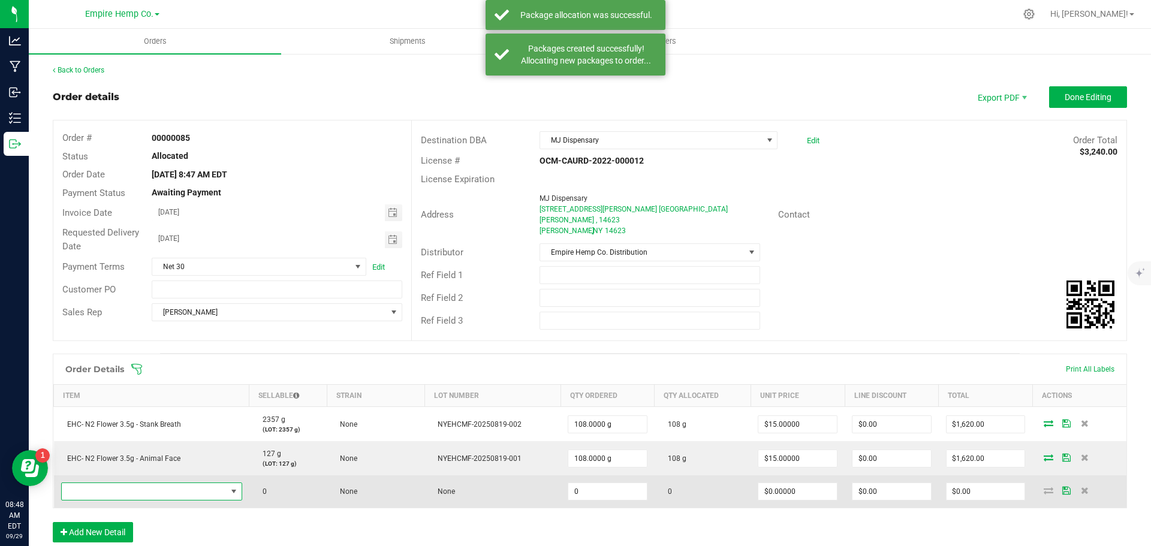
click at [90, 484] on span "NO DATA FOUND" at bounding box center [144, 491] width 165 height 17
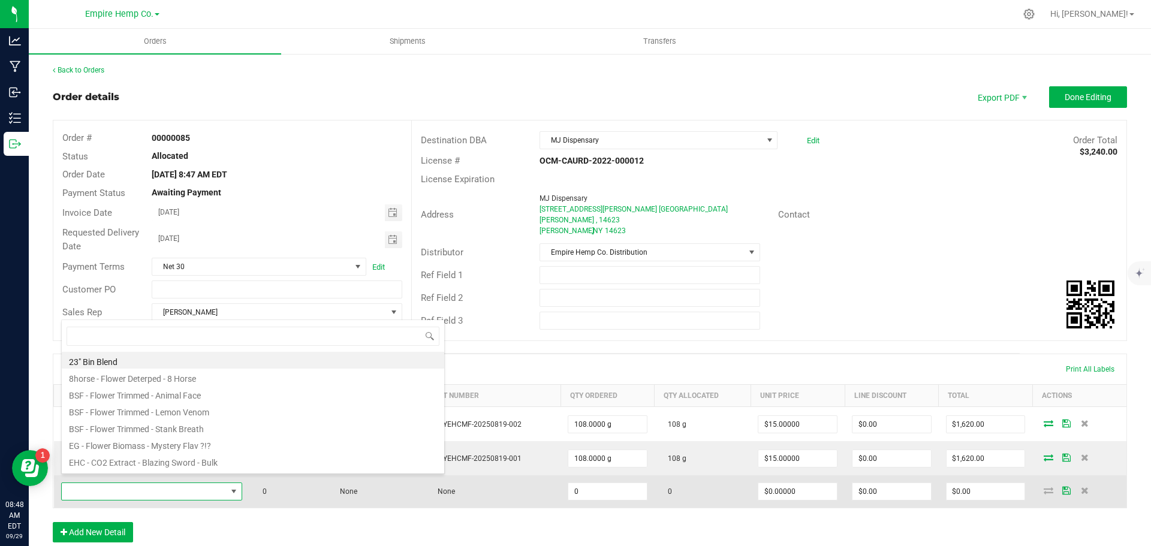
scroll to position [18, 178]
type input "[PERSON_NAME]"
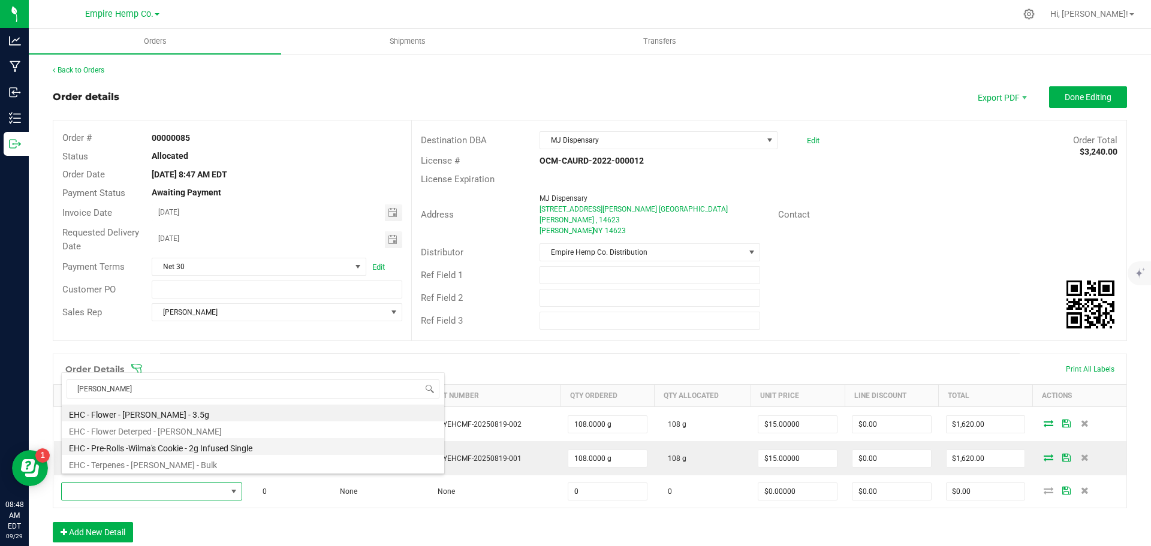
click at [150, 448] on li "EHC - Pre-Rolls -Wilma's Cookie - 2g Infused Single" at bounding box center [253, 446] width 383 height 17
type input "0.0000 g"
type input "$12.00000"
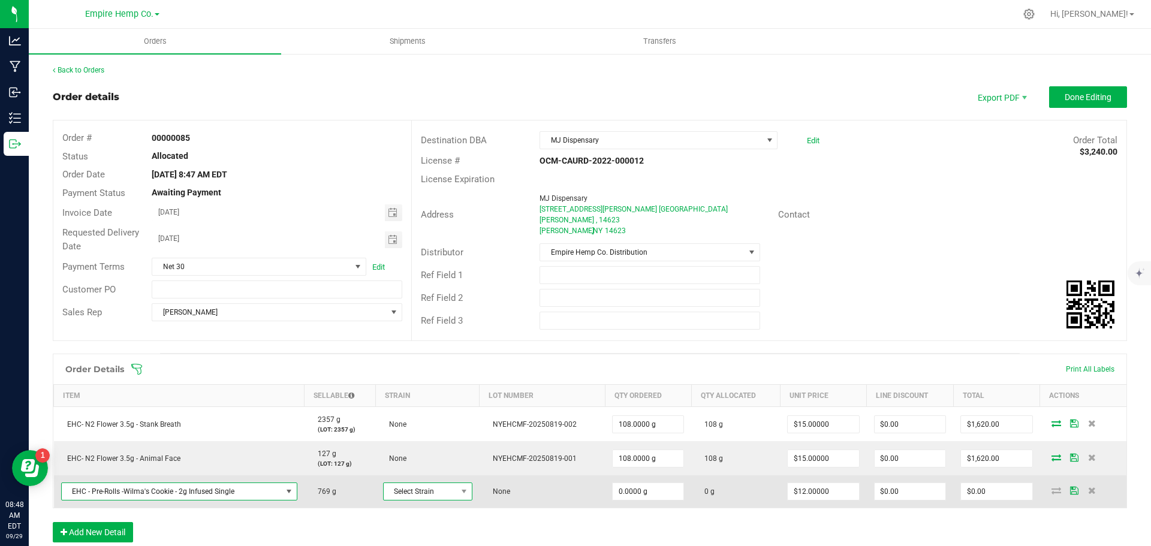
click at [420, 484] on span "Select Strain" at bounding box center [420, 491] width 73 height 17
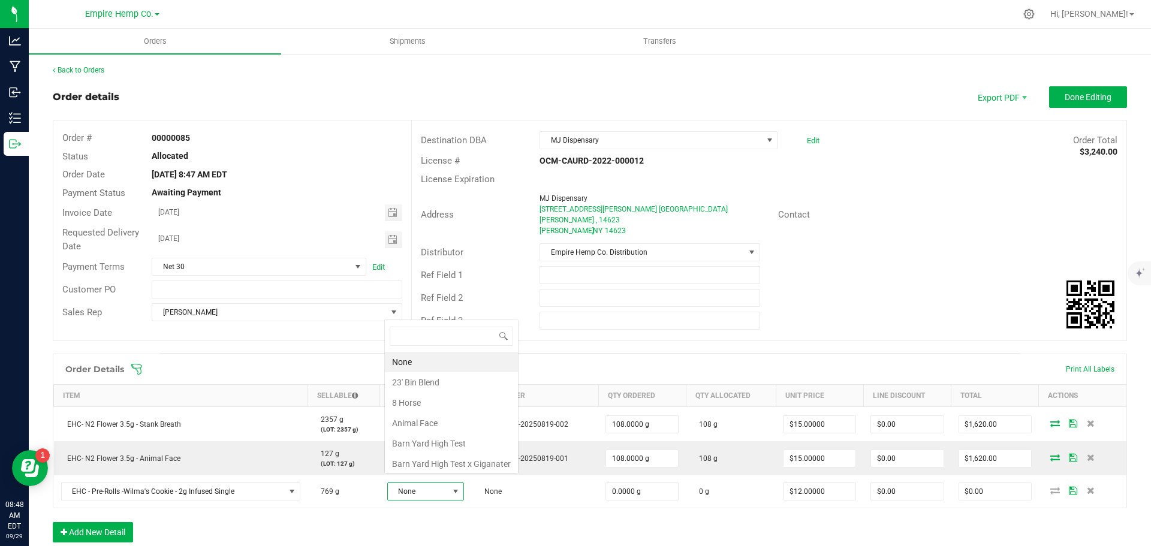
scroll to position [18, 76]
type input "wi"
click at [452, 459] on li "[PERSON_NAME]" at bounding box center [441, 461] width 112 height 20
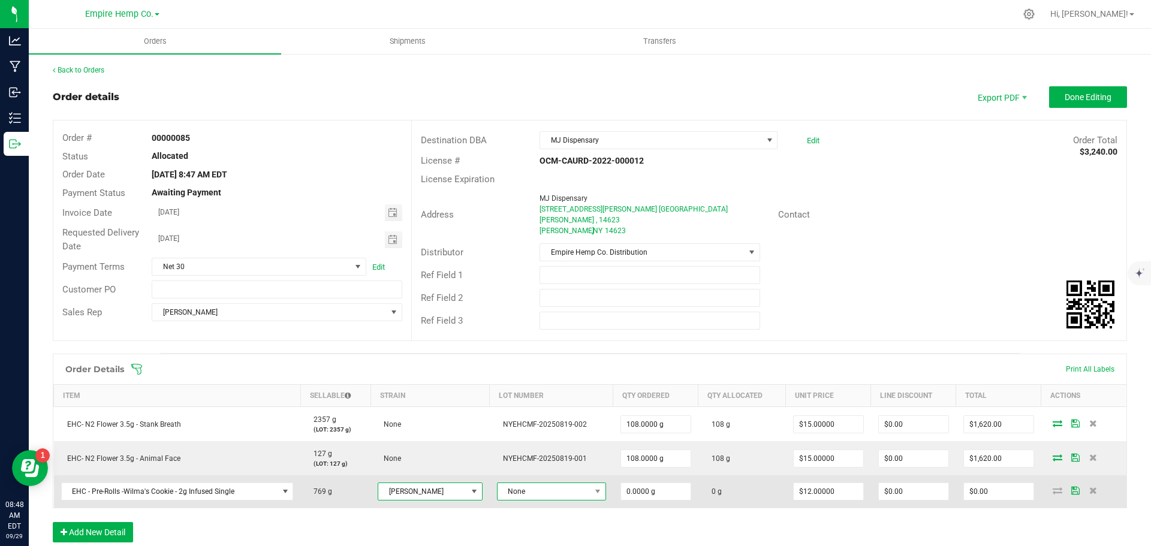
click at [518, 488] on span "None" at bounding box center [544, 491] width 93 height 17
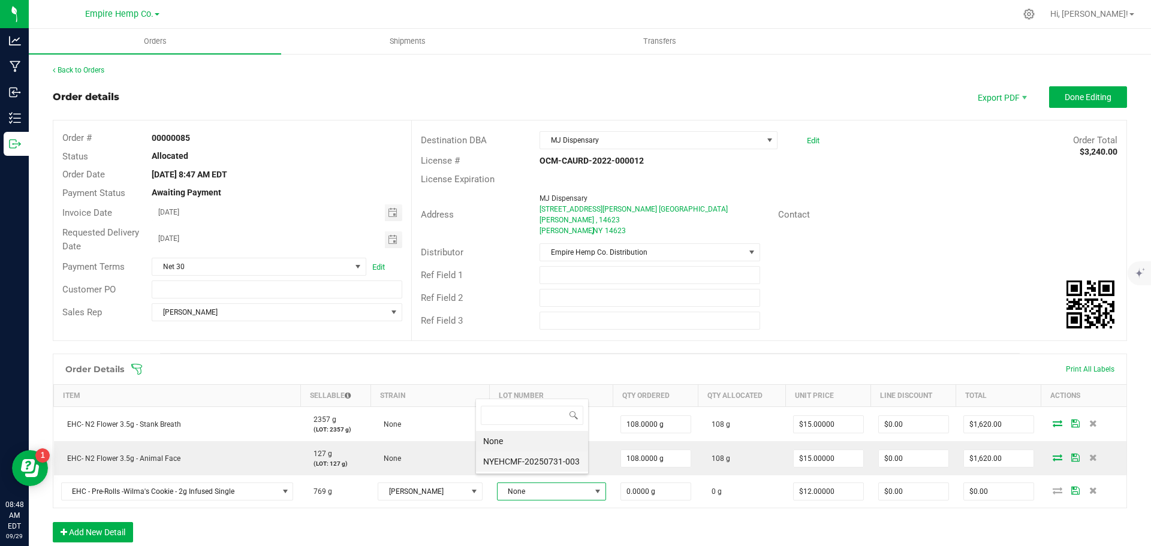
click at [532, 463] on li "NYEHCMF-20250731-003" at bounding box center [532, 461] width 112 height 20
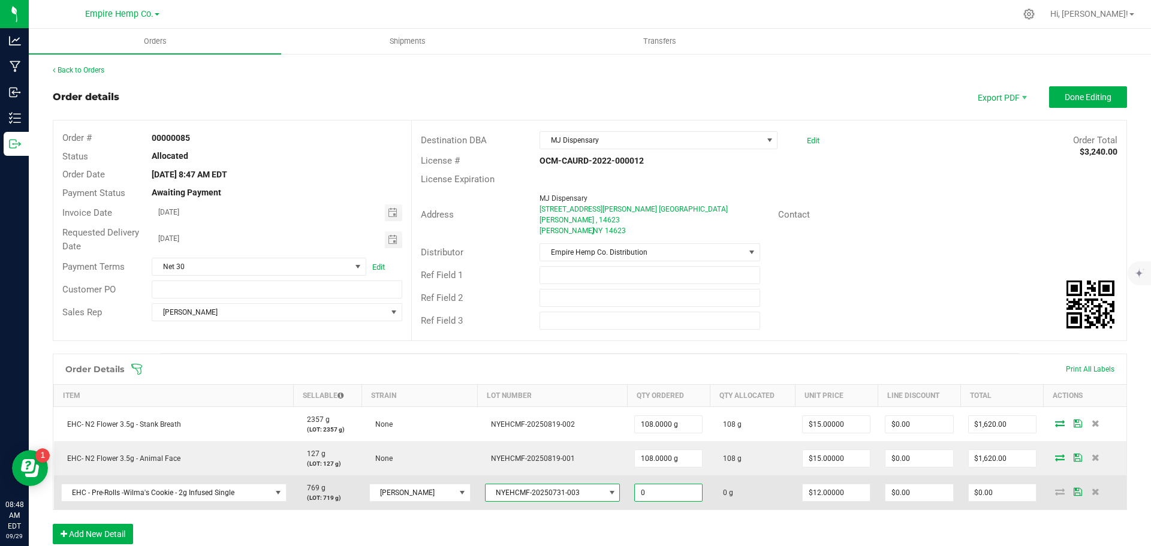
click at [649, 485] on input "0" at bounding box center [668, 492] width 67 height 17
type input "25.0000 g"
type input "12"
type input "$300.00"
click at [1055, 488] on icon at bounding box center [1060, 491] width 10 height 7
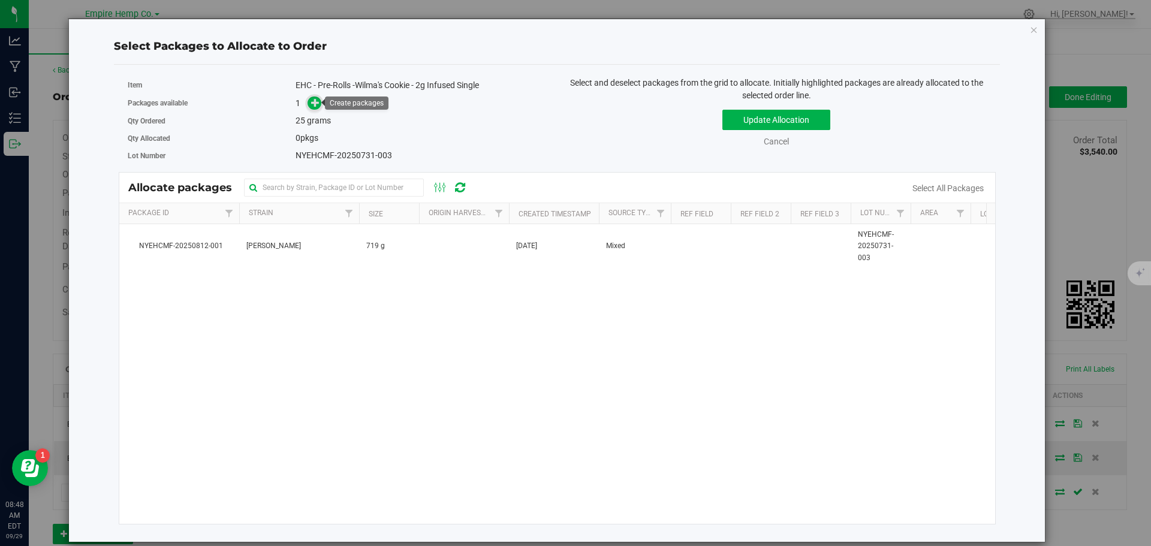
click at [318, 105] on icon at bounding box center [315, 102] width 8 height 8
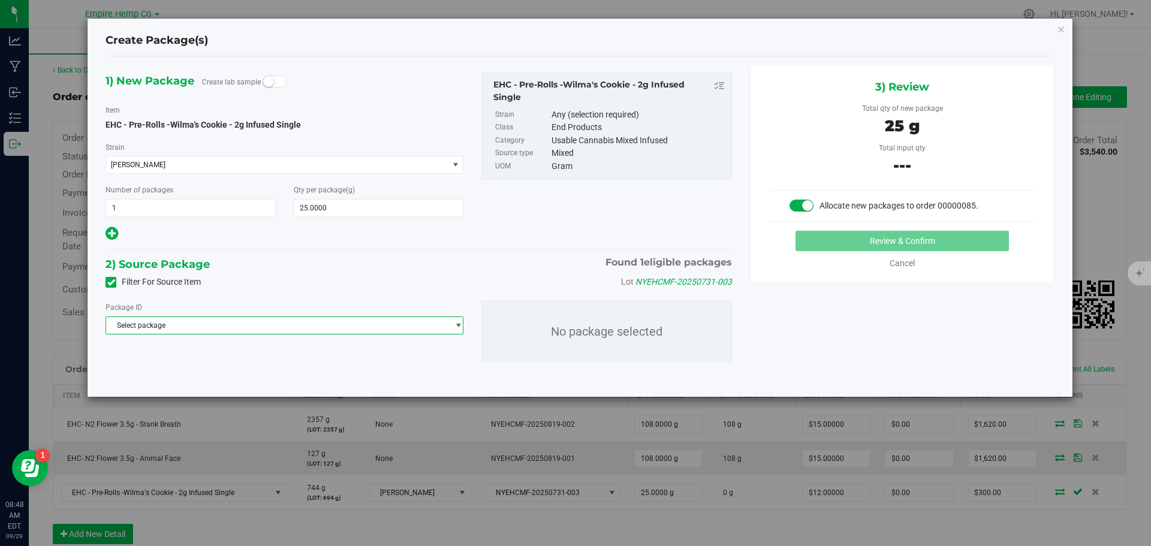
click at [318, 326] on span "Select package" at bounding box center [277, 325] width 342 height 17
click at [315, 371] on span "( EHC - Pre-Rolls -Wilma's Cookie - 2g Infused Single )" at bounding box center [284, 375] width 171 height 8
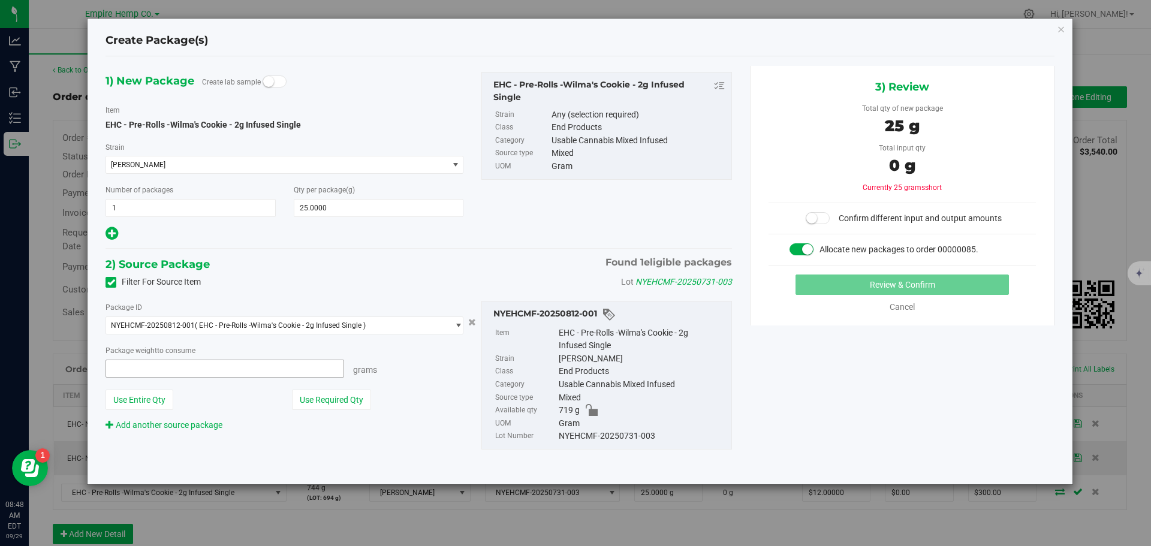
click at [267, 366] on span at bounding box center [225, 369] width 239 height 18
type input "25"
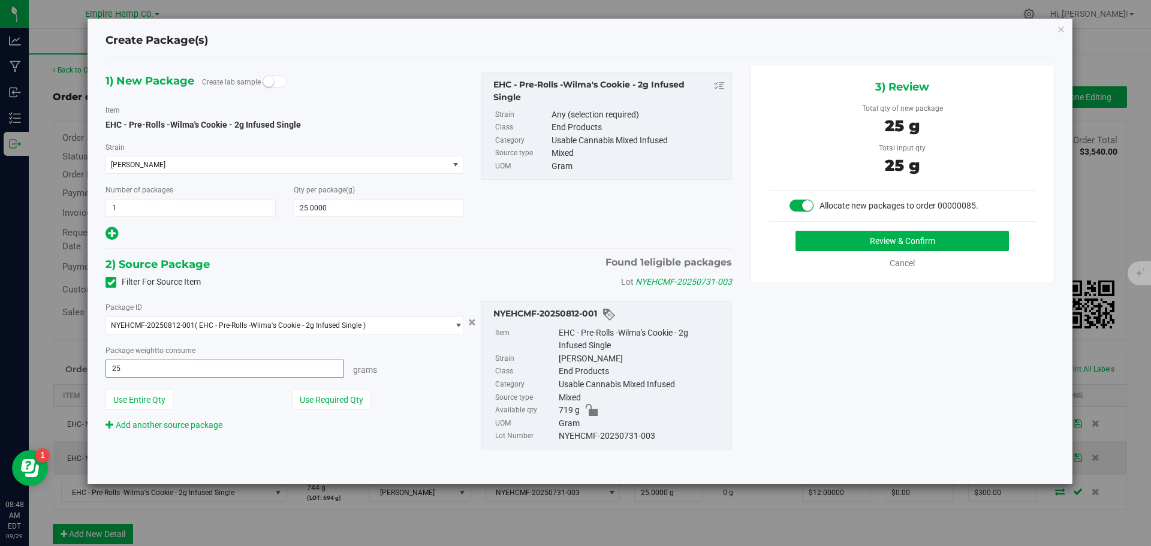
click at [796, 231] on button "Review & Confirm" at bounding box center [902, 241] width 213 height 20
type input "25.0000 g"
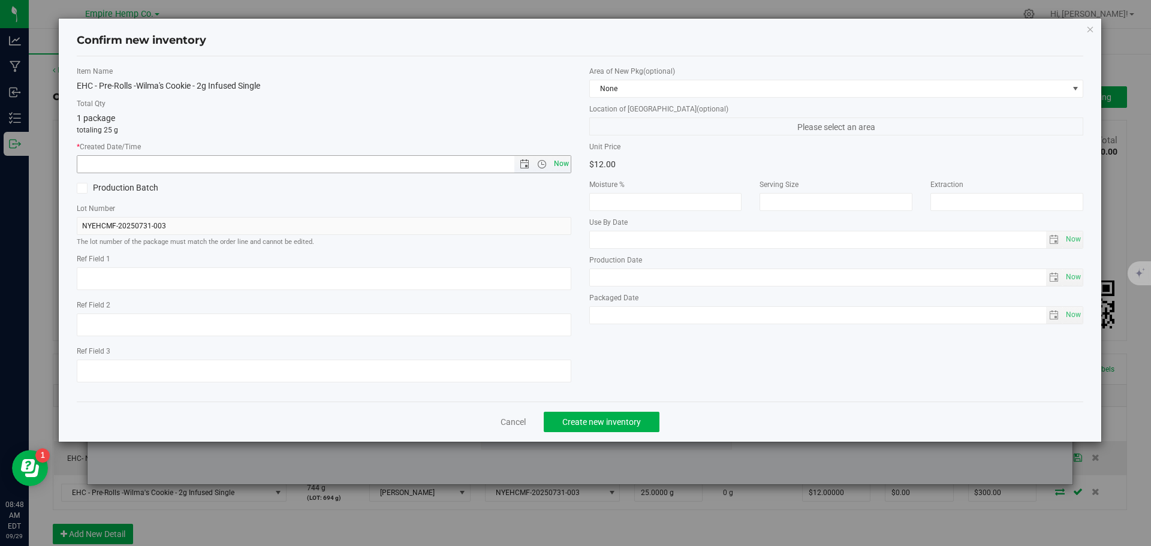
click at [564, 167] on span "Now" at bounding box center [561, 163] width 20 height 17
type input "[DATE] 8:48 AM"
click at [643, 421] on button "Create new inventory" at bounding box center [602, 422] width 116 height 20
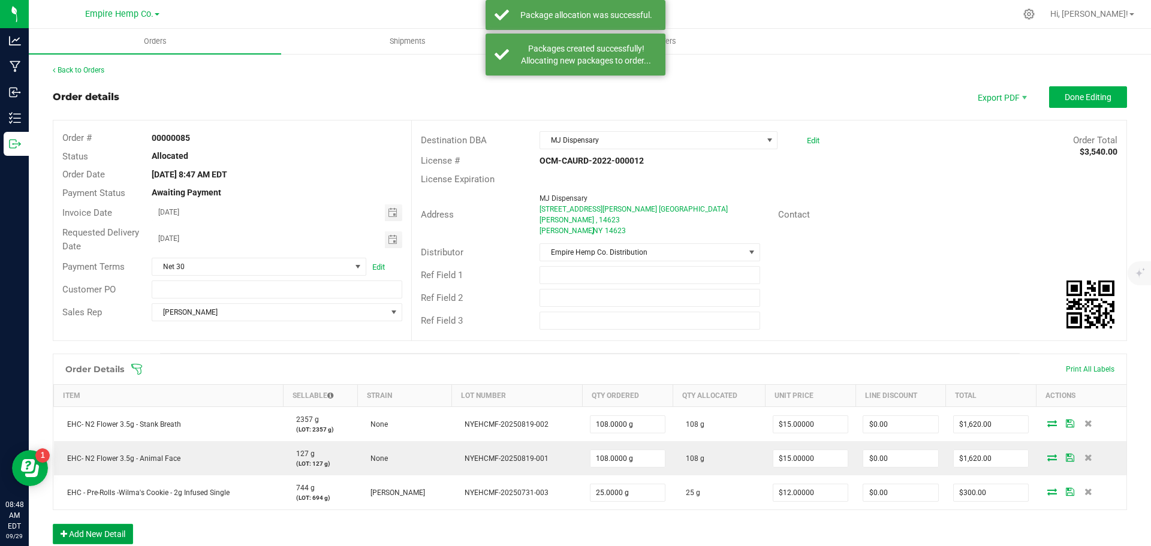
click at [103, 524] on button "Add New Detail" at bounding box center [93, 534] width 80 height 20
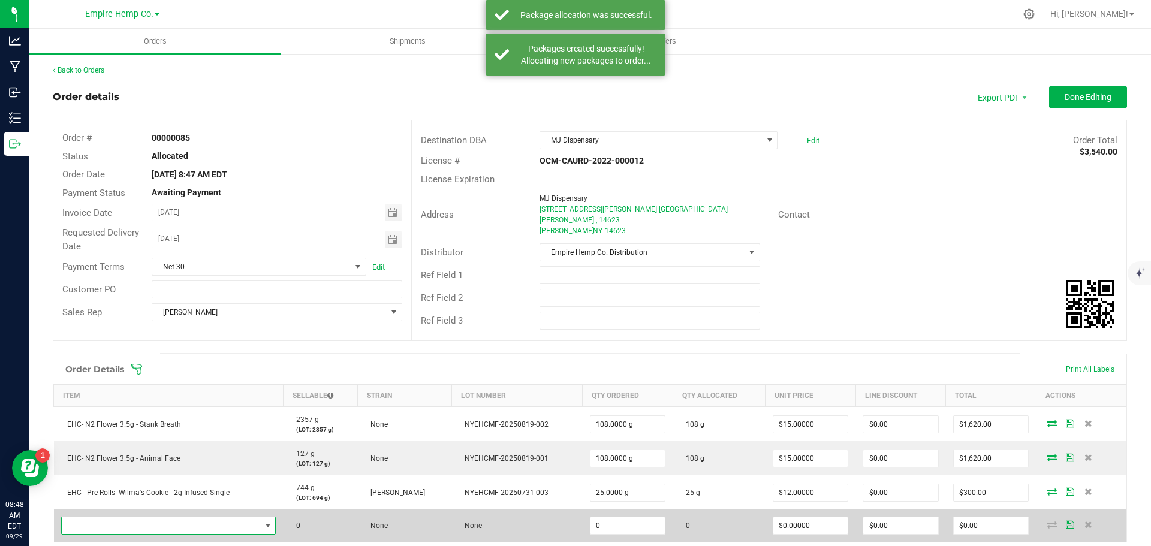
click at [119, 518] on span "NO DATA FOUND" at bounding box center [161, 525] width 199 height 17
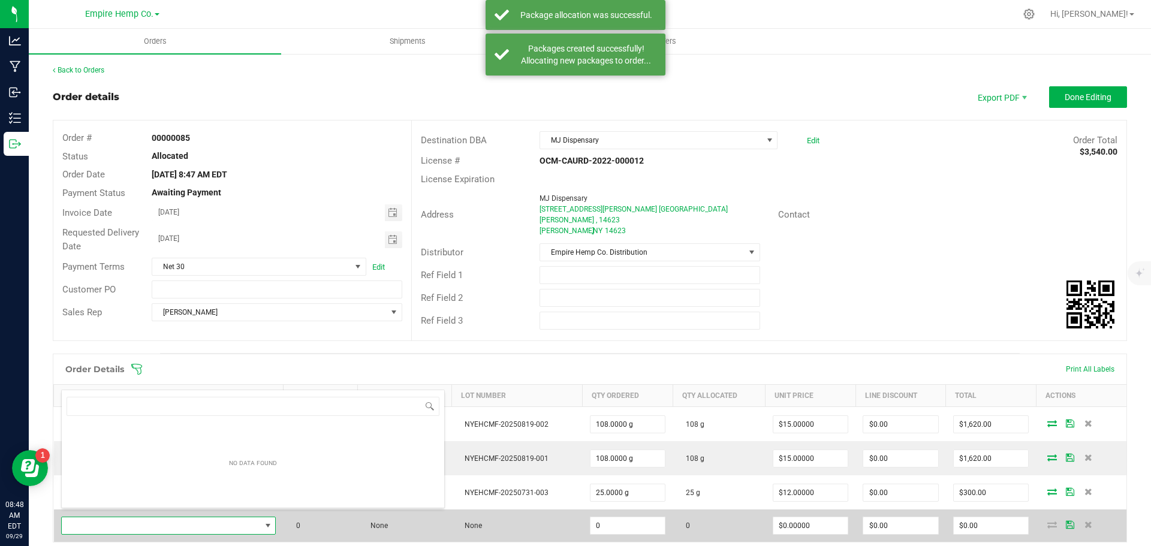
scroll to position [18, 210]
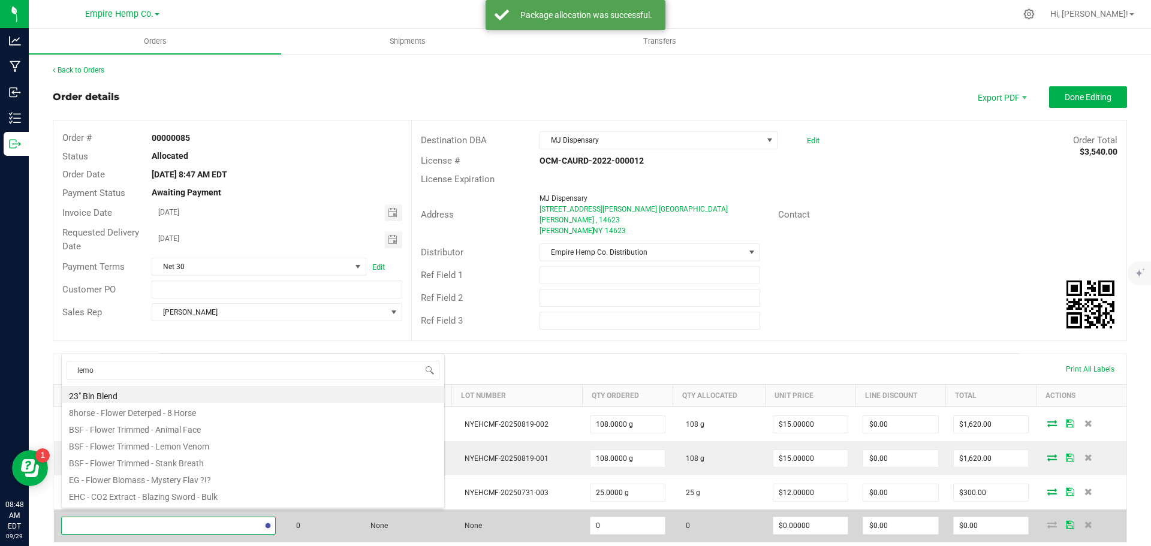
type input "lemon"
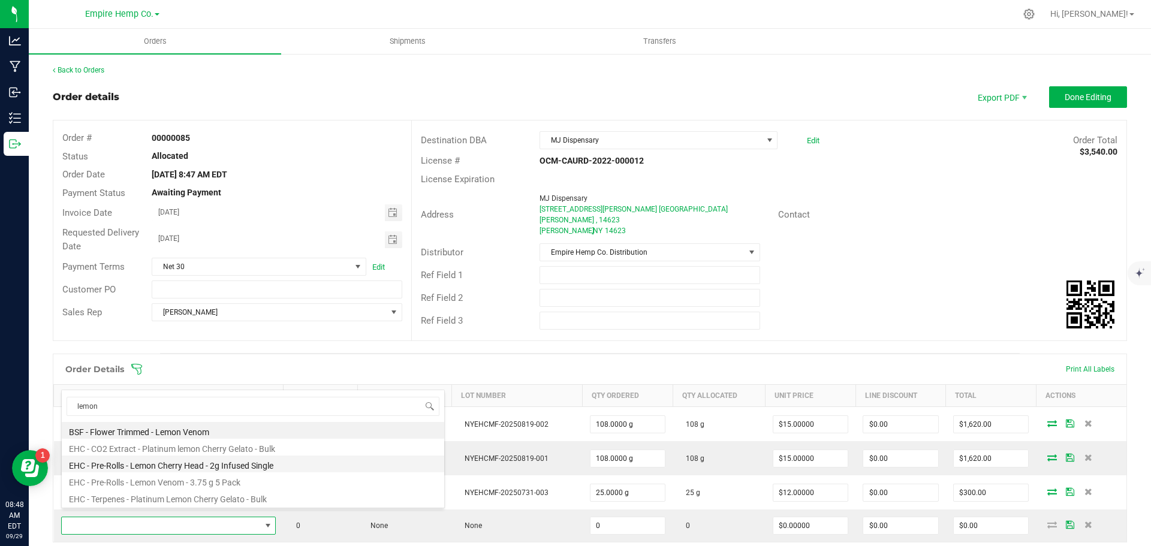
click at [174, 468] on li "EHC - Pre-Rolls - Lemon Cherry Head - 2g Infused Single" at bounding box center [253, 464] width 383 height 17
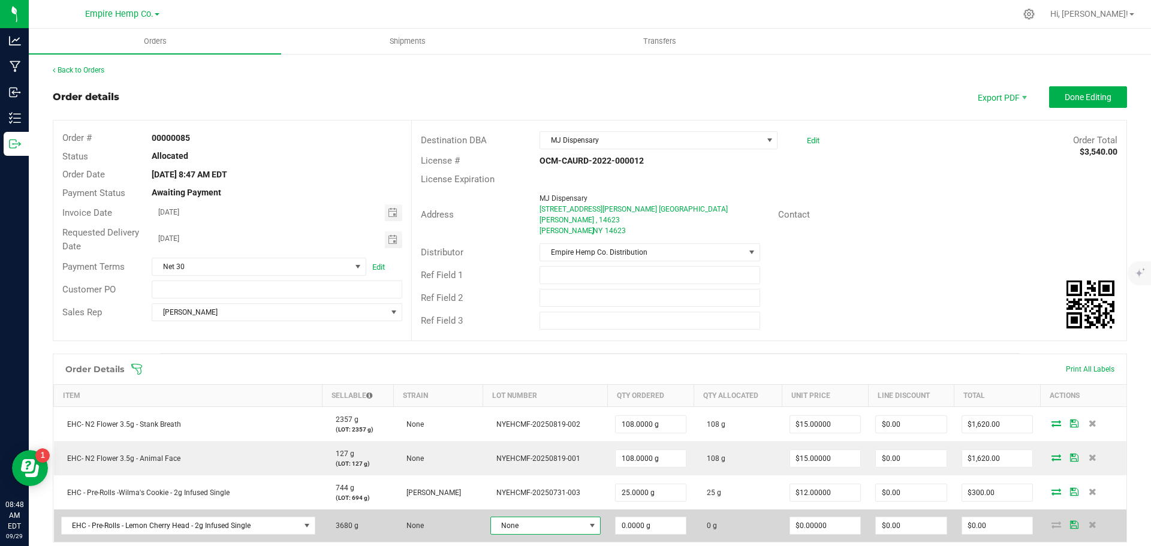
click at [556, 522] on span "None" at bounding box center [538, 525] width 94 height 17
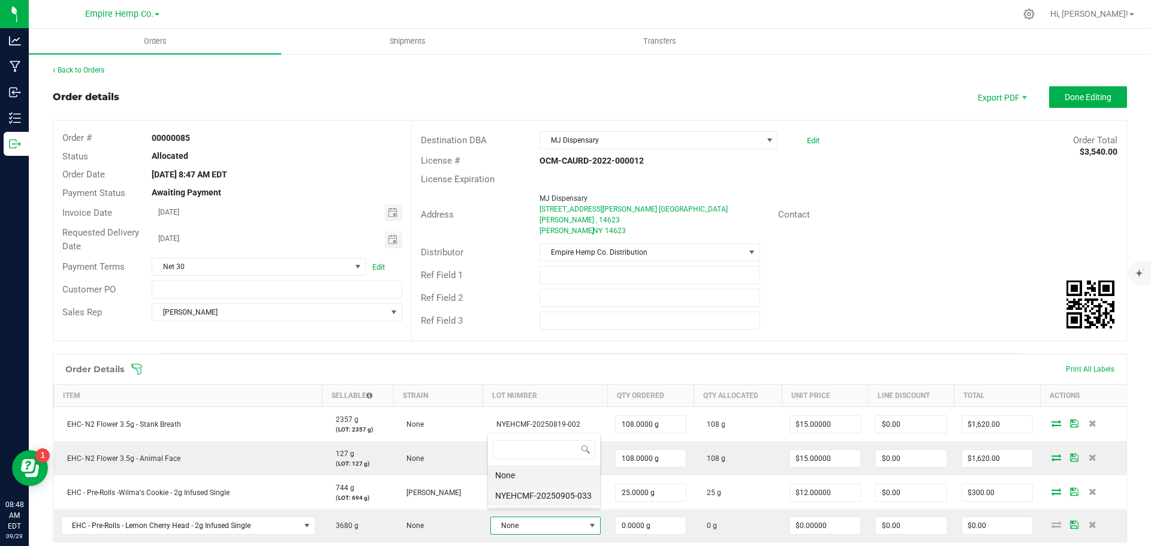
scroll to position [18, 107]
click at [564, 496] on li "NYEHCMF-20250905-033" at bounding box center [544, 496] width 112 height 20
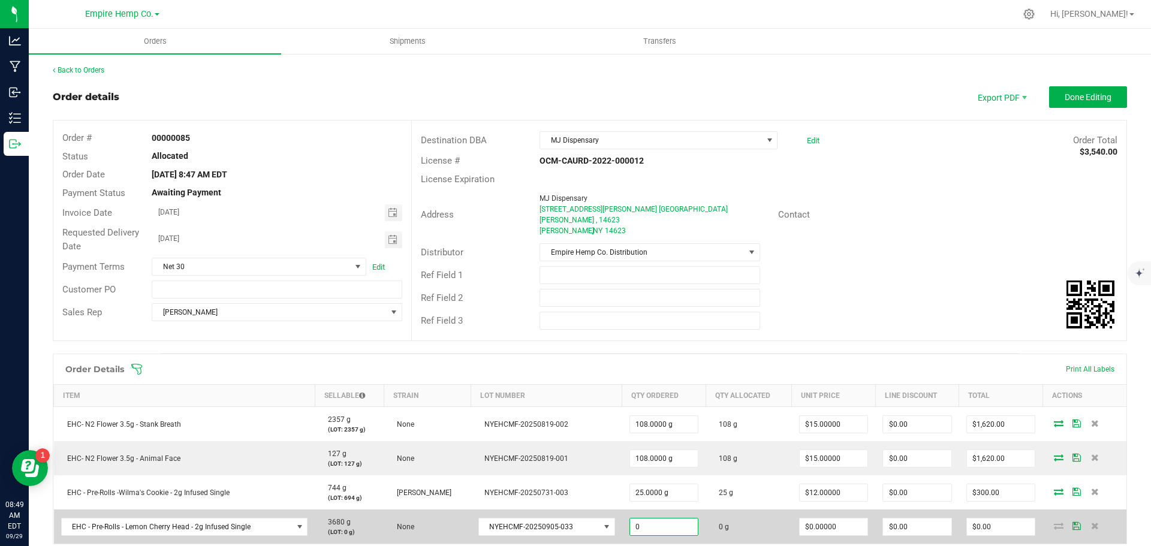
click at [653, 519] on input "0" at bounding box center [664, 527] width 68 height 17
type input "25.0000 g"
type input "0"
click at [823, 521] on input "0" at bounding box center [834, 527] width 68 height 17
type input "$12.00000"
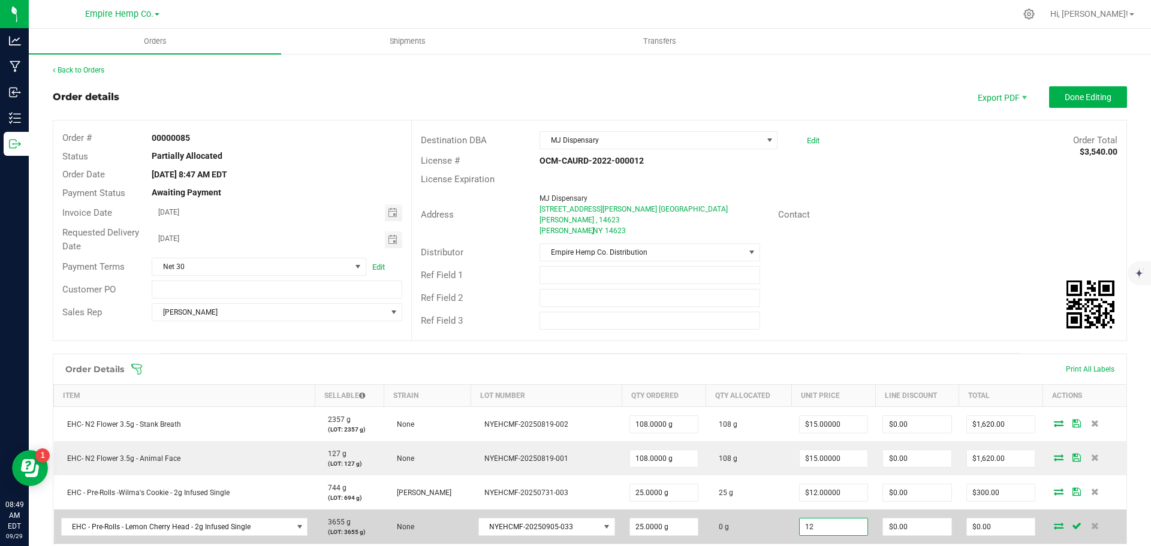
type input "0"
type input "$300.00"
click at [1054, 522] on icon at bounding box center [1059, 525] width 10 height 7
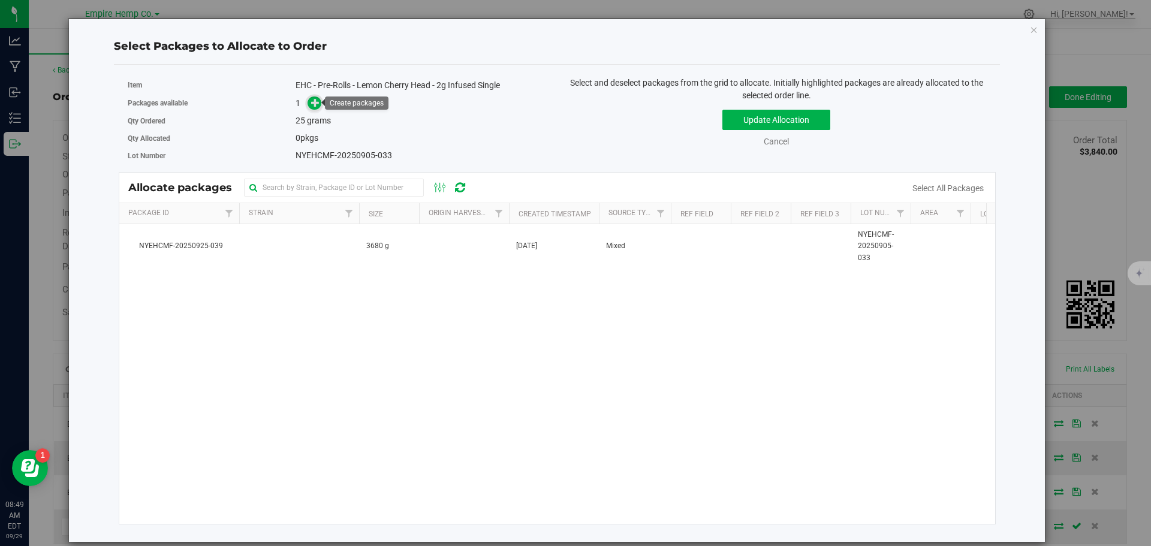
click at [318, 102] on icon at bounding box center [315, 102] width 8 height 8
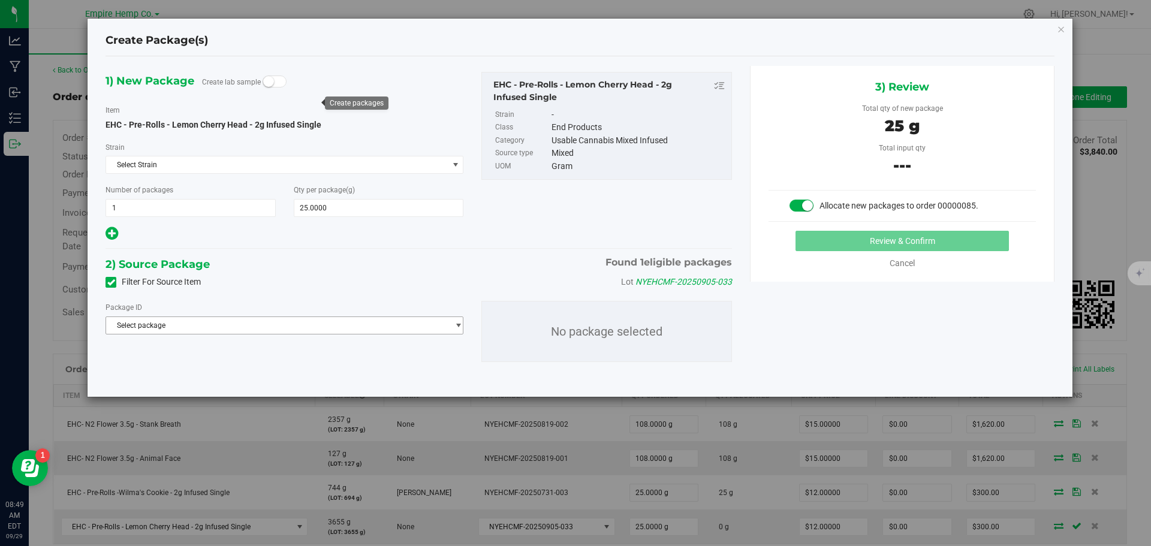
click at [208, 322] on span "Select package" at bounding box center [277, 325] width 342 height 17
click at [201, 371] on span "( EHC - Pre-Rolls - Lemon Cherry Head - 2g Infused Single )" at bounding box center [292, 375] width 187 height 8
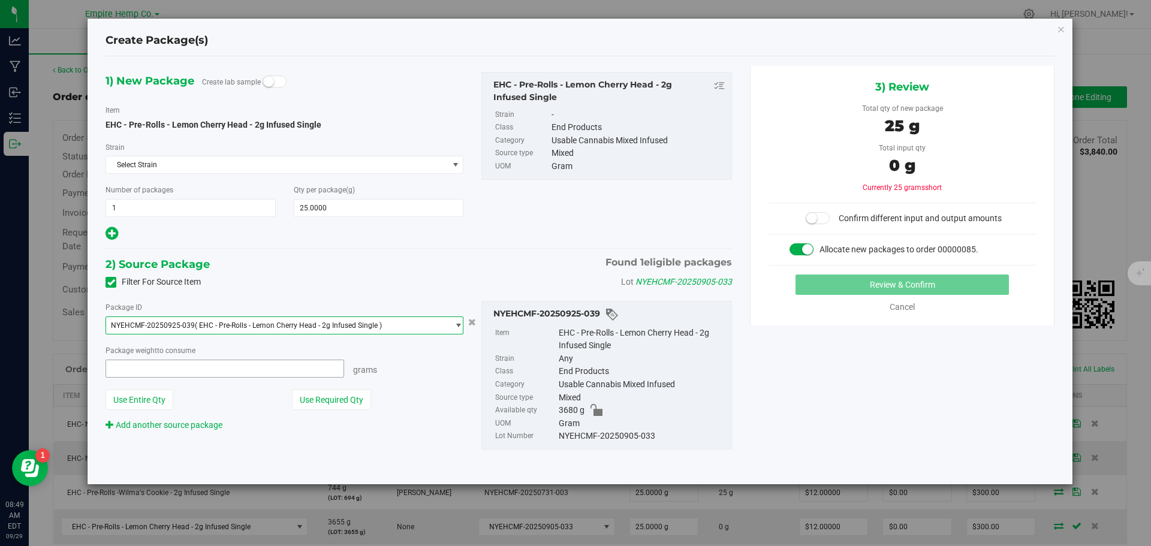
click at [194, 371] on span at bounding box center [225, 369] width 239 height 18
type input "12"
type input "12.0000 g"
type input "1"
type input "25"
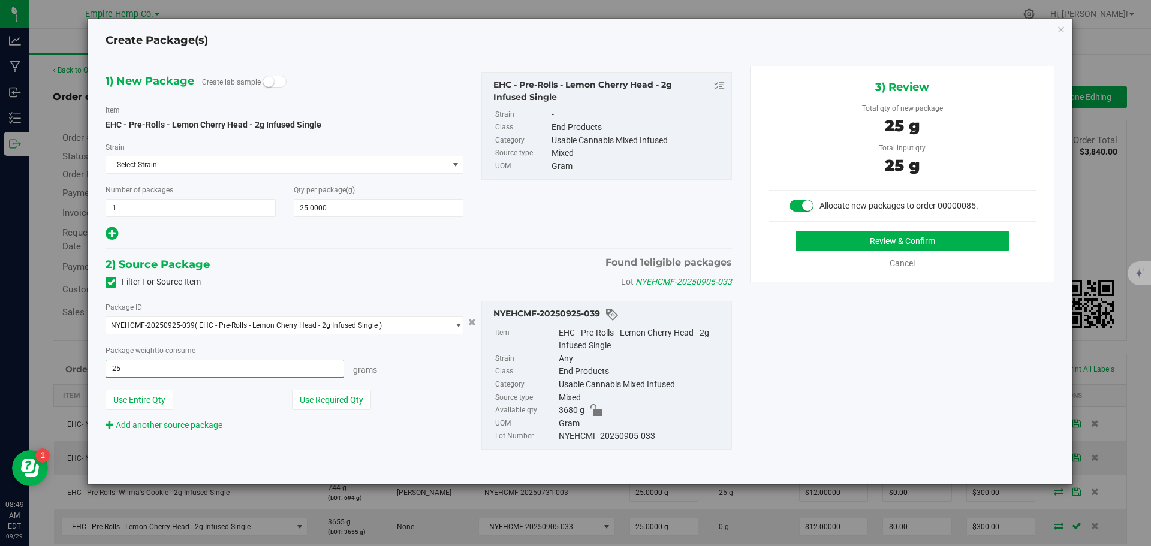
click at [796, 231] on button "Review & Confirm" at bounding box center [902, 241] width 213 height 20
type input "25.0000 g"
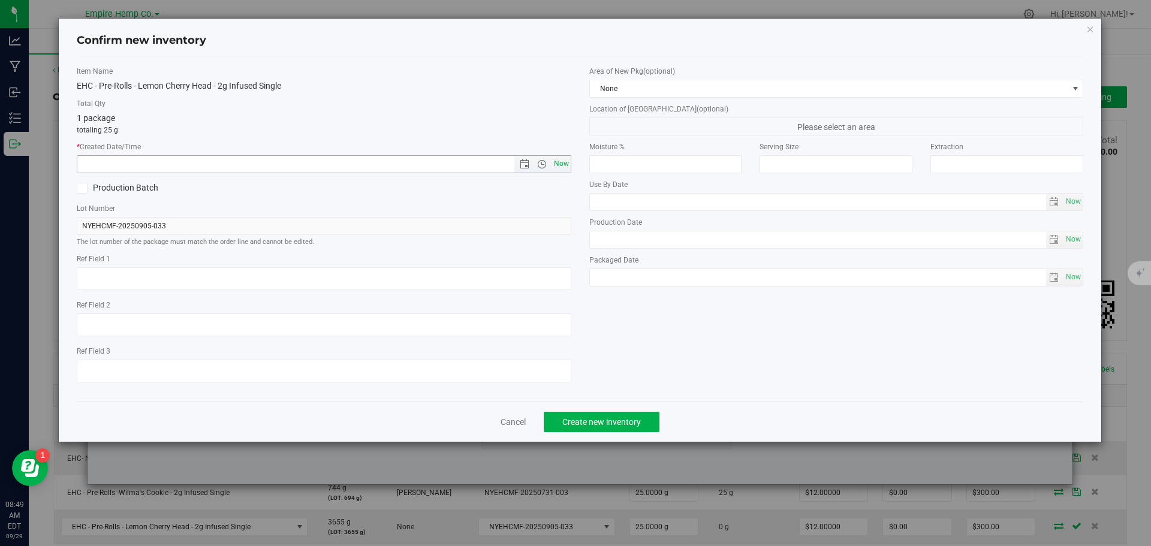
click at [562, 158] on span "Now" at bounding box center [561, 163] width 20 height 17
type input "[DATE] 8:49 AM"
click at [586, 420] on span "Create new inventory" at bounding box center [601, 422] width 79 height 10
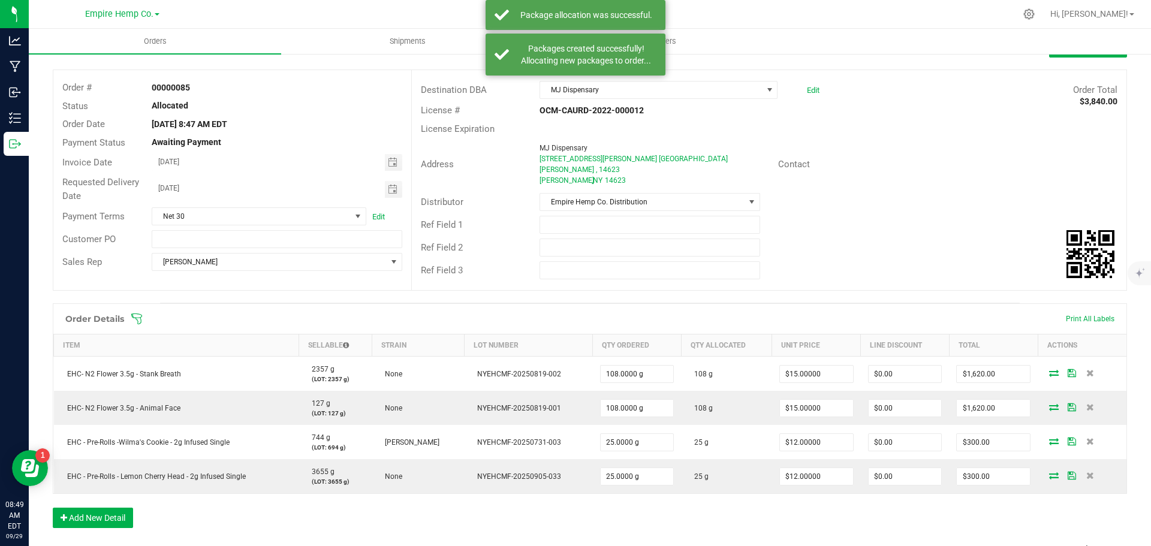
scroll to position [120, 0]
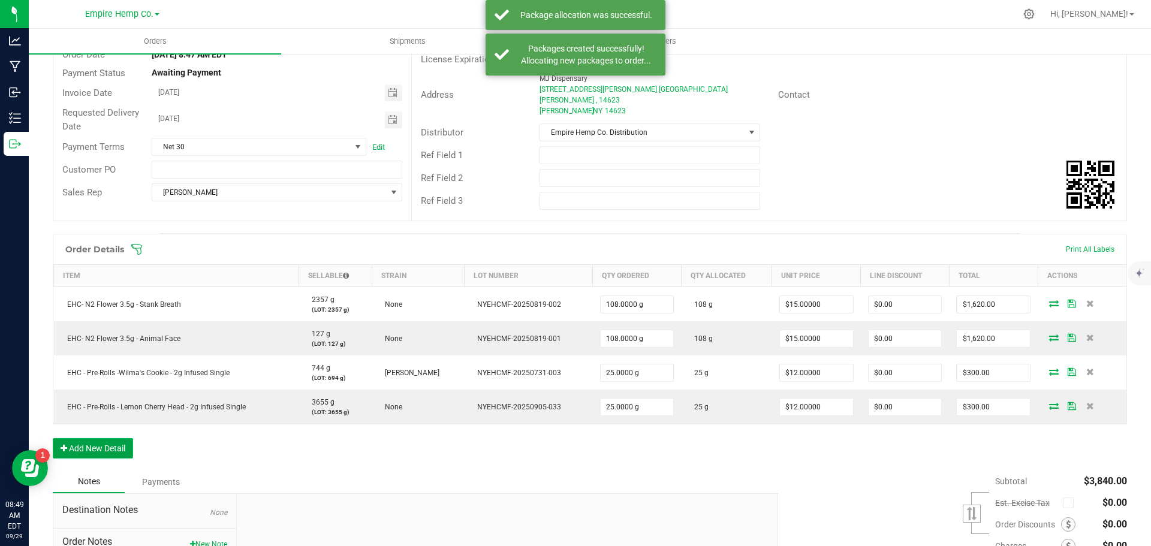
click at [109, 441] on button "Add New Detail" at bounding box center [93, 448] width 80 height 20
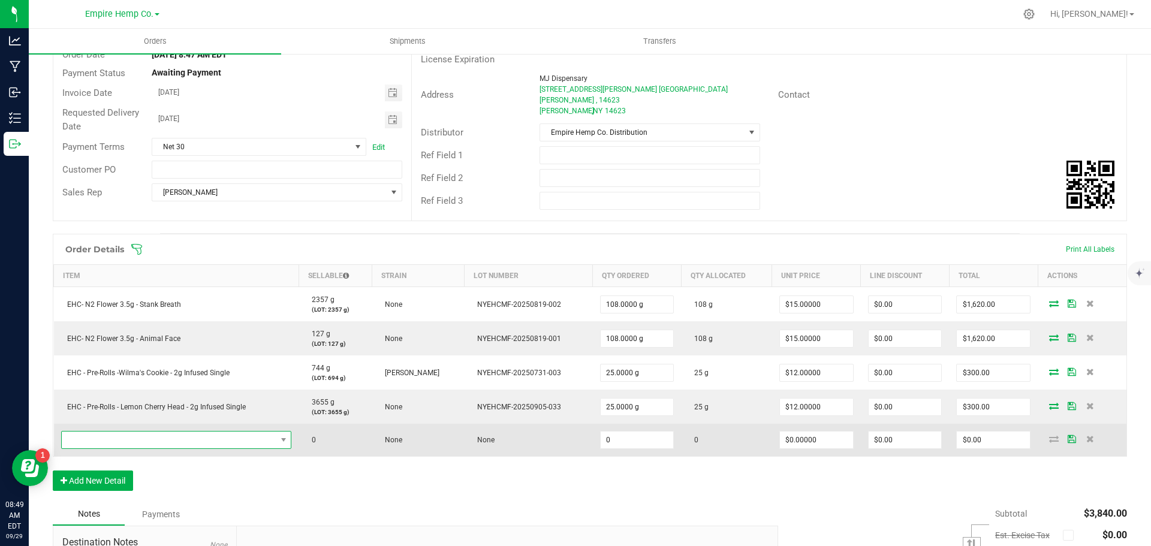
click at [114, 432] on span "NO DATA FOUND" at bounding box center [169, 440] width 215 height 17
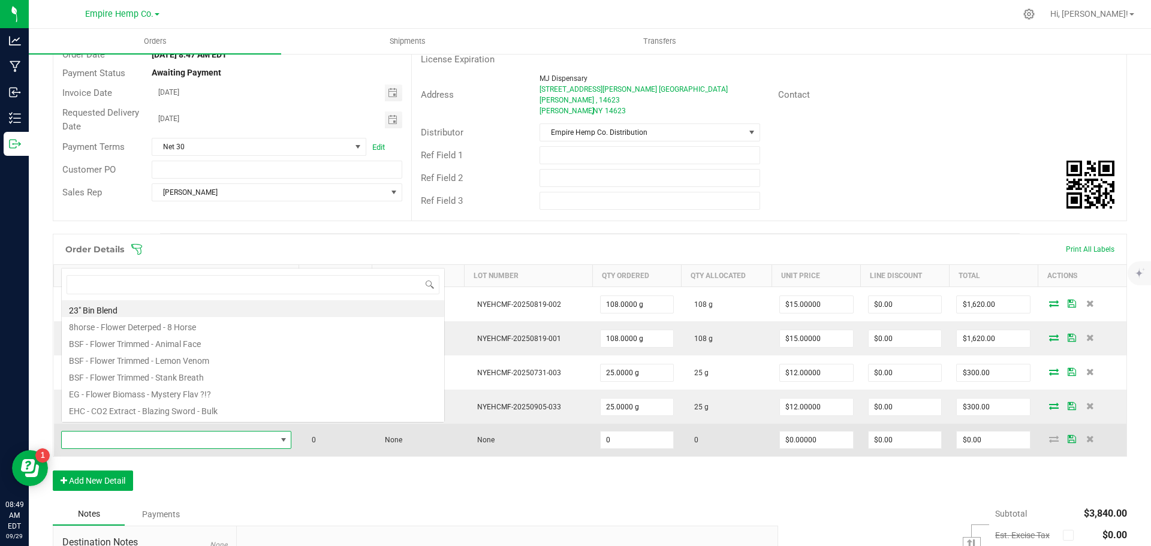
scroll to position [18, 226]
type input "wedd"
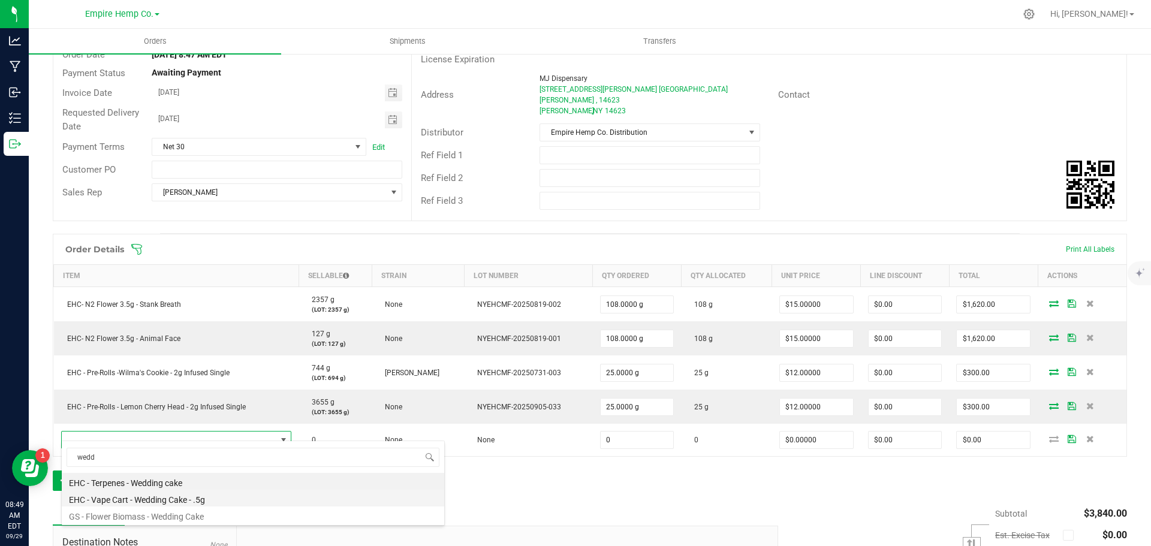
click at [153, 502] on li "EHC - Vape Cart - Wedding Cake - .5g" at bounding box center [253, 498] width 383 height 17
type input "0.0000 g"
type input "$12.50000"
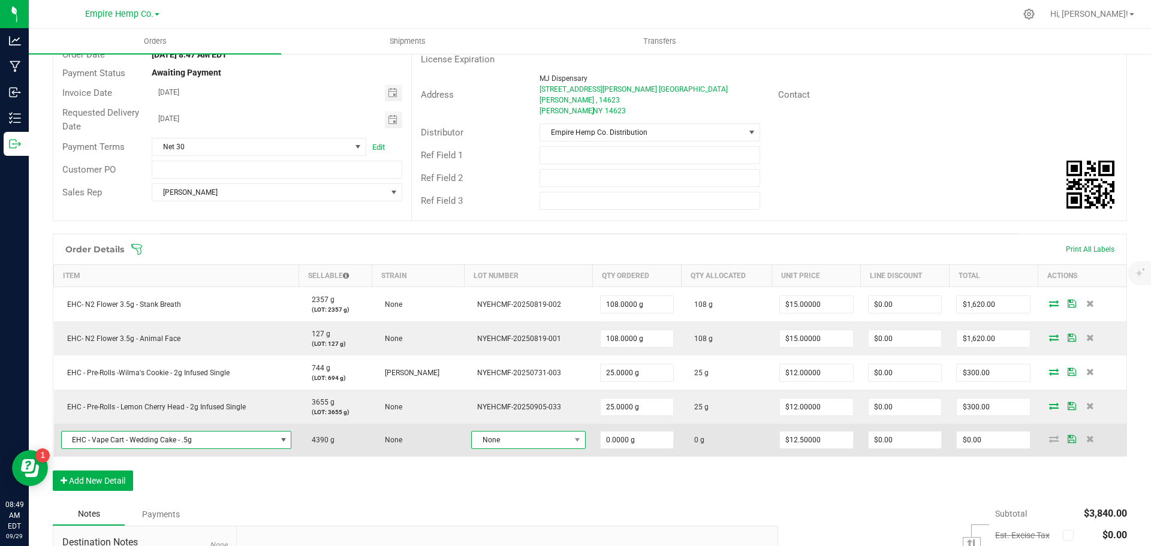
click at [558, 432] on span "None" at bounding box center [521, 440] width 98 height 17
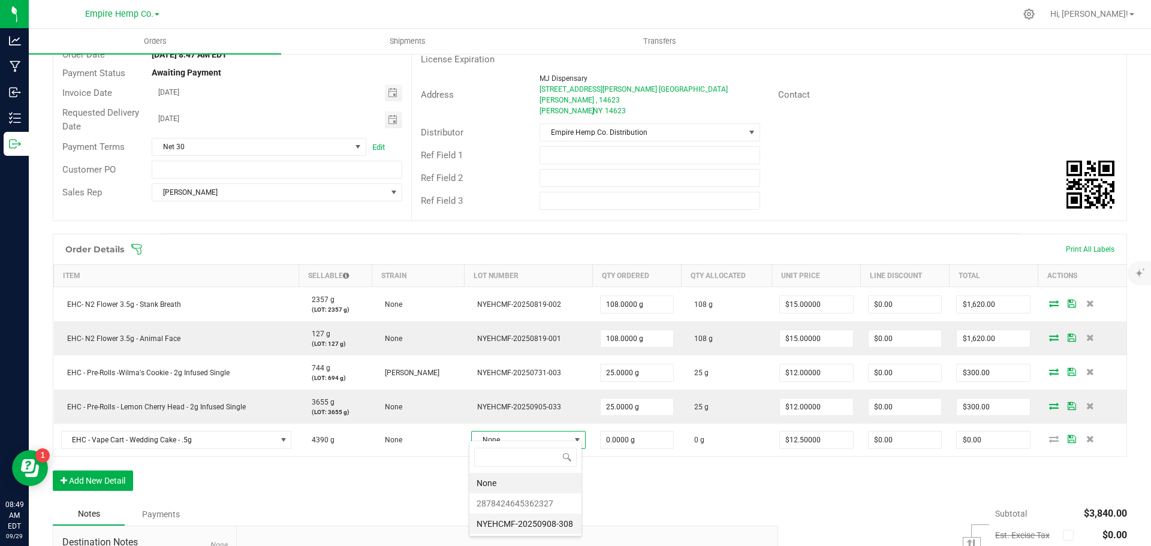
click at [556, 519] on li "NYEHCMF-20250908-308" at bounding box center [525, 524] width 112 height 20
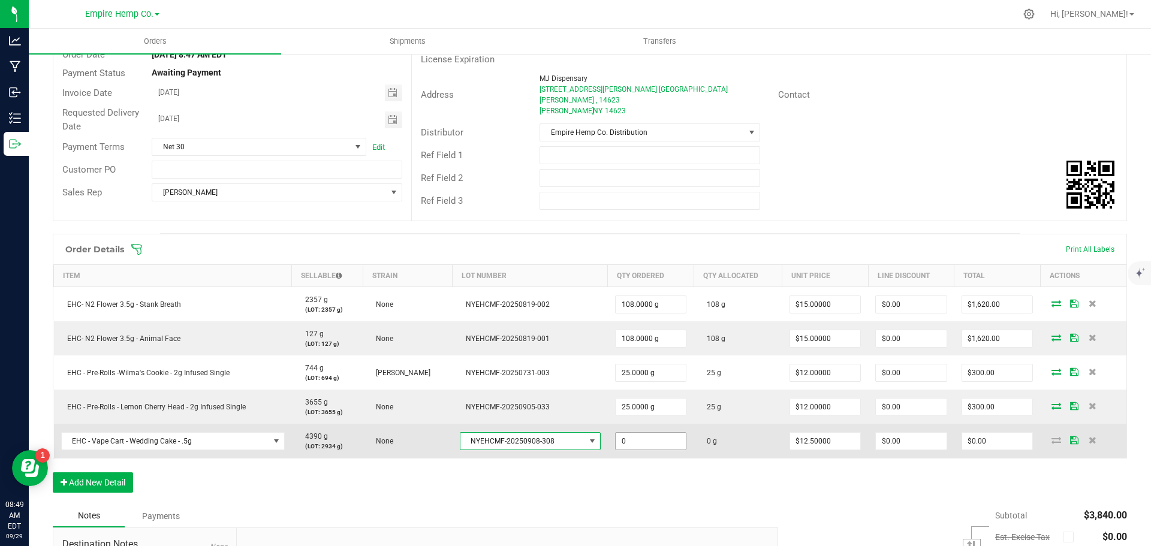
click at [657, 433] on input "0" at bounding box center [651, 441] width 71 height 17
type input "44.0000 g"
type input "12.5"
type input "$550.00"
click at [1052, 436] on icon at bounding box center [1057, 439] width 10 height 7
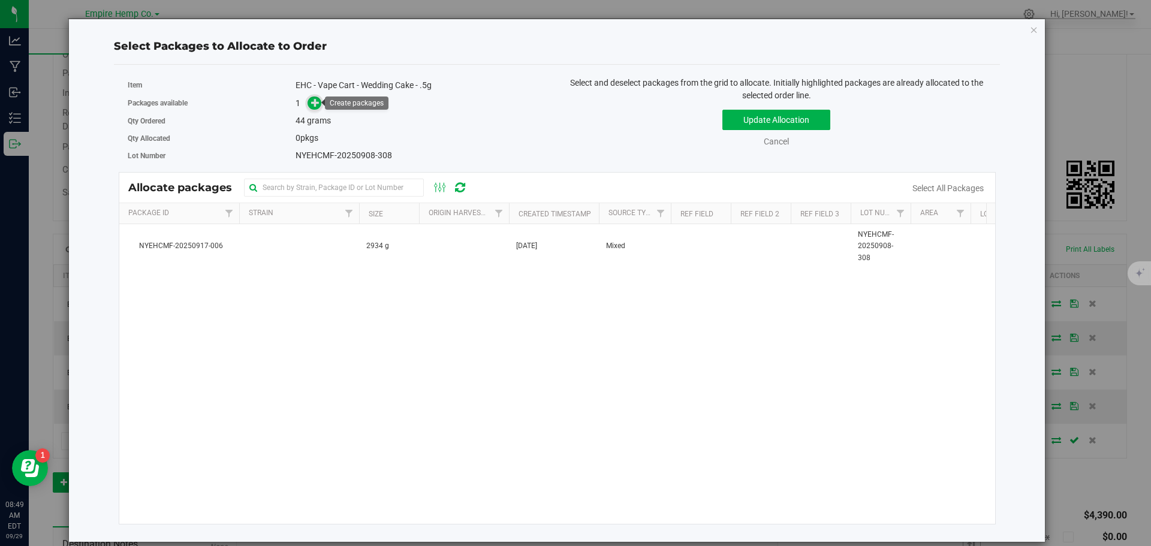
click at [312, 102] on span at bounding box center [315, 104] width 14 height 14
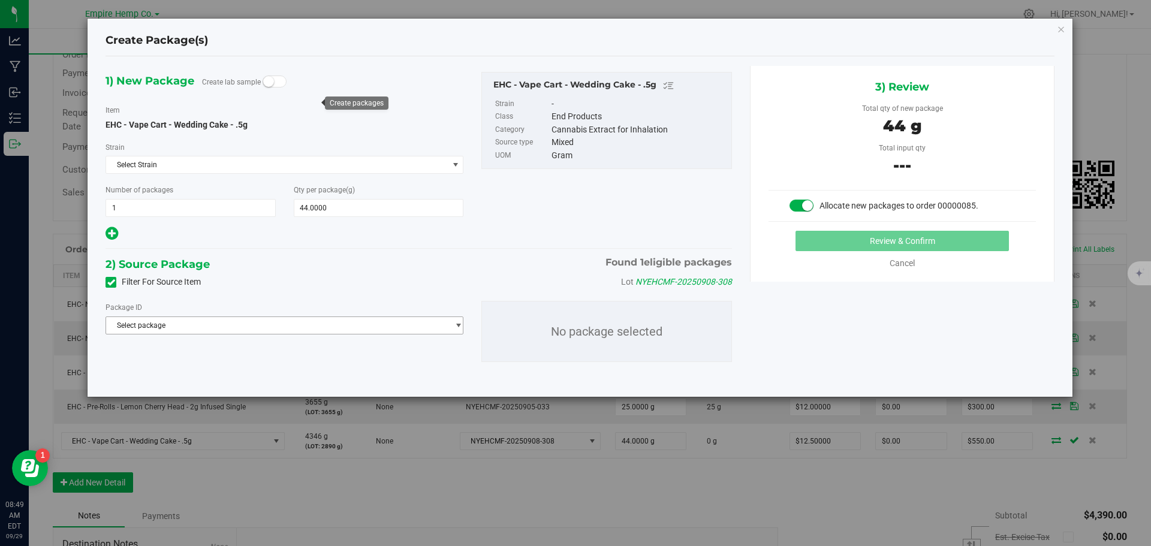
click at [224, 327] on span "Select package" at bounding box center [277, 325] width 342 height 17
click at [231, 377] on span "( EHC - Vape Cart - Wedding Cake - .5g )" at bounding box center [263, 375] width 128 height 8
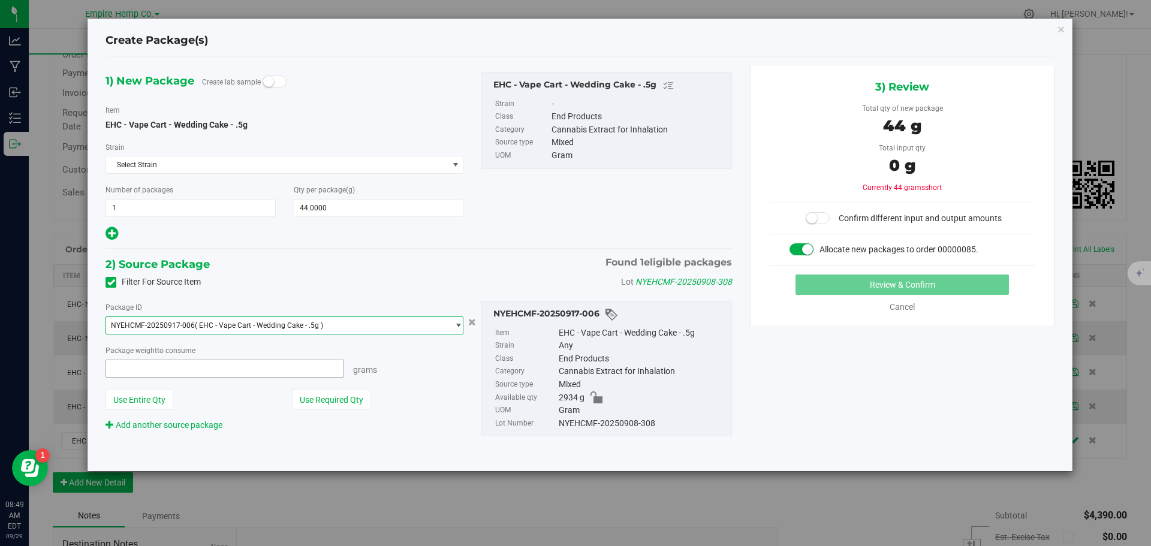
click at [227, 370] on span at bounding box center [225, 369] width 239 height 18
type input "44"
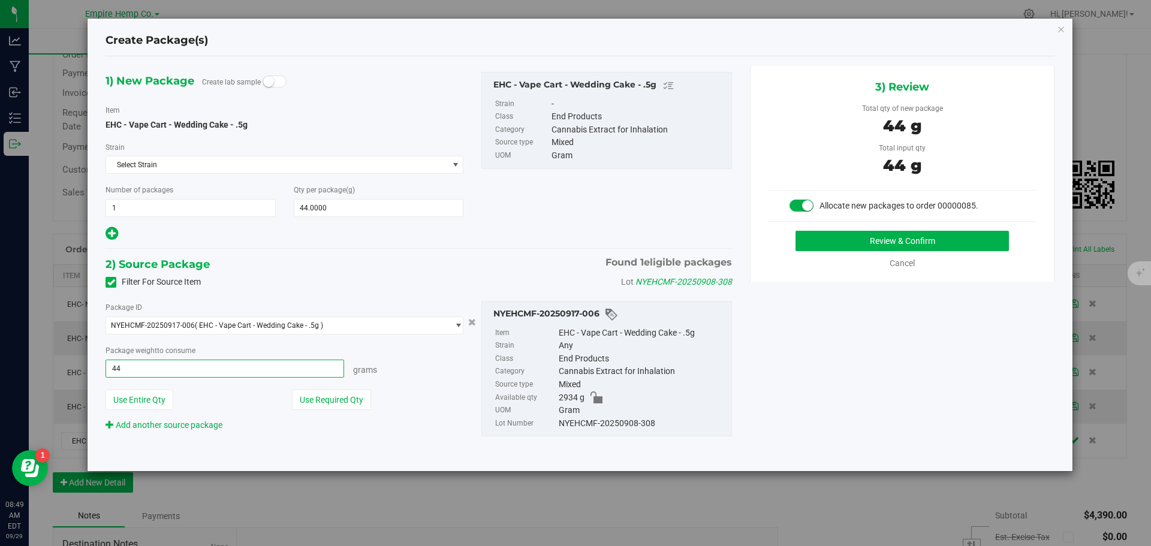
click at [796, 231] on button "Review & Confirm" at bounding box center [902, 241] width 213 height 20
type input "44.0000 g"
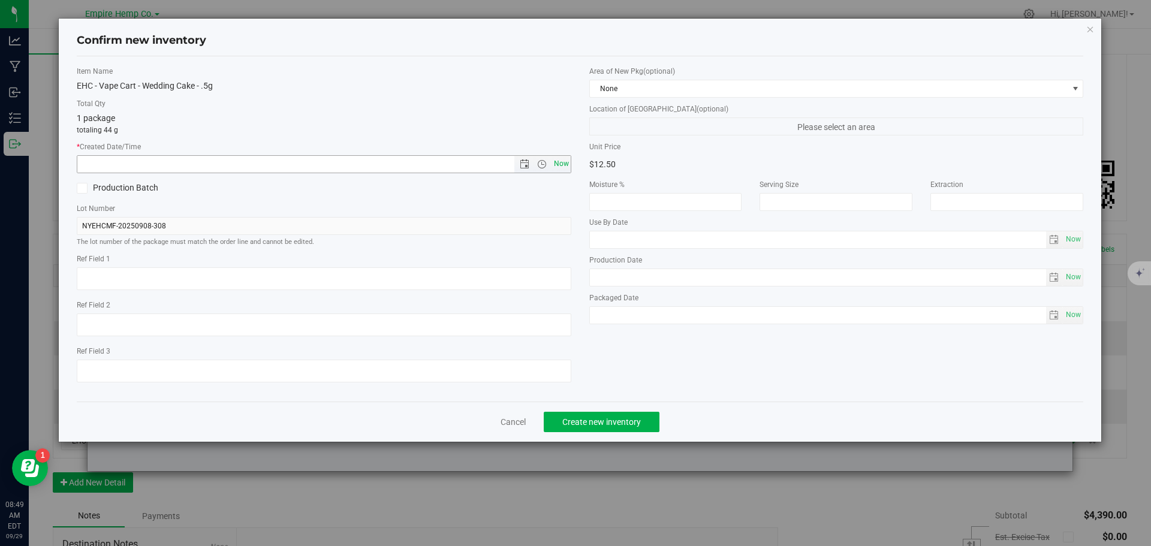
click at [567, 162] on span "Now" at bounding box center [561, 163] width 20 height 17
type input "[DATE] 8:49 AM"
click at [612, 423] on span "Create new inventory" at bounding box center [601, 422] width 79 height 10
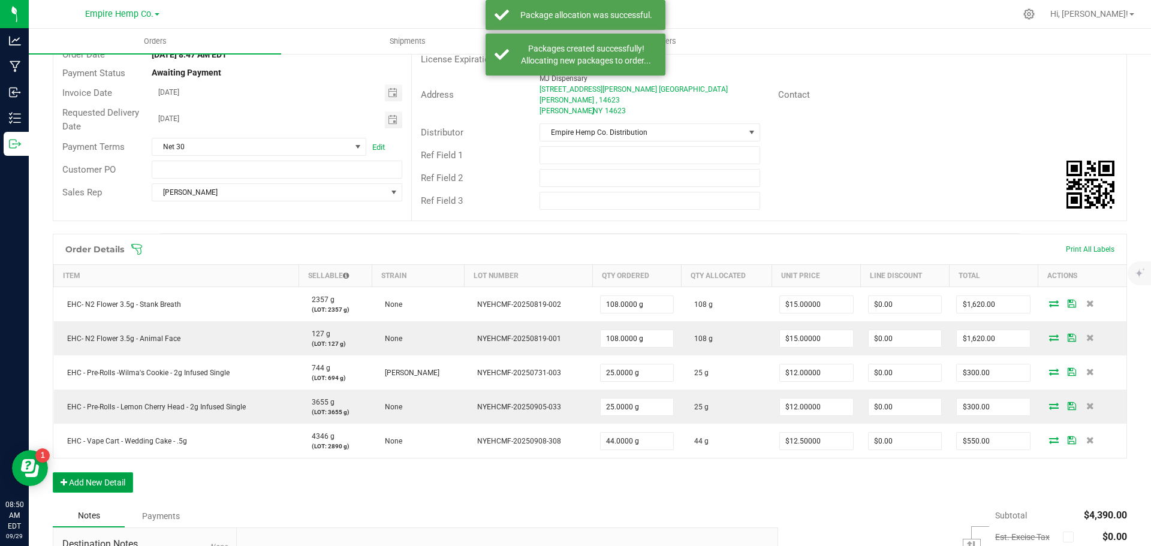
click at [114, 475] on button "Add New Detail" at bounding box center [93, 482] width 80 height 20
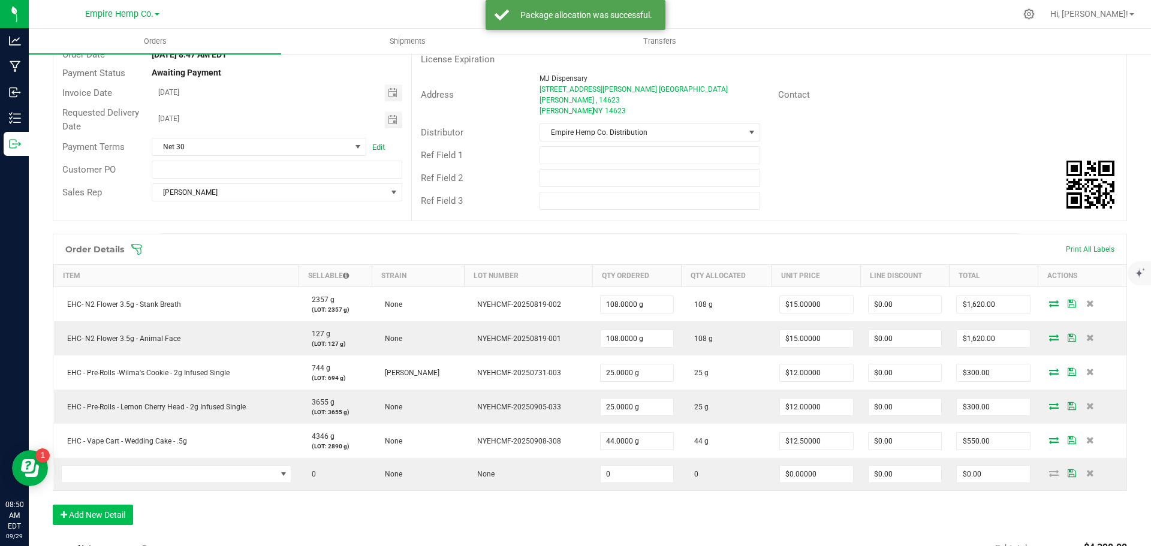
click at [114, 475] on td at bounding box center [176, 474] width 245 height 32
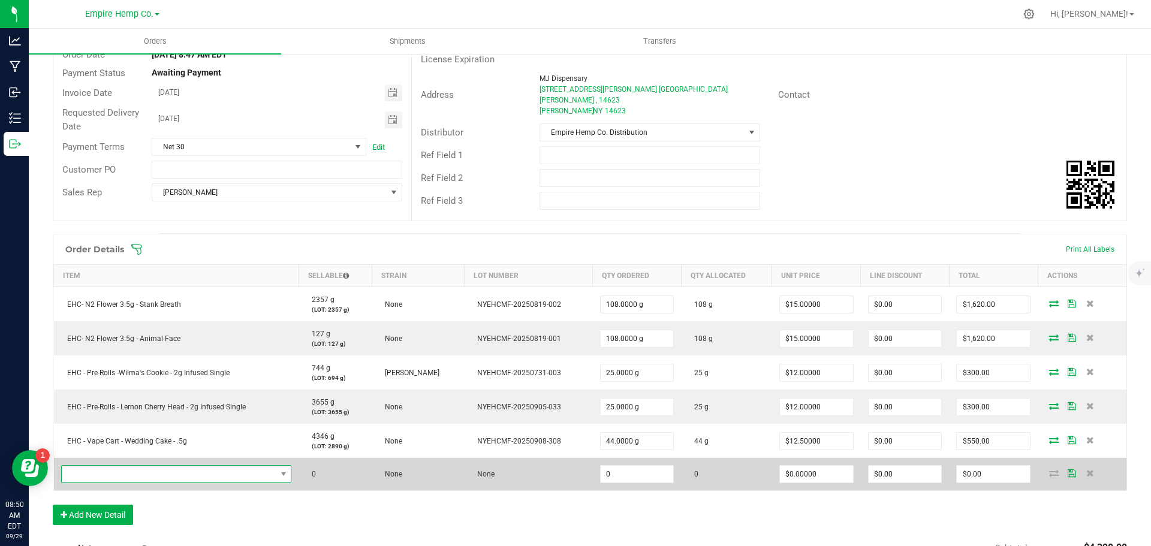
click at [116, 469] on span "NO DATA FOUND" at bounding box center [169, 474] width 215 height 17
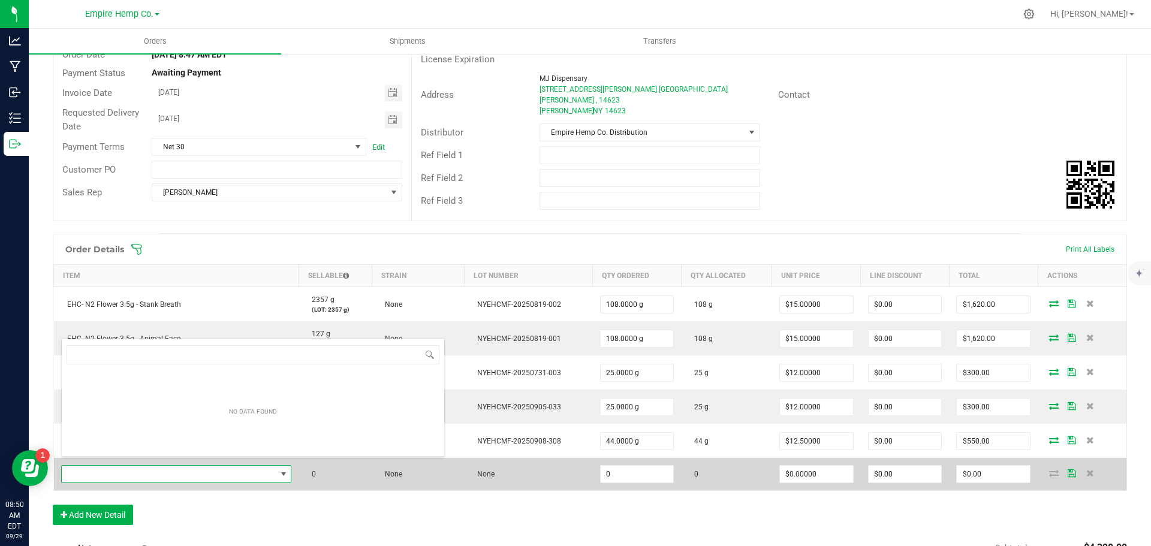
scroll to position [18, 226]
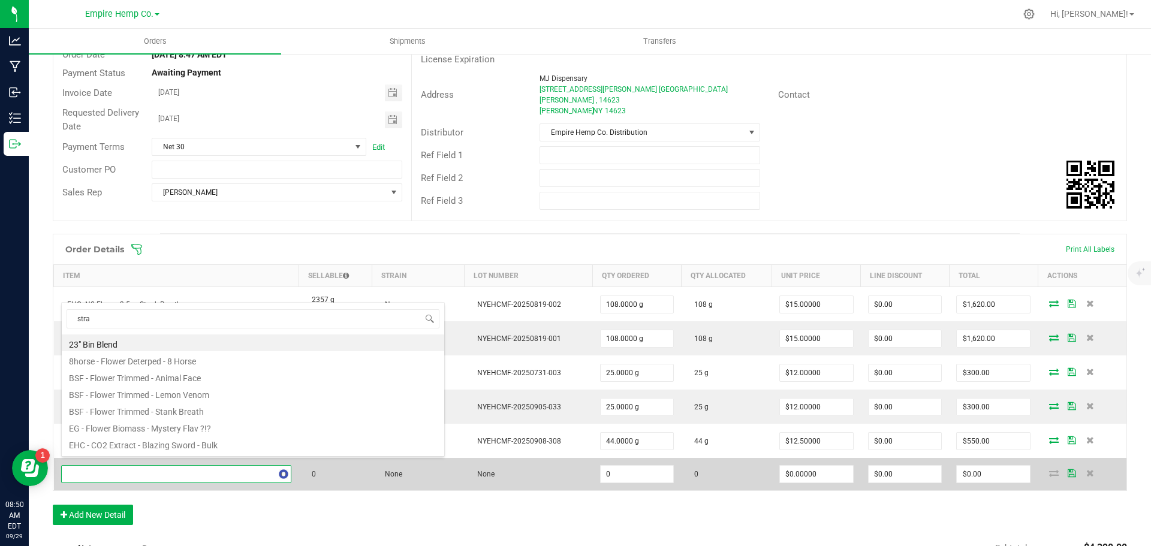
type input "straw"
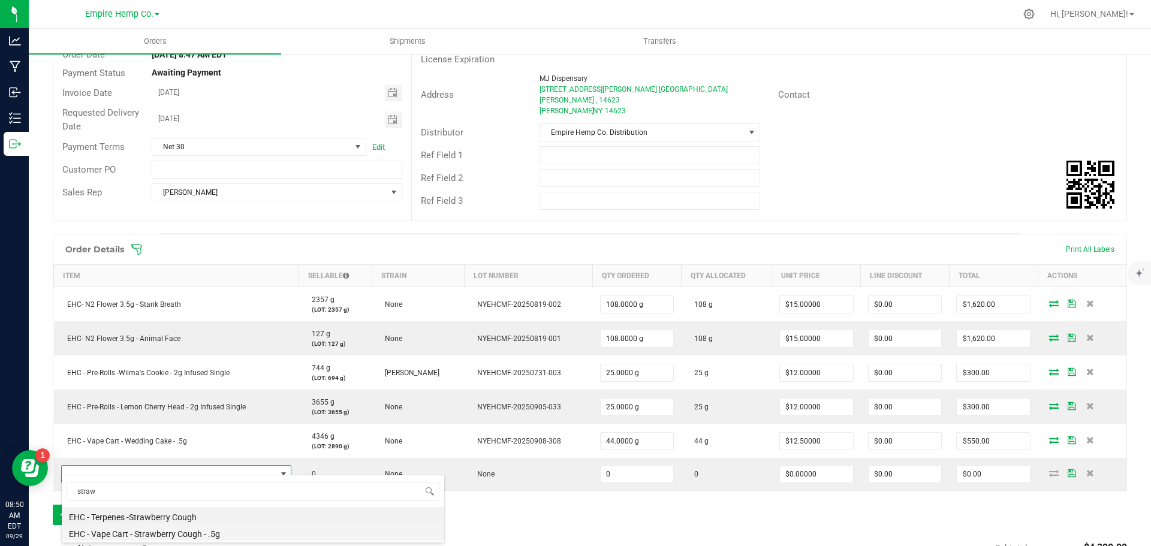
click at [171, 534] on li "EHC - Vape Cart - Strawberry Cough - .5g" at bounding box center [253, 532] width 383 height 17
type input "0.0000 g"
type input "$12.50000"
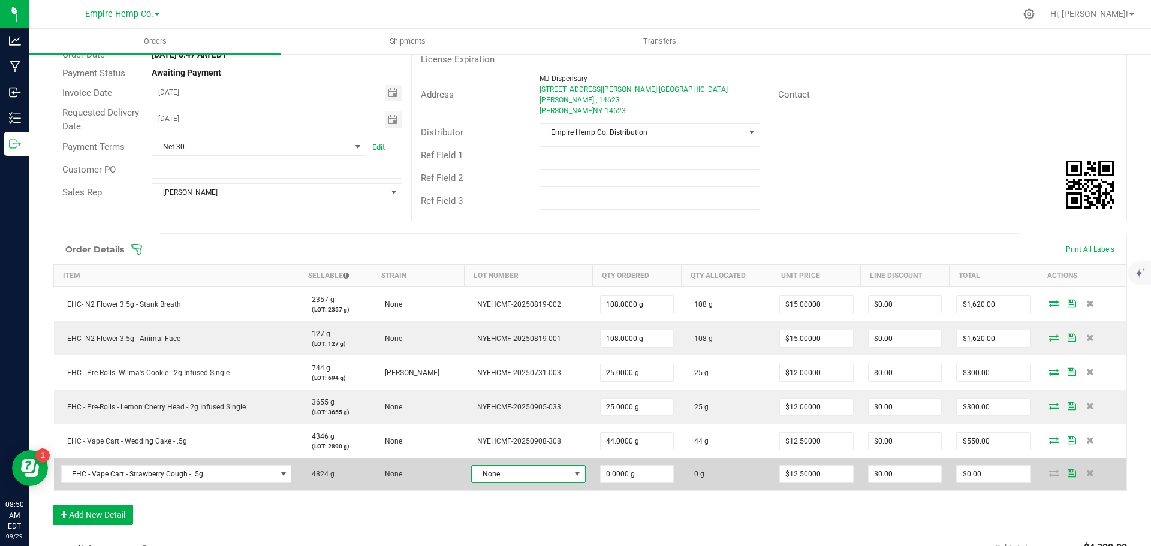
click at [522, 466] on span "None" at bounding box center [521, 474] width 98 height 17
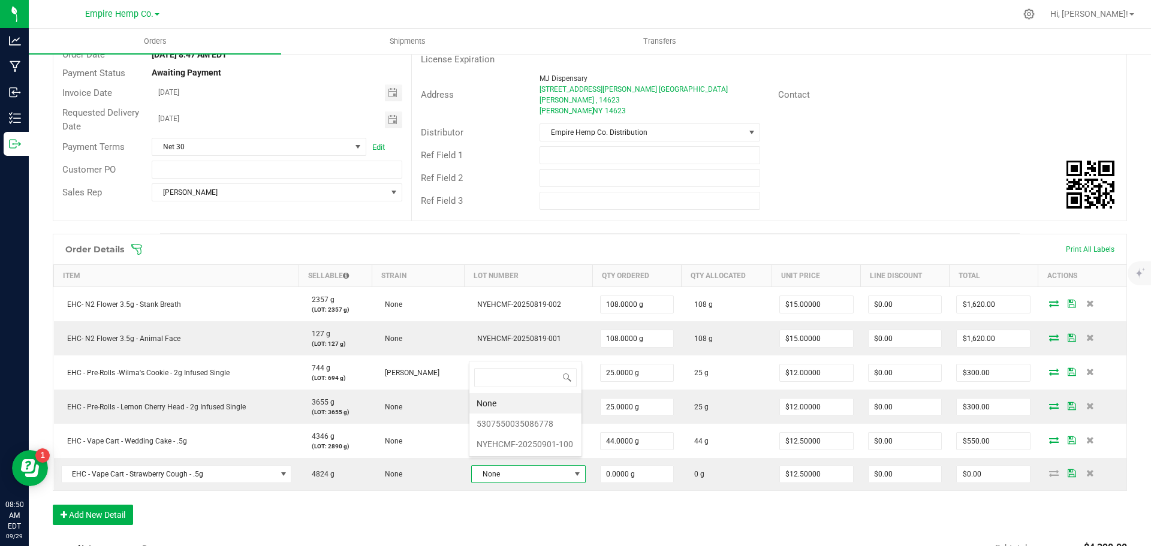
scroll to position [18, 110]
click at [537, 441] on li "NYEHCMF-20250901-100" at bounding box center [525, 444] width 112 height 20
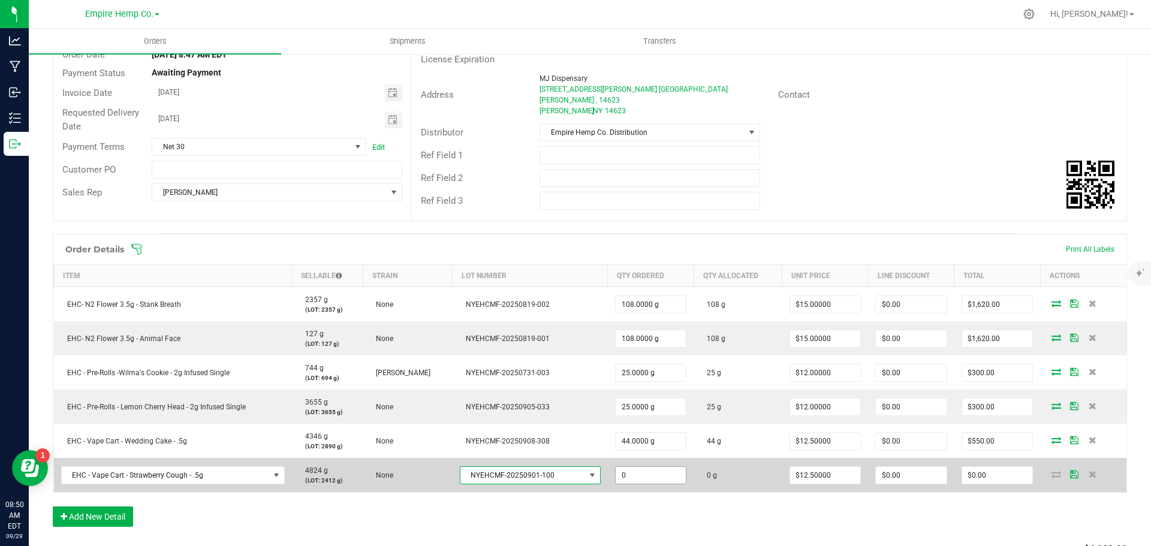
click at [633, 467] on input "0" at bounding box center [651, 475] width 71 height 17
type input "44.0000 g"
type input "12.5"
type input "$550.00"
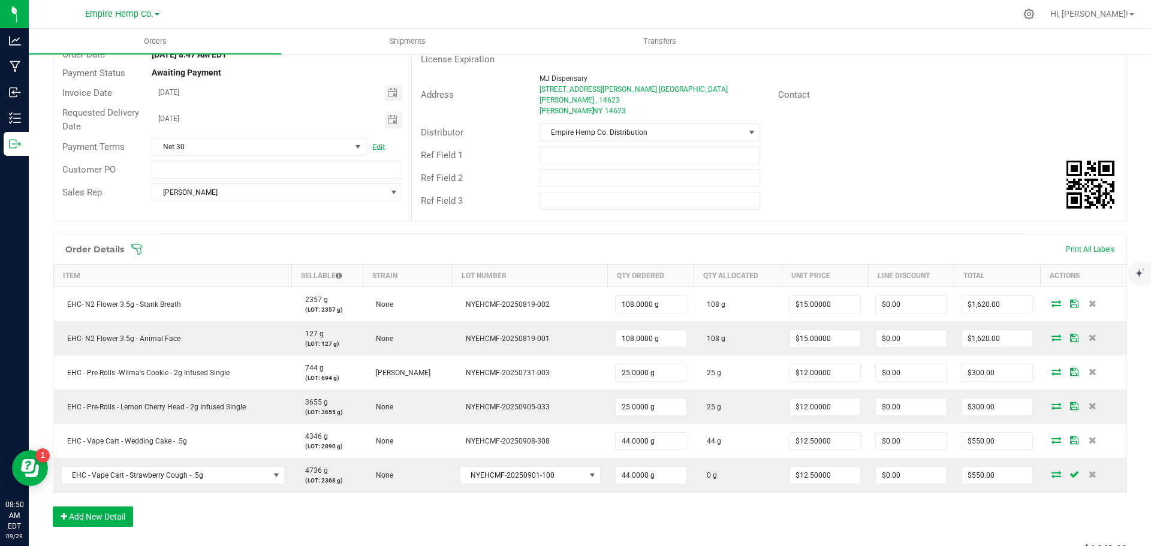
click at [823, 511] on div "Order Details Print All Labels Item Sellable Strain Lot Number Qty Ordered Qty …" at bounding box center [590, 386] width 1074 height 305
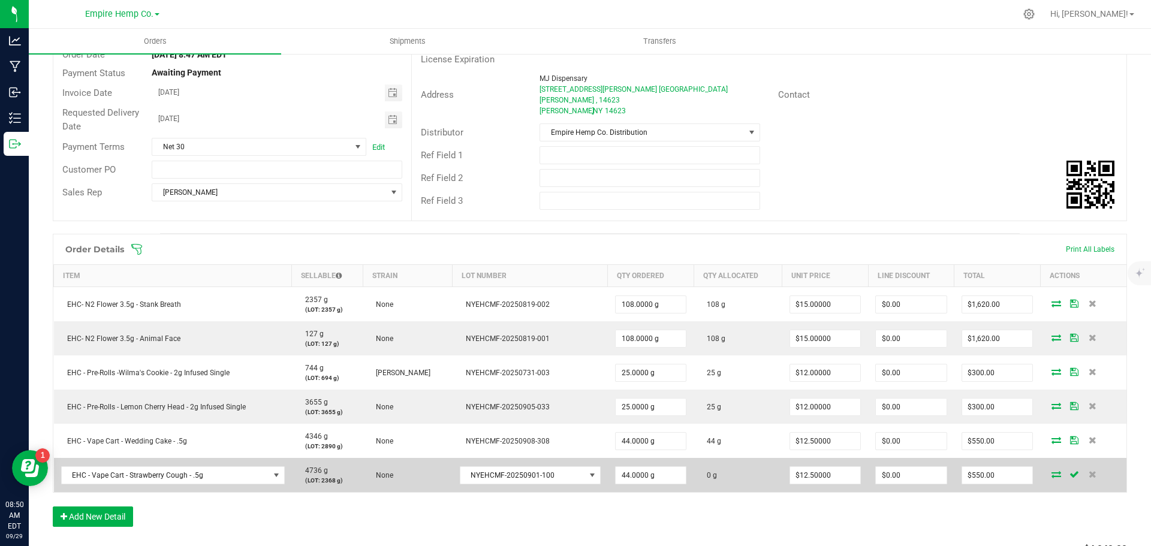
click at [1052, 471] on icon at bounding box center [1057, 474] width 10 height 7
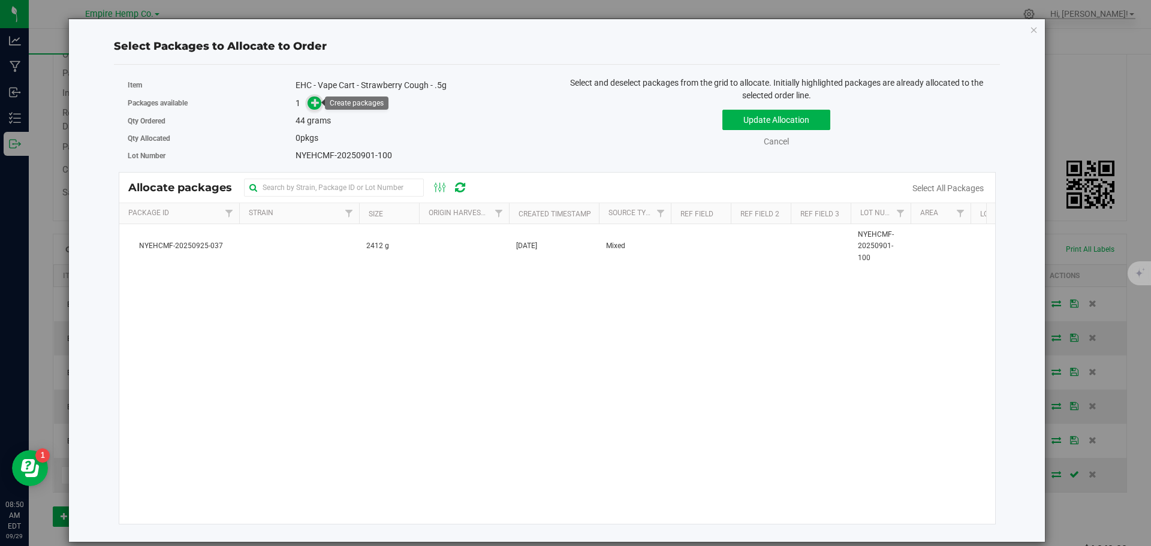
click at [316, 98] on icon at bounding box center [315, 102] width 8 height 8
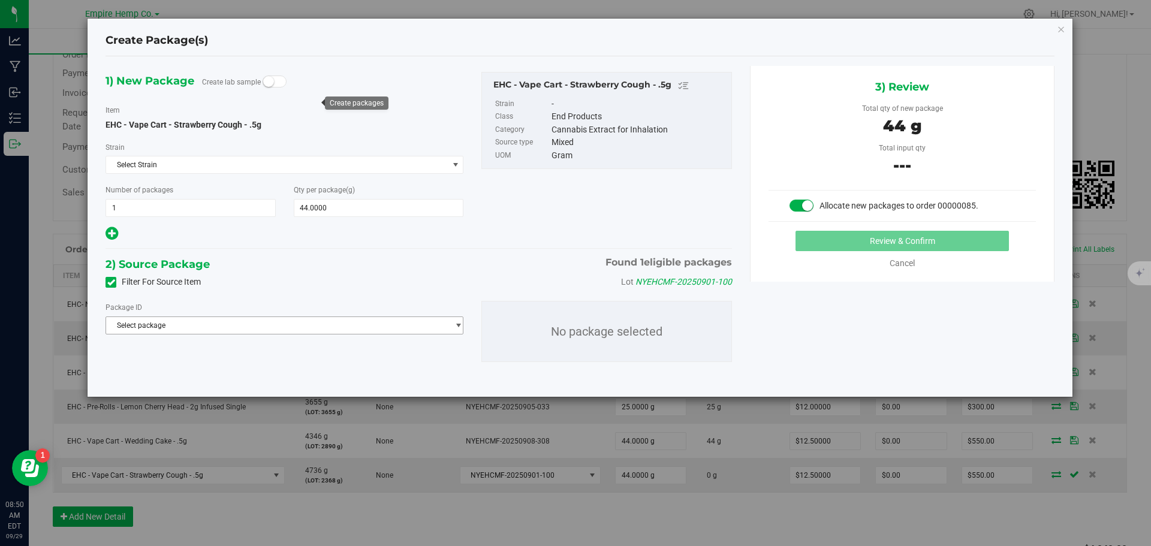
click at [223, 326] on span "Select package" at bounding box center [277, 325] width 342 height 17
click at [218, 373] on span "( EHC - Vape Cart - Strawberry Cough - .5g )" at bounding box center [269, 375] width 140 height 8
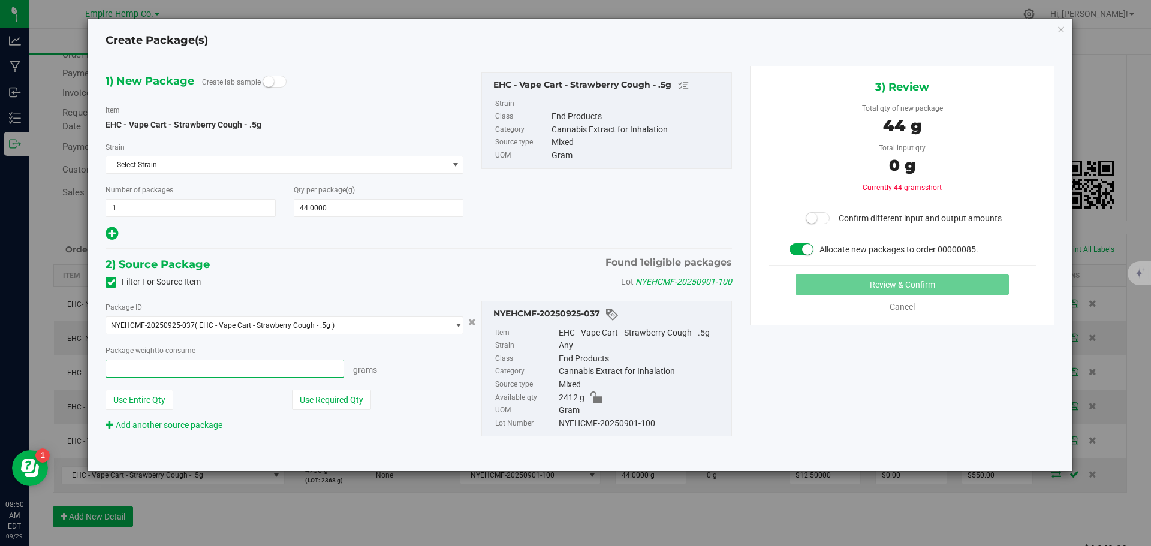
click at [200, 368] on span at bounding box center [225, 369] width 239 height 18
type input "44"
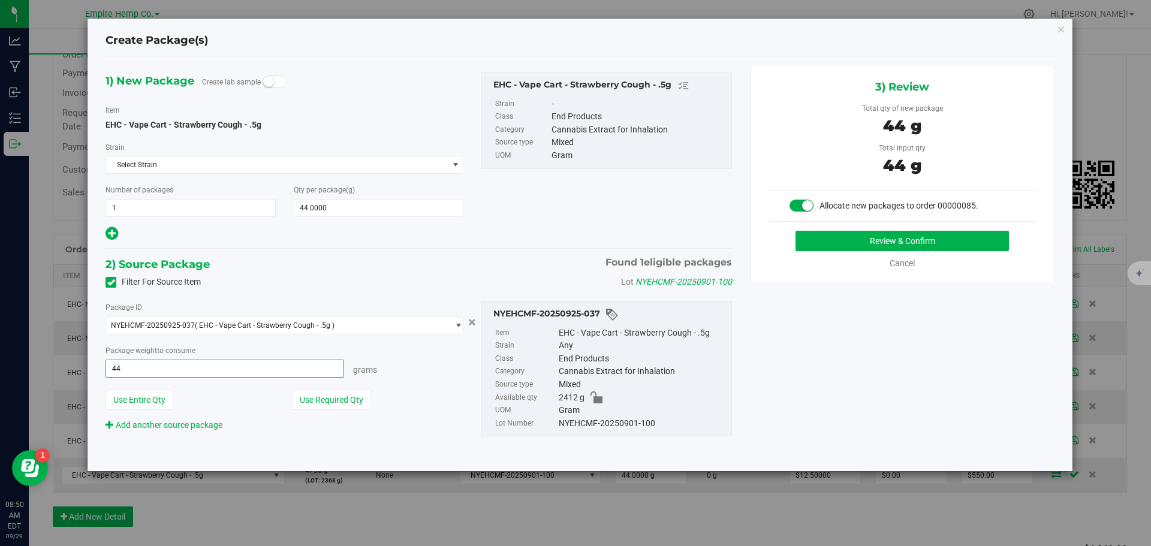
click at [796, 231] on button "Review & Confirm" at bounding box center [902, 241] width 213 height 20
type input "44.0000 g"
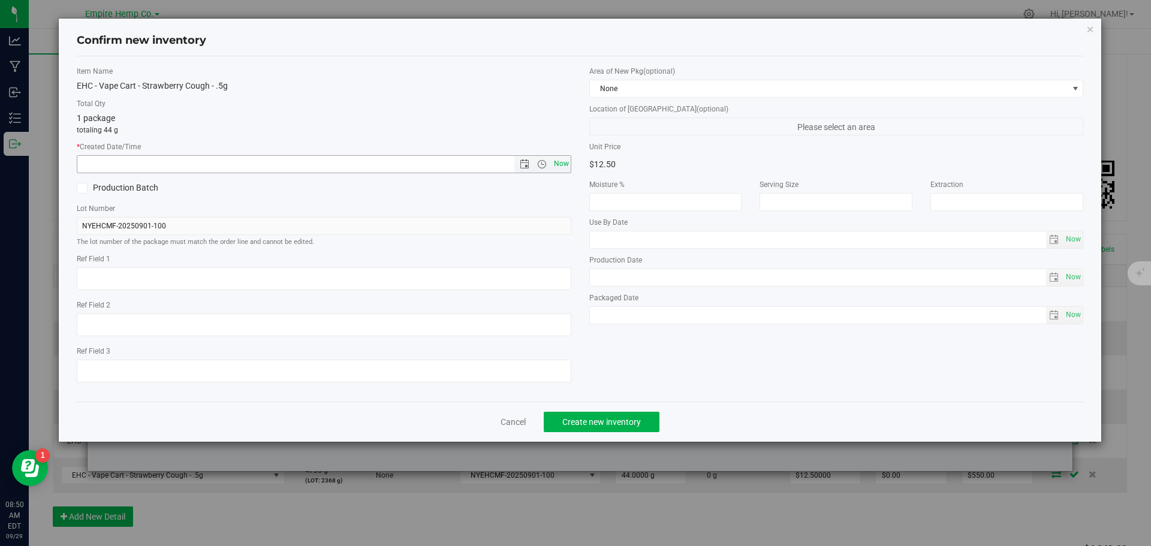
click at [556, 165] on span "Now" at bounding box center [561, 163] width 20 height 17
type input "[DATE] 8:50 AM"
click at [630, 423] on span "Create new inventory" at bounding box center [601, 422] width 79 height 10
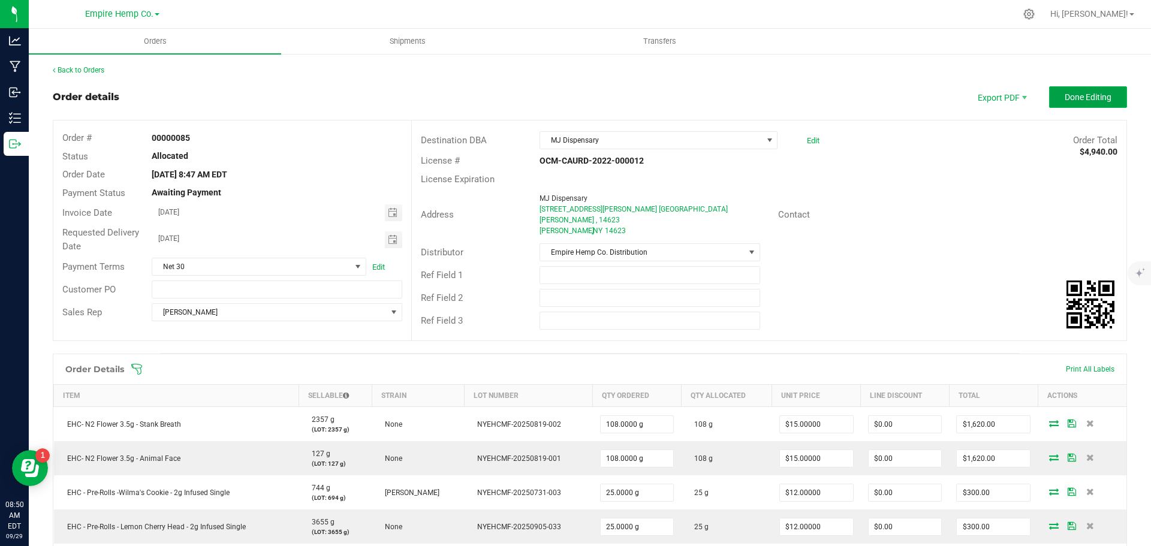
click at [1085, 102] on span "Done Editing" at bounding box center [1088, 97] width 47 height 10
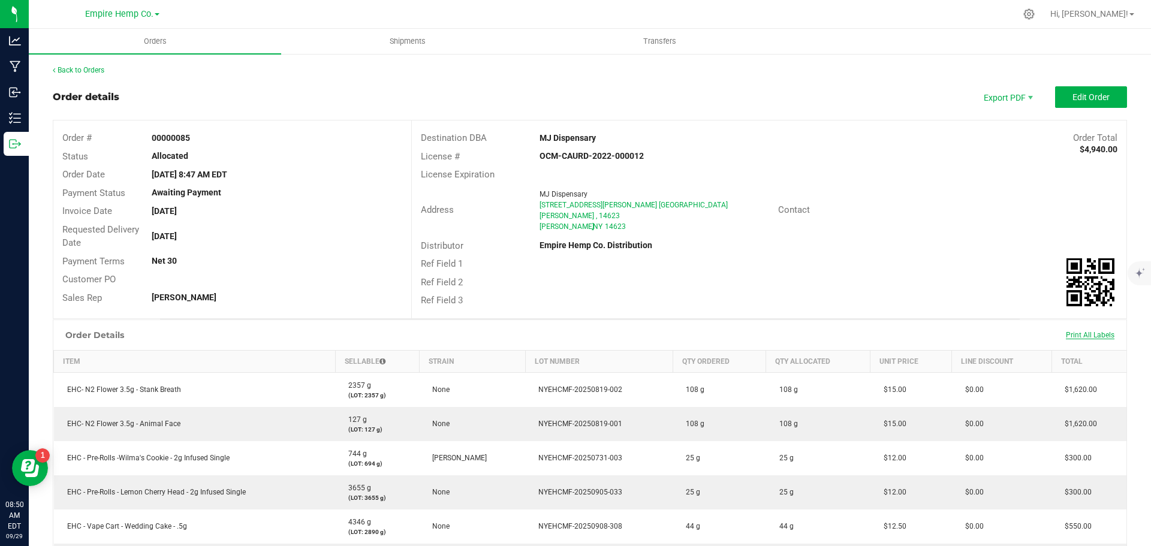
click at [1092, 331] on span "Print All Labels" at bounding box center [1090, 335] width 49 height 8
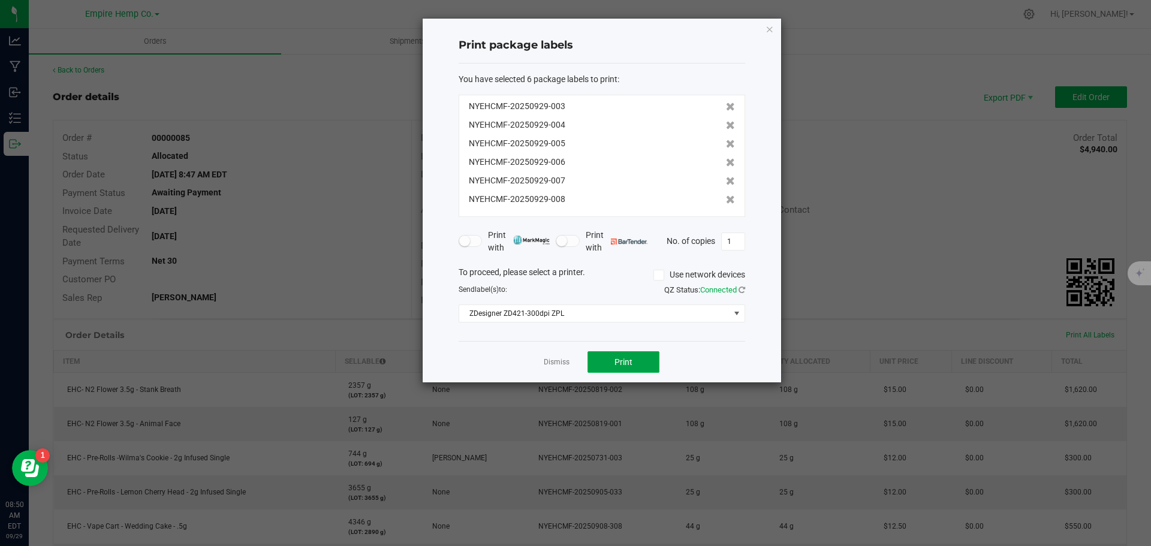
click at [646, 359] on button "Print" at bounding box center [624, 362] width 72 height 22
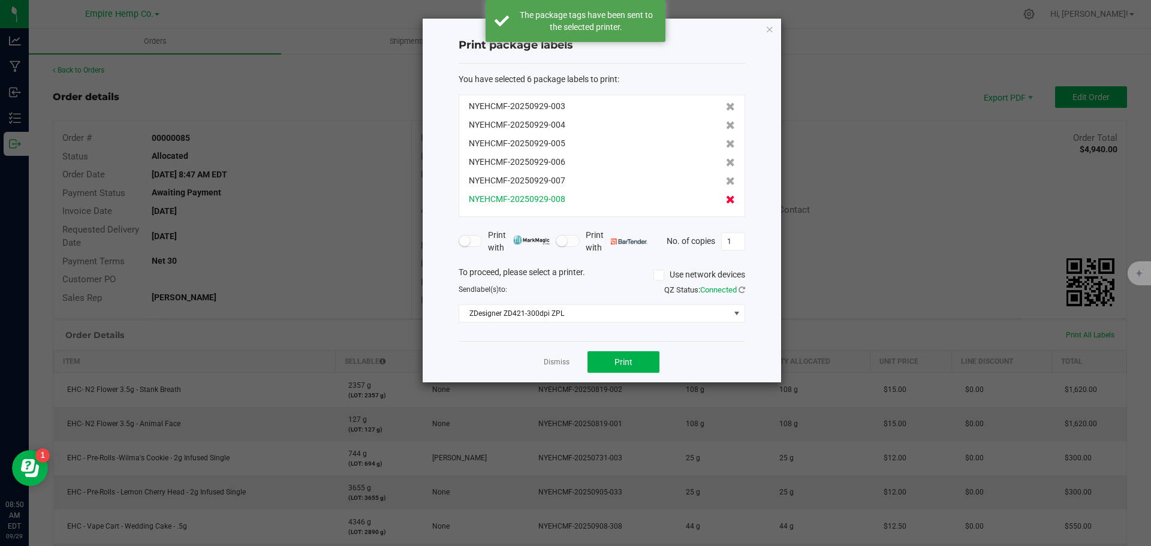
click at [726, 199] on icon at bounding box center [730, 199] width 9 height 8
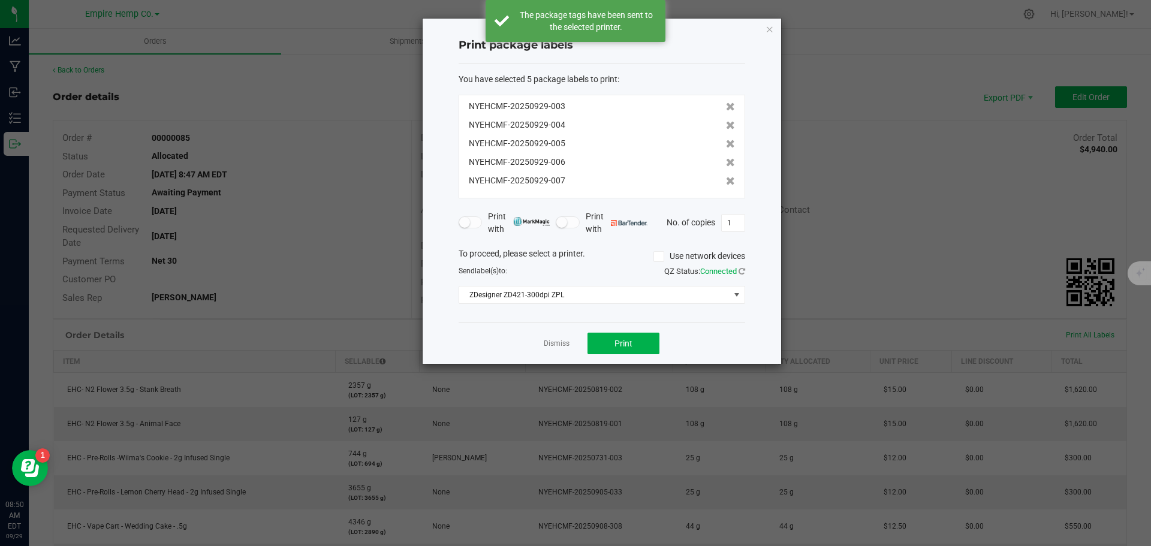
click at [726, 180] on icon at bounding box center [730, 181] width 9 height 8
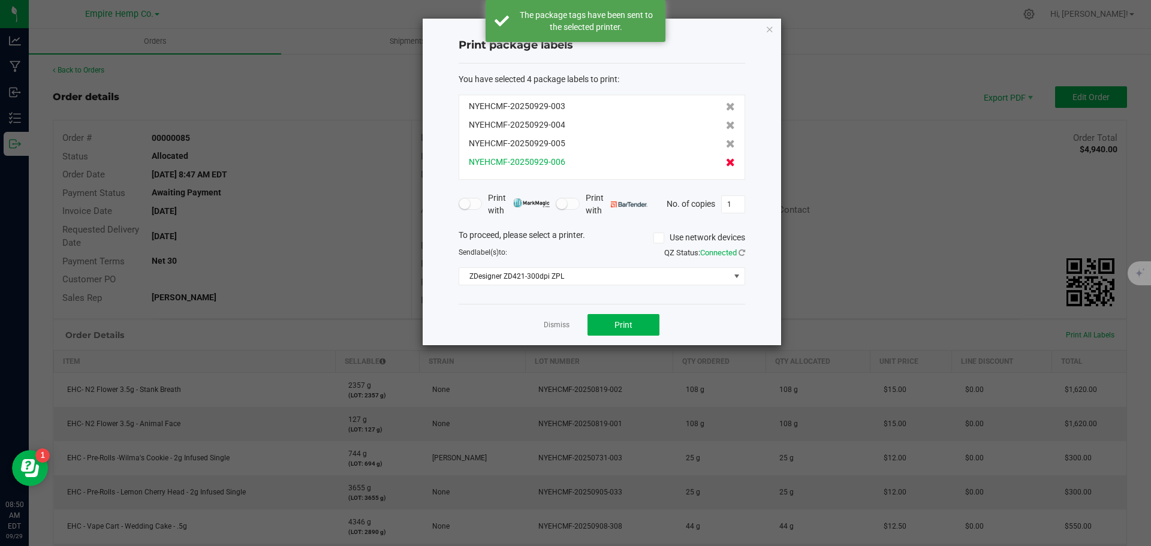
click at [726, 163] on icon at bounding box center [730, 162] width 9 height 8
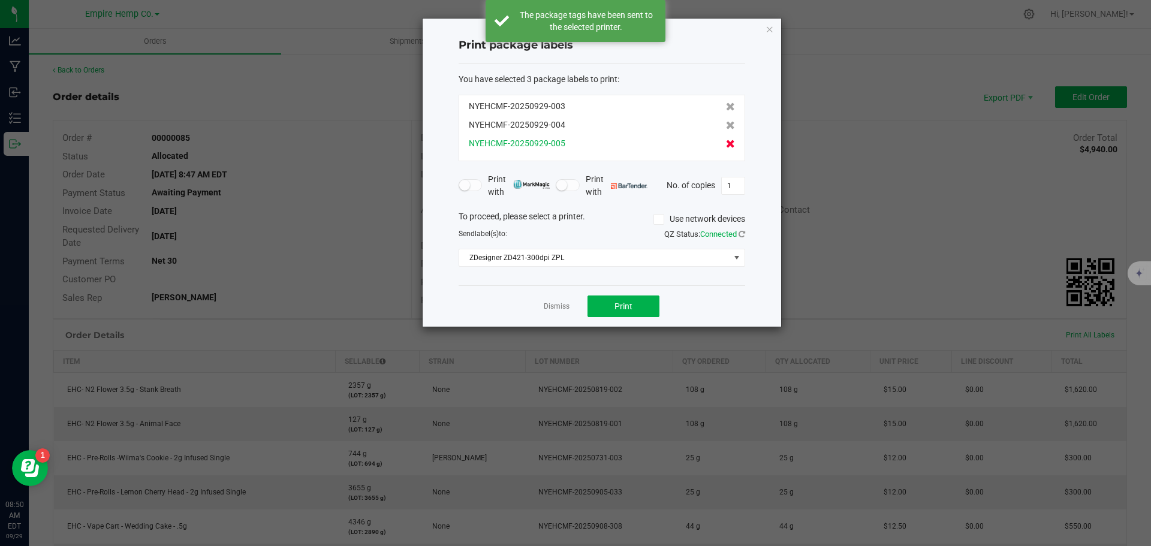
click at [726, 143] on icon at bounding box center [730, 144] width 9 height 8
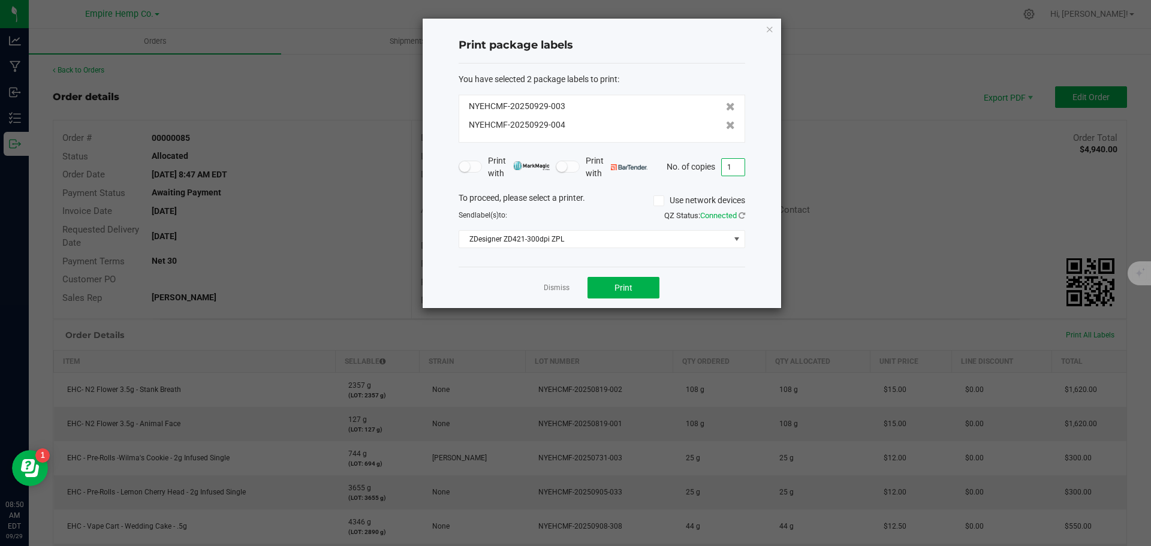
click at [735, 166] on input "1" at bounding box center [733, 167] width 23 height 17
type input "3"
click at [653, 287] on button "Print" at bounding box center [624, 288] width 72 height 22
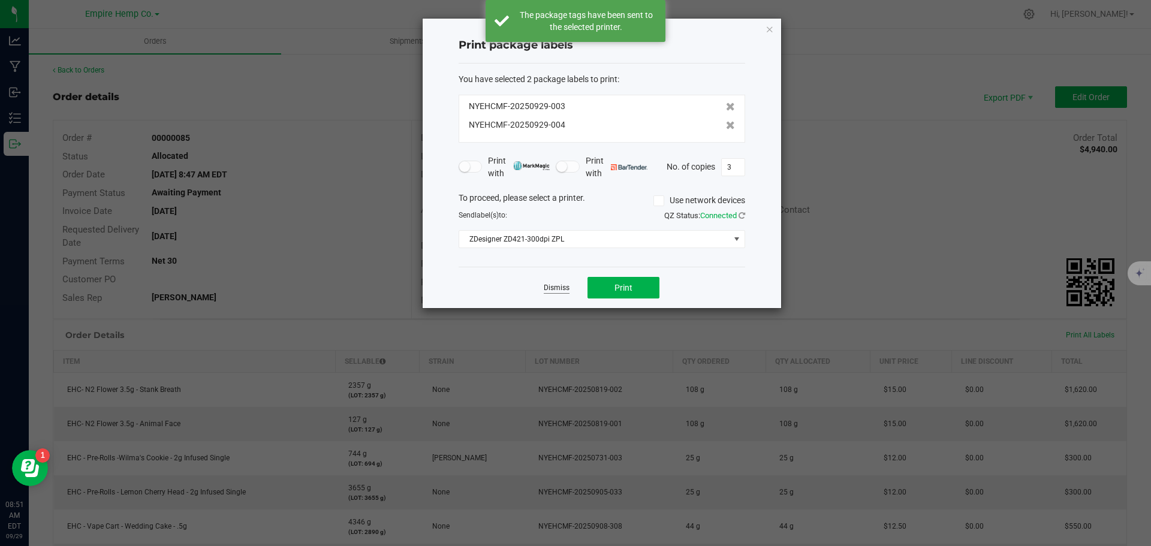
click at [568, 287] on link "Dismiss" at bounding box center [557, 288] width 26 height 10
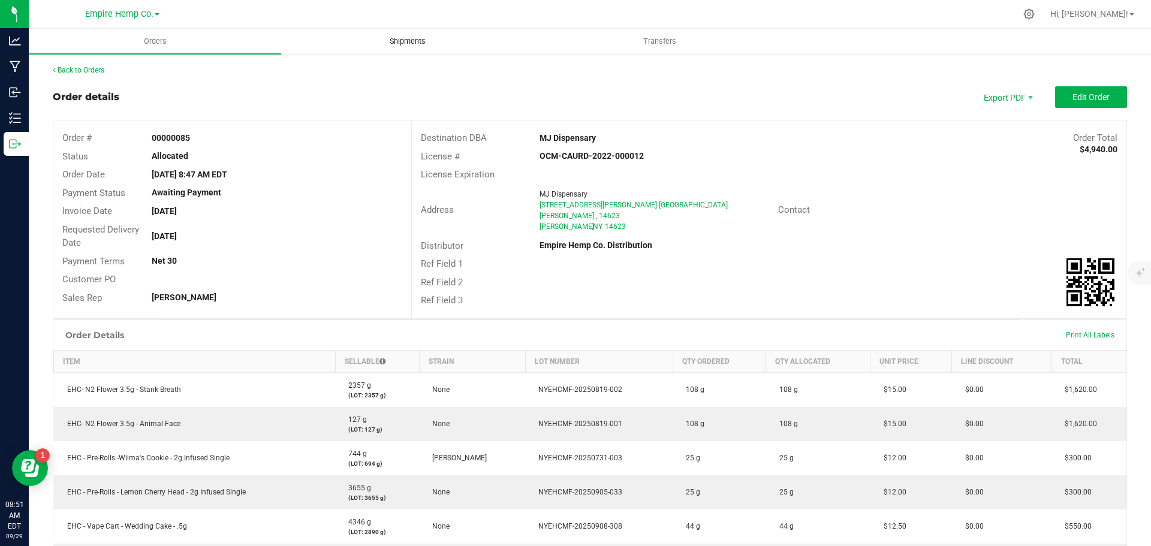
click at [406, 41] on span "Shipments" at bounding box center [408, 41] width 68 height 11
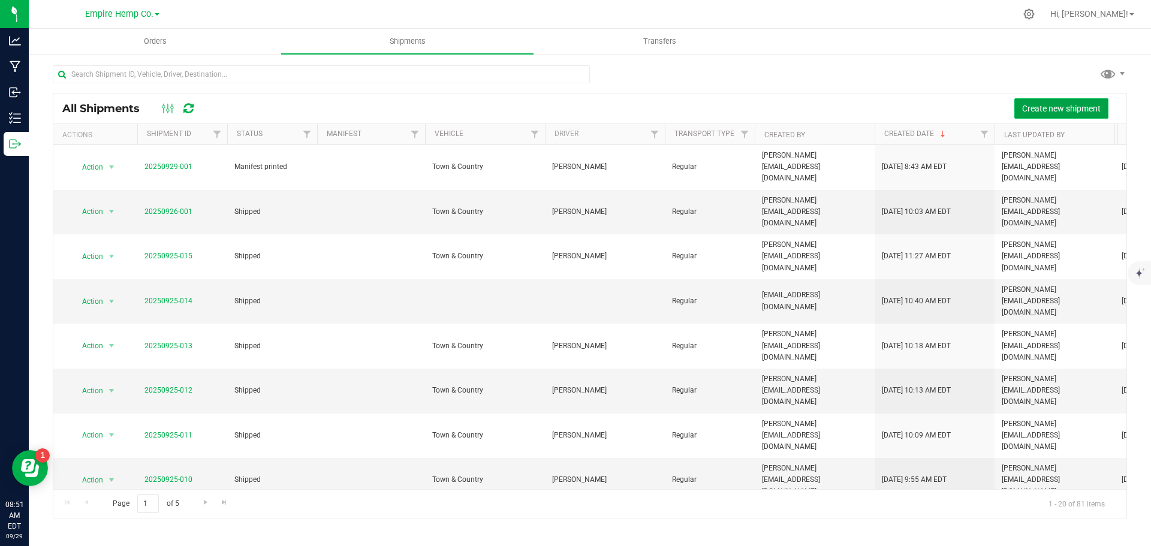
click at [1075, 106] on span "Create new shipment" at bounding box center [1061, 109] width 79 height 10
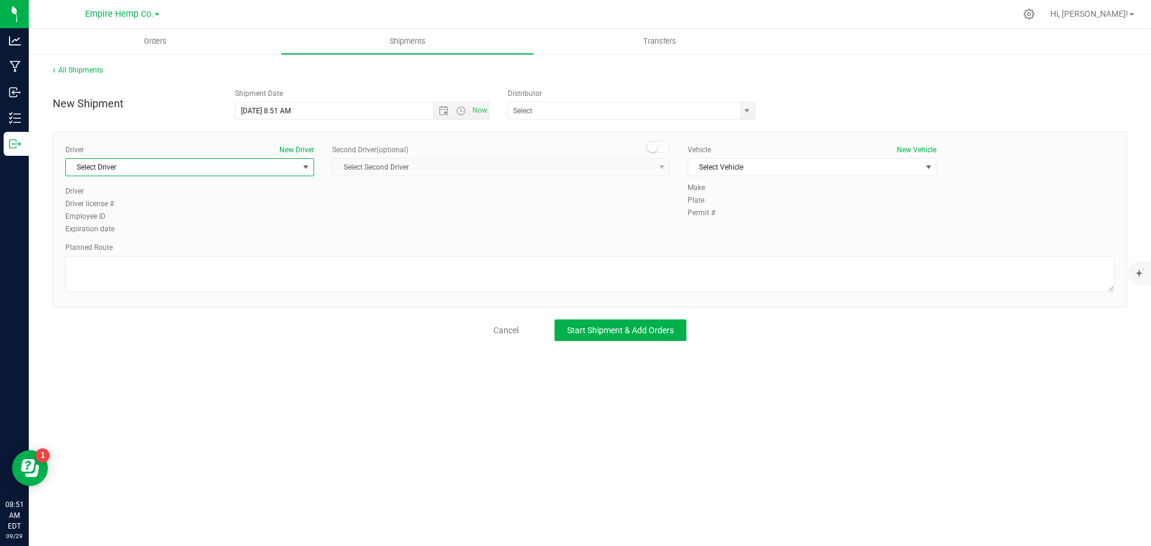
click at [308, 170] on span "select" at bounding box center [306, 167] width 10 height 10
click at [241, 248] on li "[PERSON_NAME]" at bounding box center [190, 253] width 248 height 18
click at [916, 167] on span "Select Vehicle" at bounding box center [804, 167] width 233 height 17
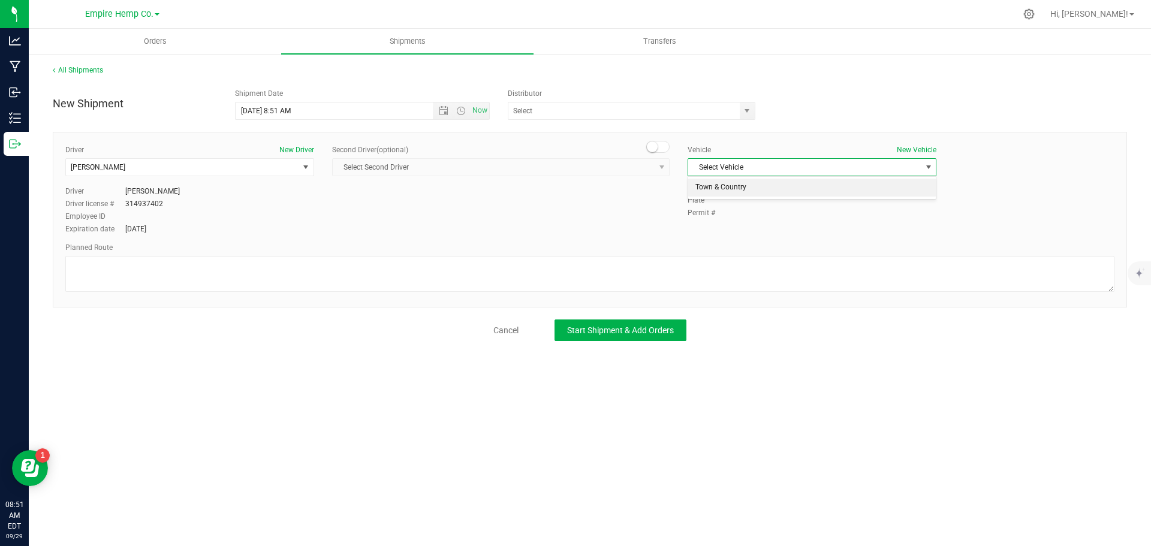
click at [874, 185] on li "Town & Country" at bounding box center [812, 188] width 248 height 18
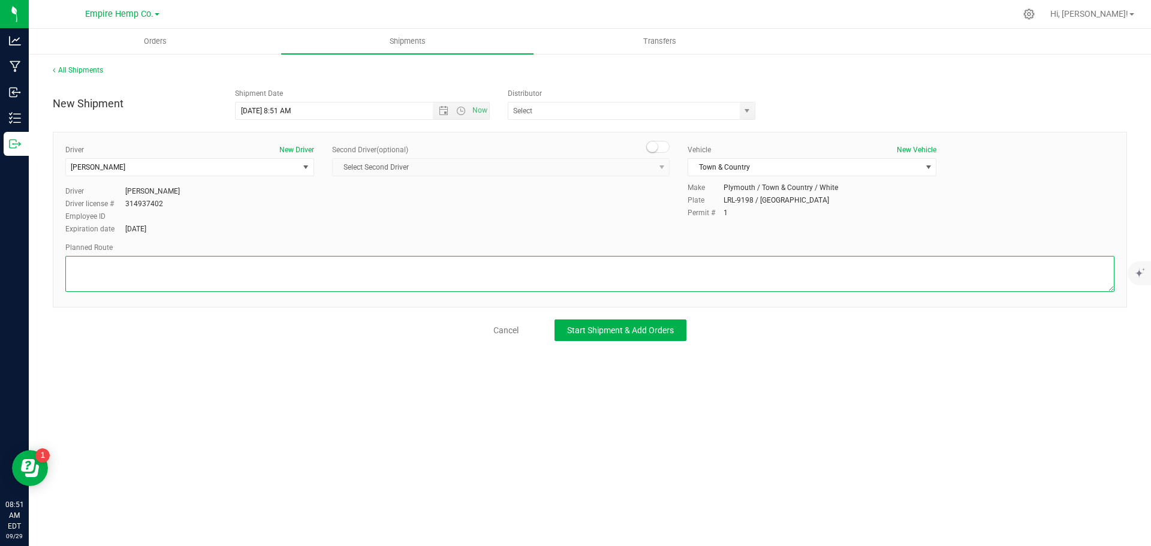
click at [665, 267] on textarea at bounding box center [589, 274] width 1049 height 36
type textarea "i90"
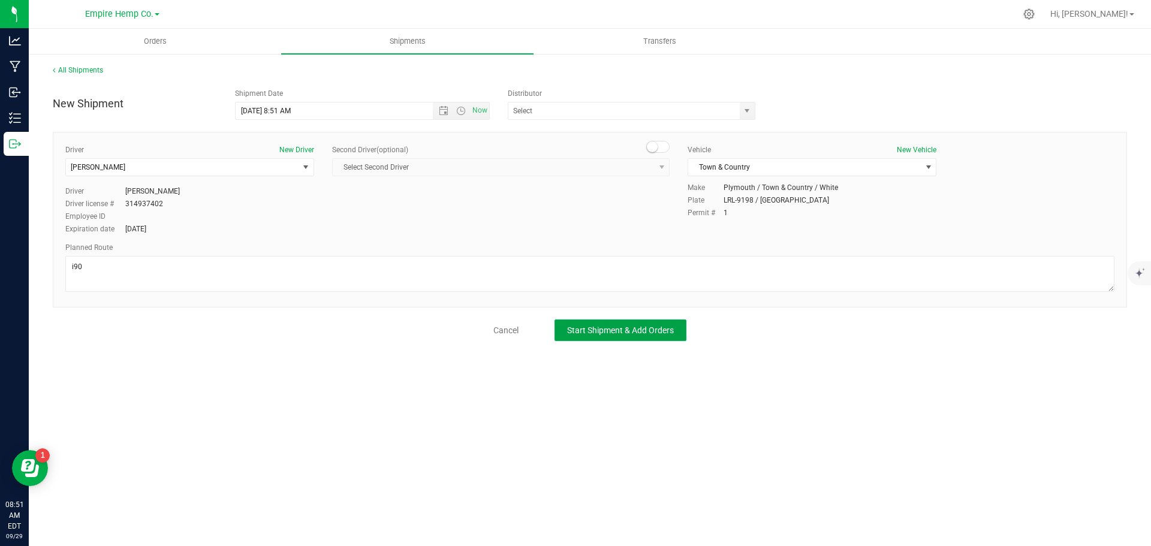
click at [652, 332] on span "Start Shipment & Add Orders" at bounding box center [620, 331] width 107 height 10
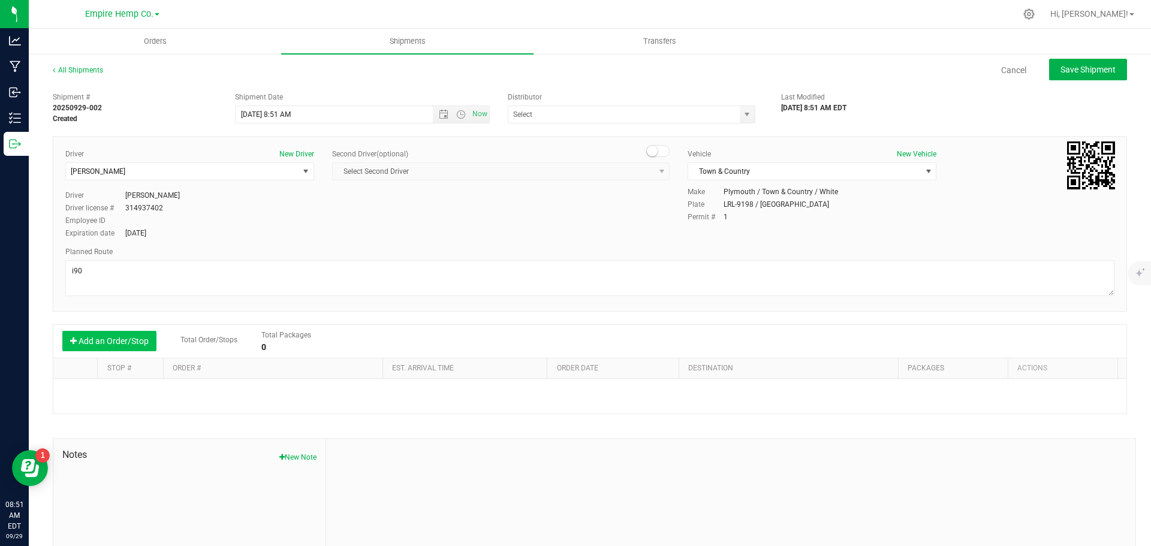
click at [133, 346] on button "Add an Order/Stop" at bounding box center [109, 341] width 94 height 20
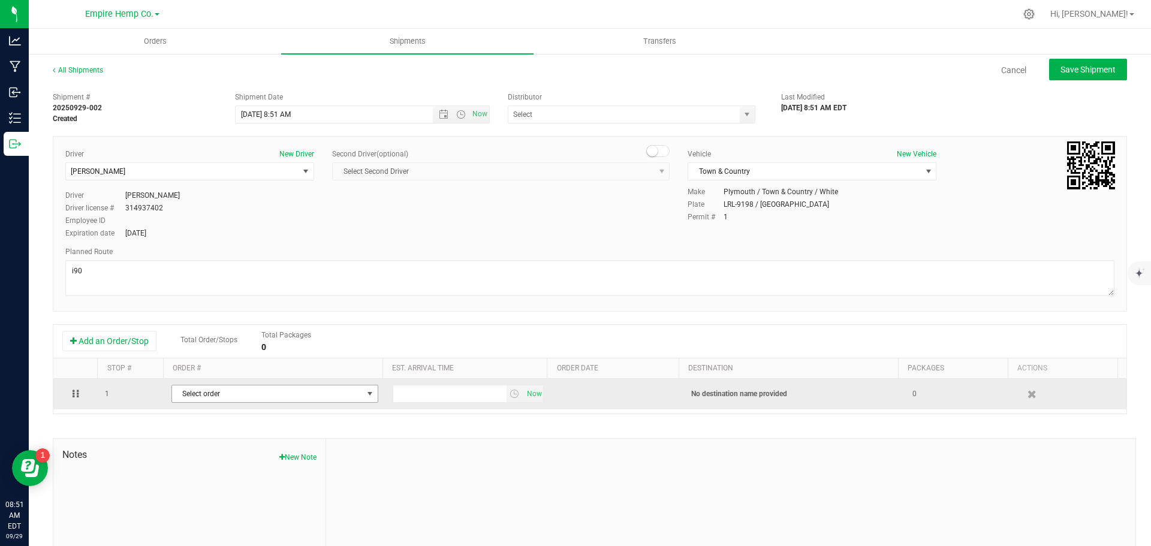
click at [188, 399] on span "Select order" at bounding box center [267, 394] width 191 height 17
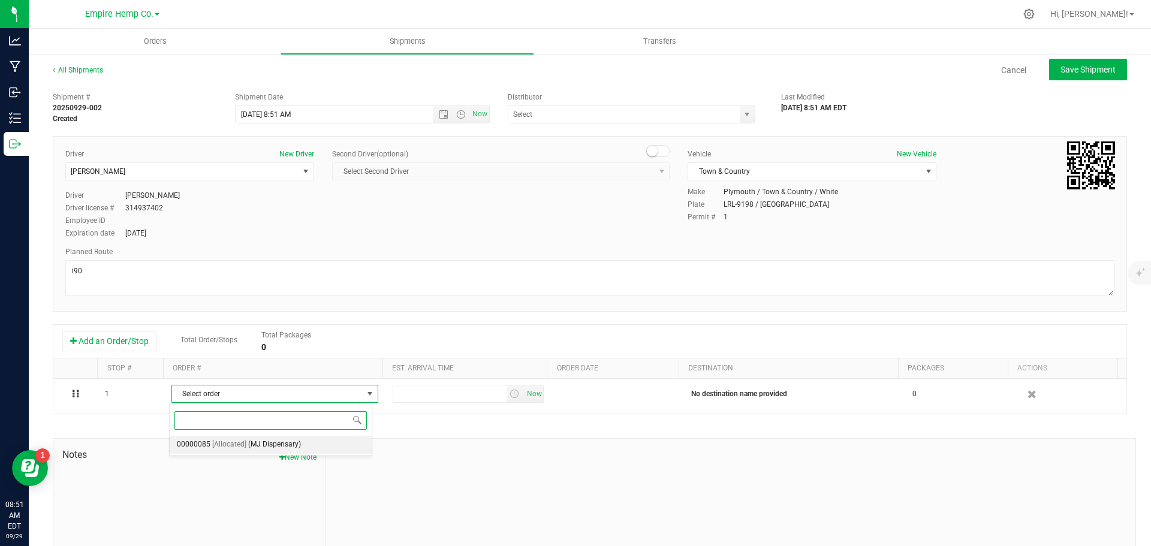
click at [209, 445] on li "00000085 [Allocated] (MJ Dispensary)" at bounding box center [271, 445] width 202 height 18
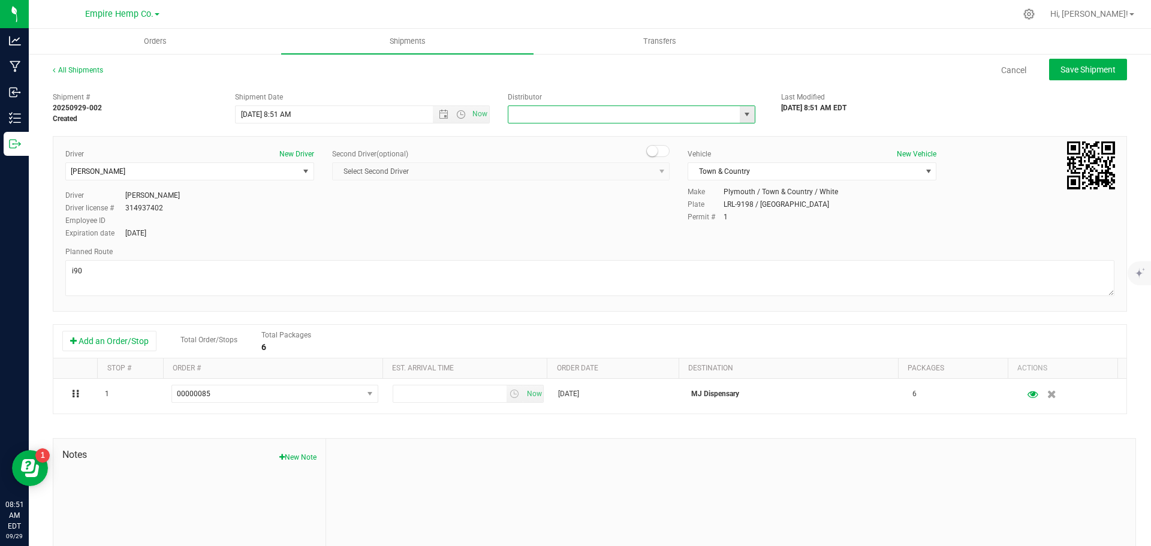
click at [726, 112] on input "text" at bounding box center [620, 114] width 224 height 17
click at [751, 108] on div "DRS Laboratory Empire Hemp Co. Distribution Honest Pharm Co." at bounding box center [635, 115] width 255 height 18
click at [742, 117] on span "select" at bounding box center [747, 115] width 10 height 10
click at [709, 149] on li "Empire Hemp Co. Distribution" at bounding box center [627, 153] width 244 height 18
type input "Empire Hemp Co. Distribution"
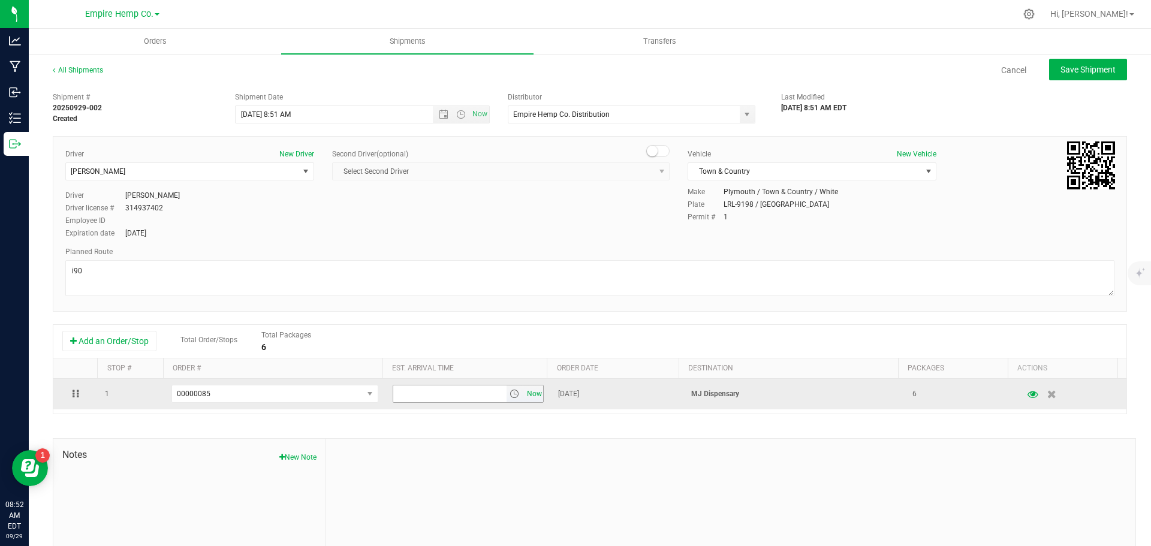
click at [526, 395] on span "Now" at bounding box center [534, 394] width 20 height 17
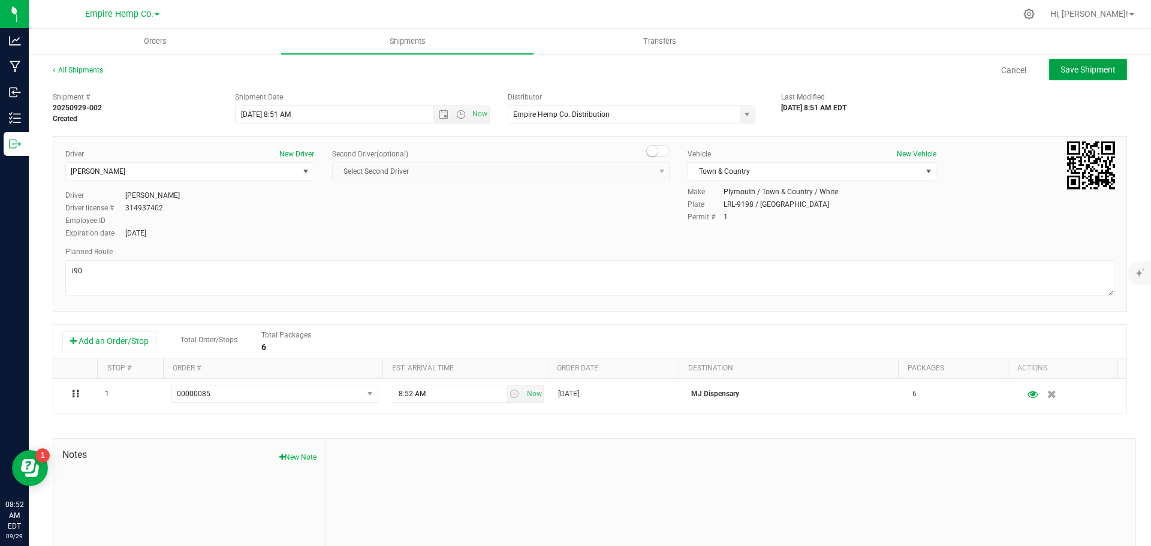
click at [1094, 71] on span "Save Shipment" at bounding box center [1088, 70] width 55 height 10
type input "[DATE] 12:51 PM"
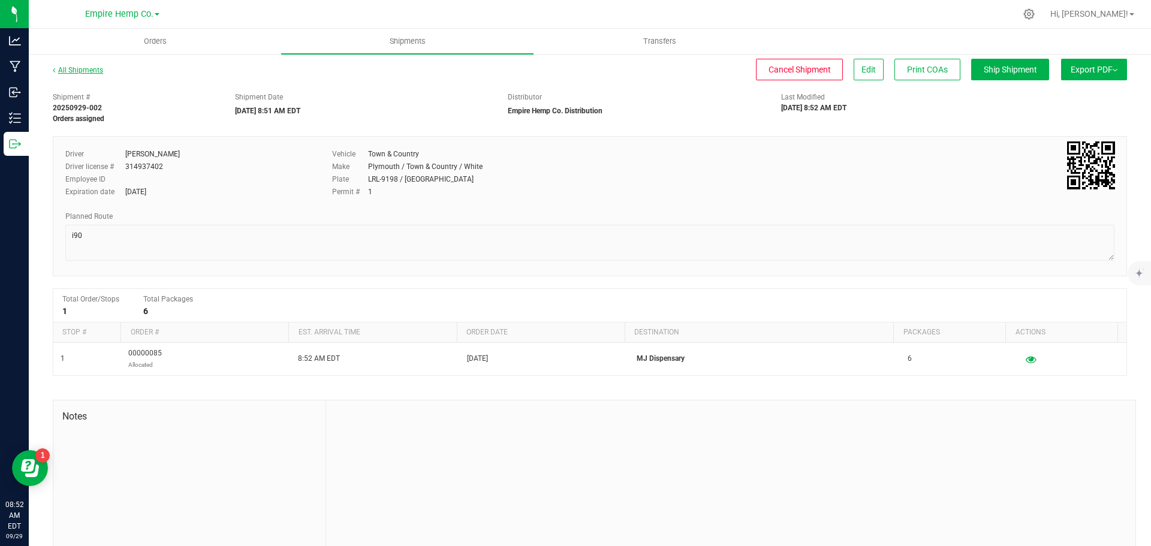
click at [80, 67] on link "All Shipments" at bounding box center [78, 70] width 50 height 8
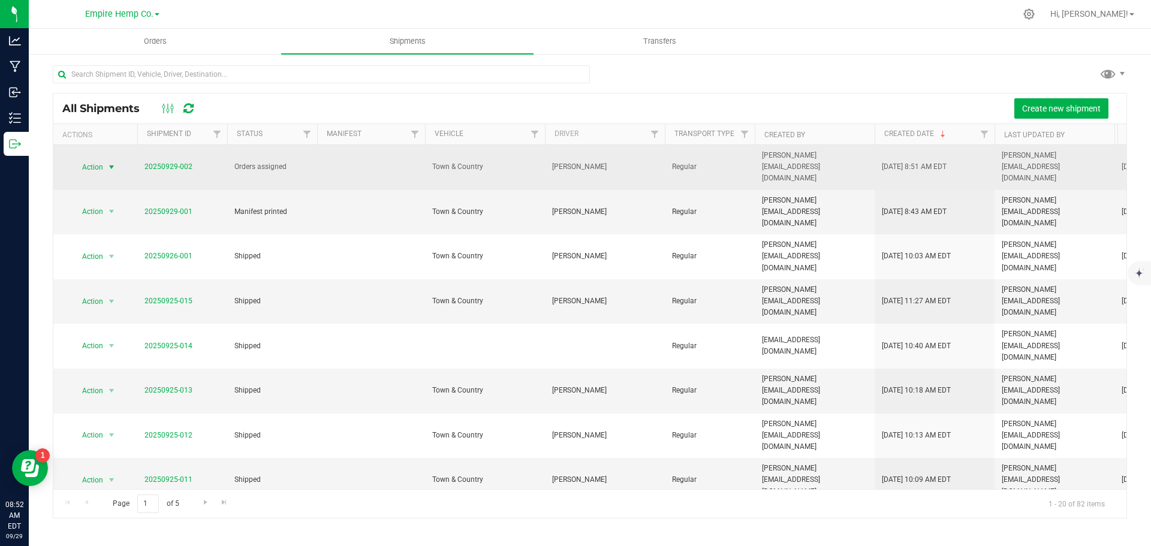
click at [112, 162] on span "select" at bounding box center [112, 167] width 10 height 10
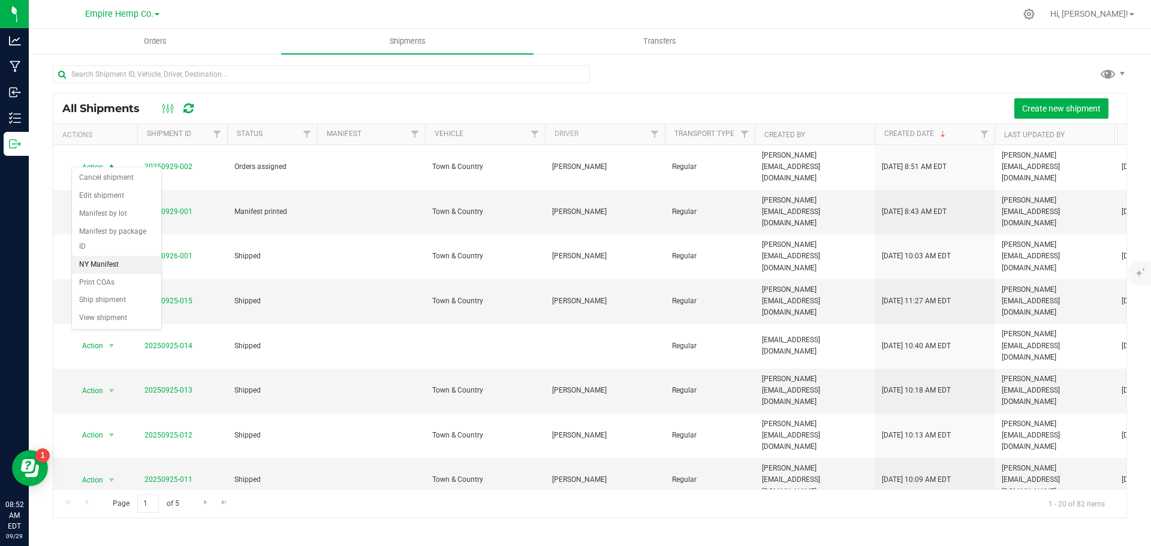
click at [109, 256] on li "NY Manifest" at bounding box center [116, 265] width 89 height 18
